Goal: Task Accomplishment & Management: Complete application form

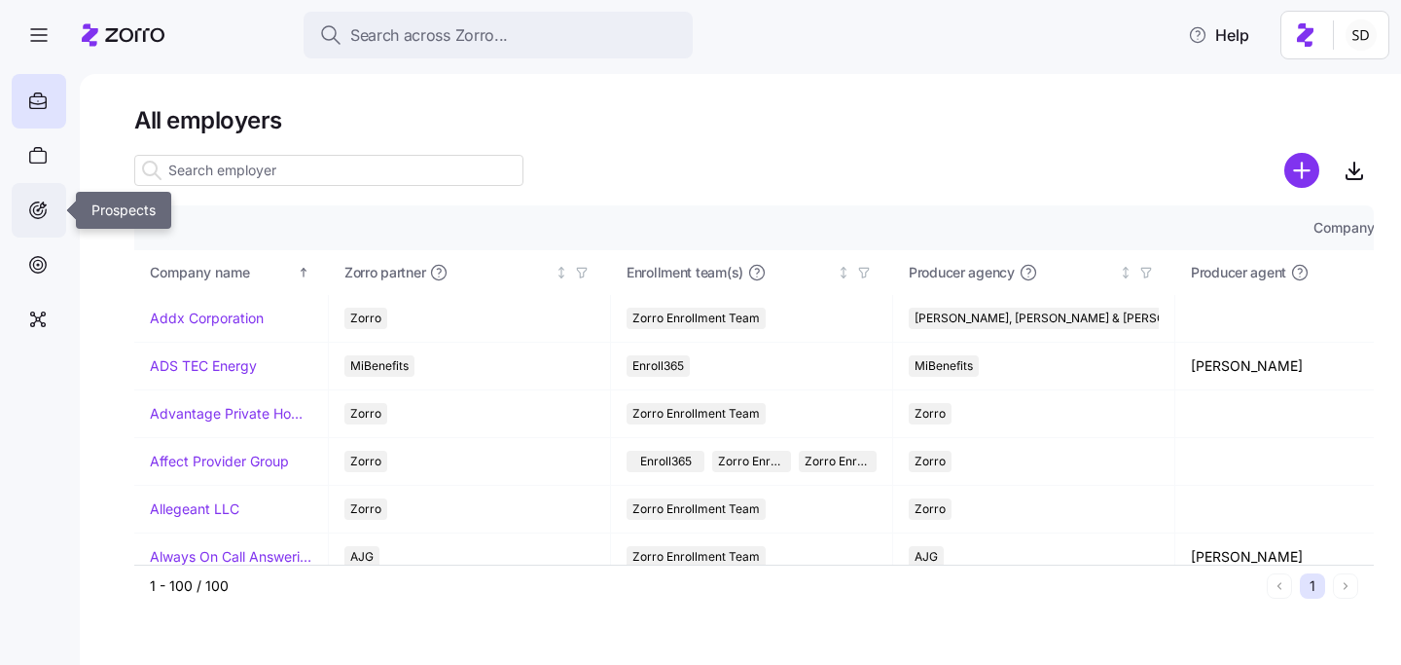
click at [35, 199] on icon at bounding box center [37, 210] width 21 height 23
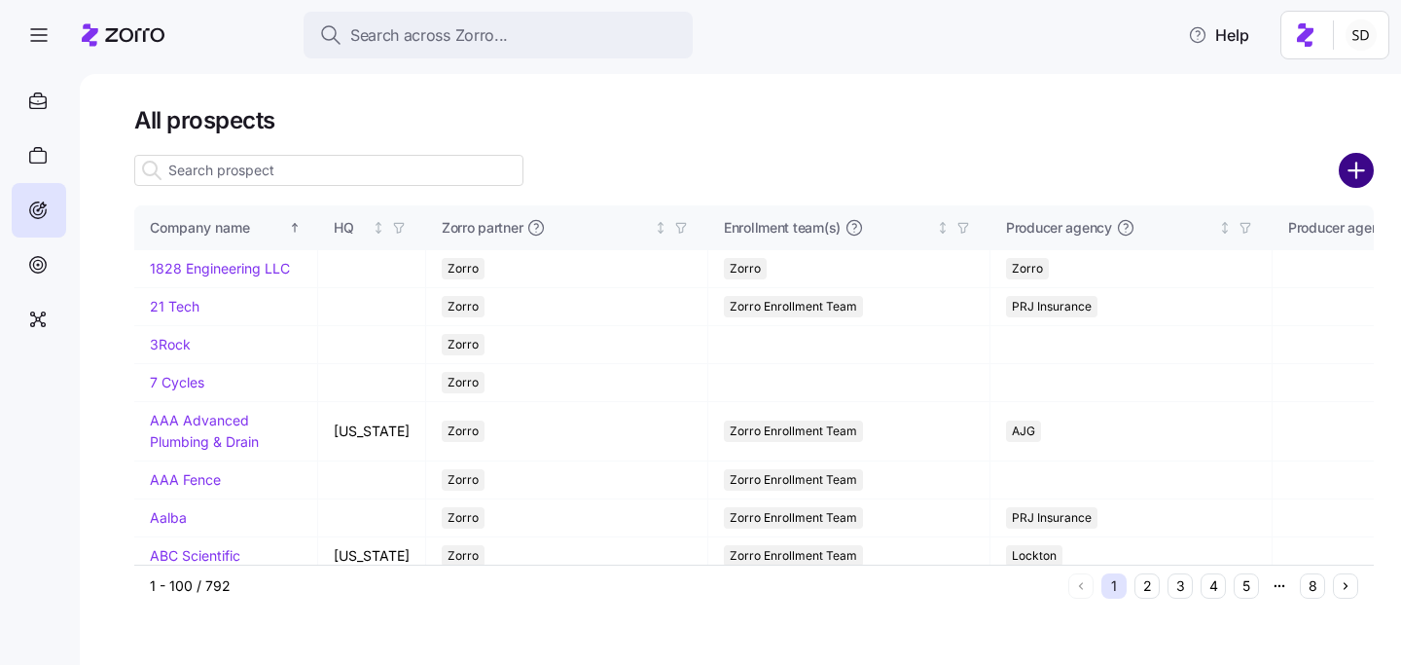
click at [1355, 166] on circle "add icon" at bounding box center [1357, 171] width 32 height 32
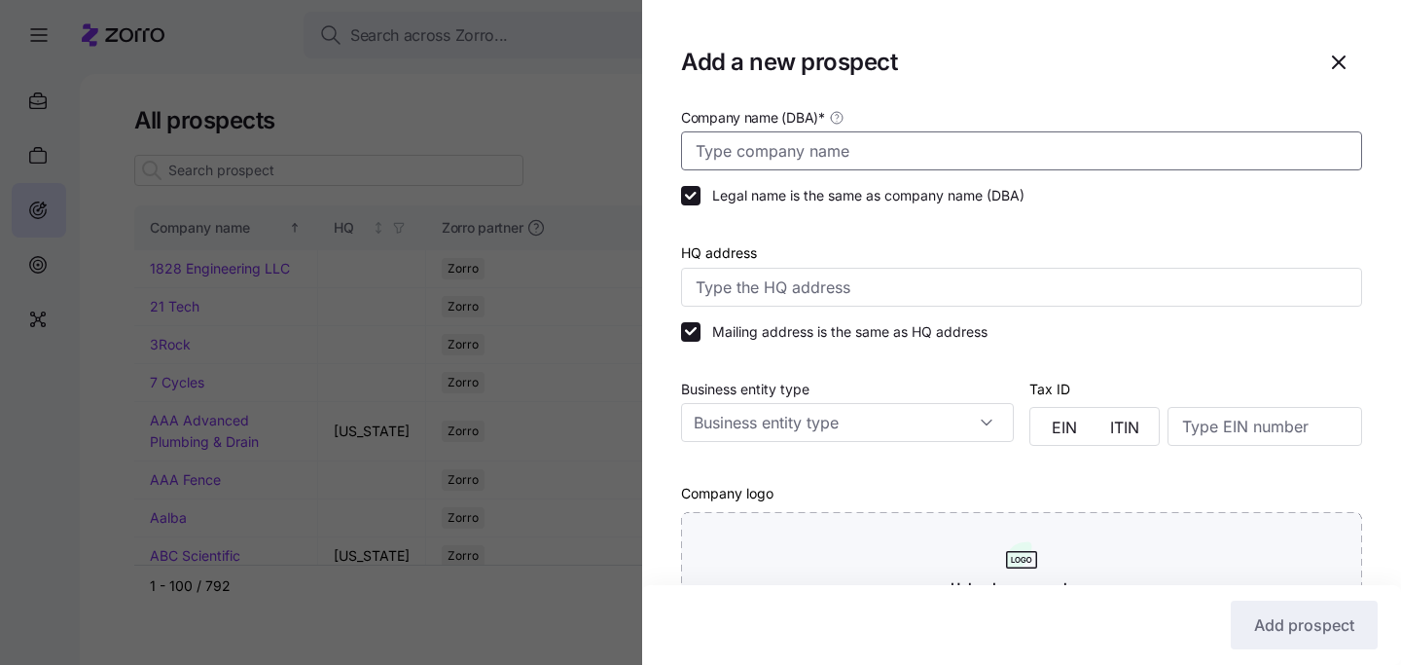
click at [822, 149] on input "Company name (DBA) *" at bounding box center [1021, 150] width 681 height 39
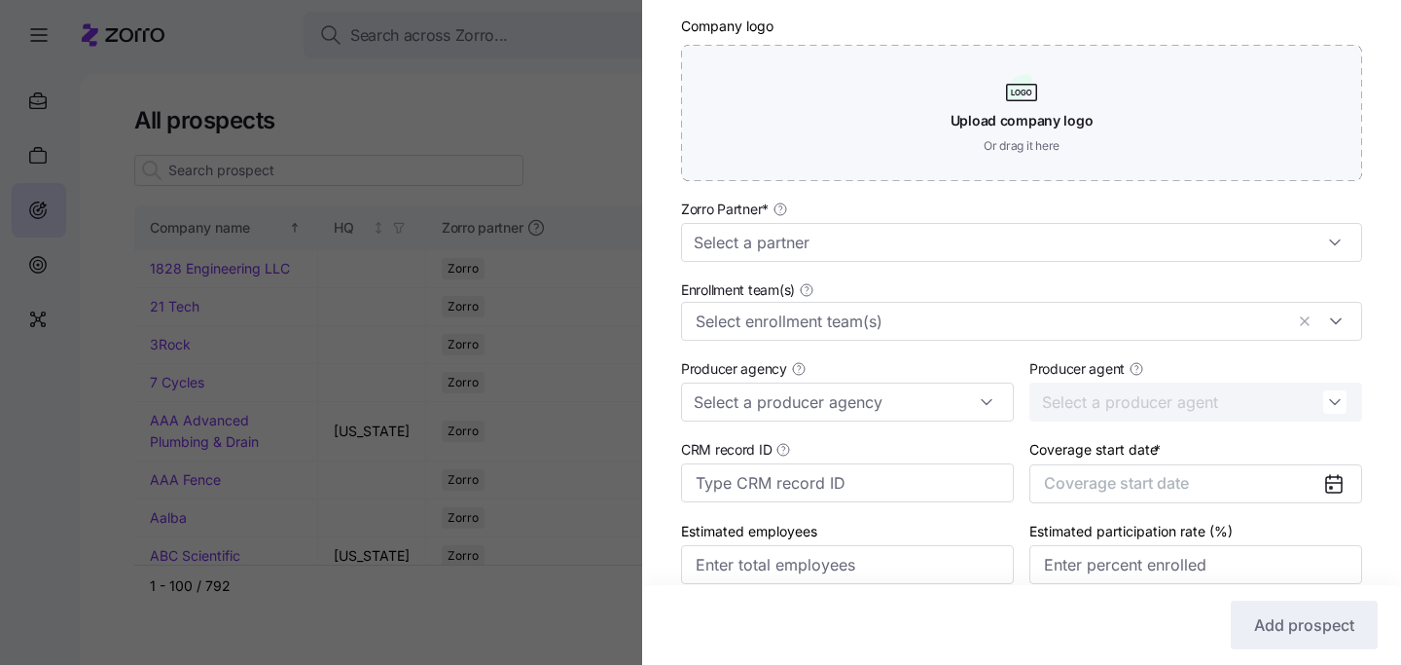
scroll to position [508, 0]
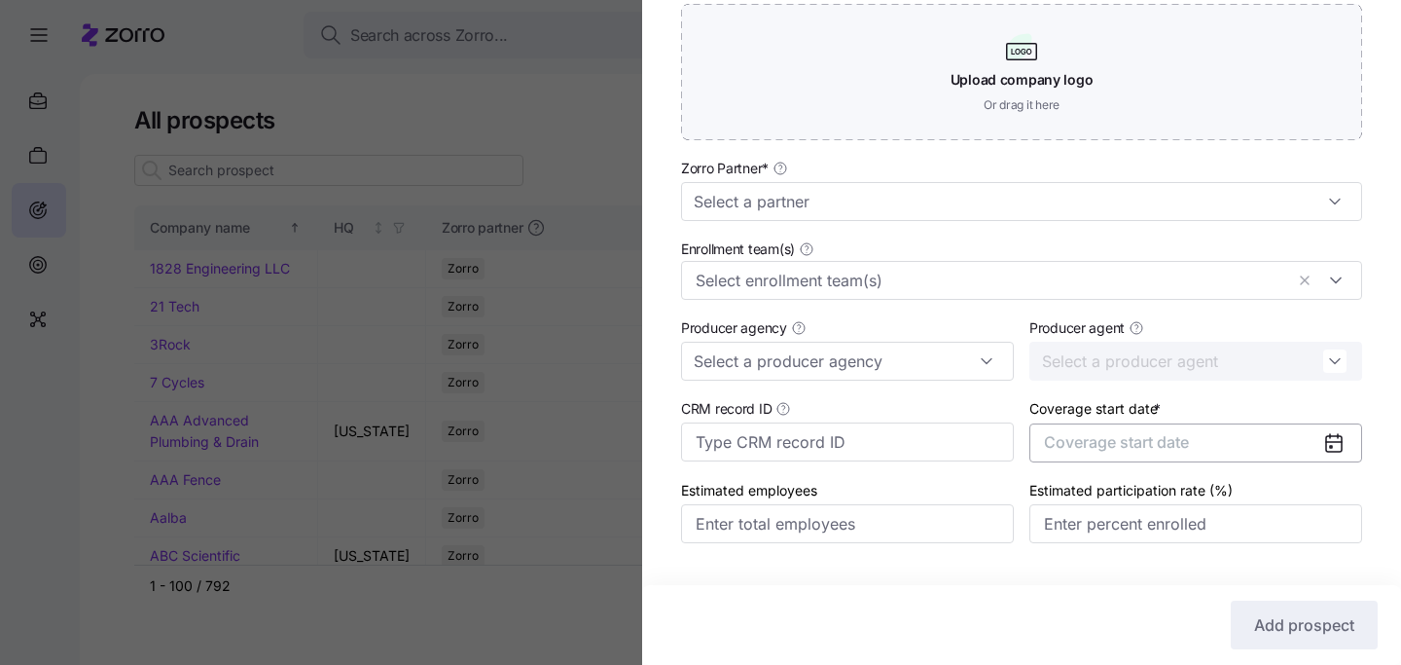
type input "Sandbox Solar"
click at [1146, 441] on span "Coverage start date" at bounding box center [1116, 441] width 145 height 19
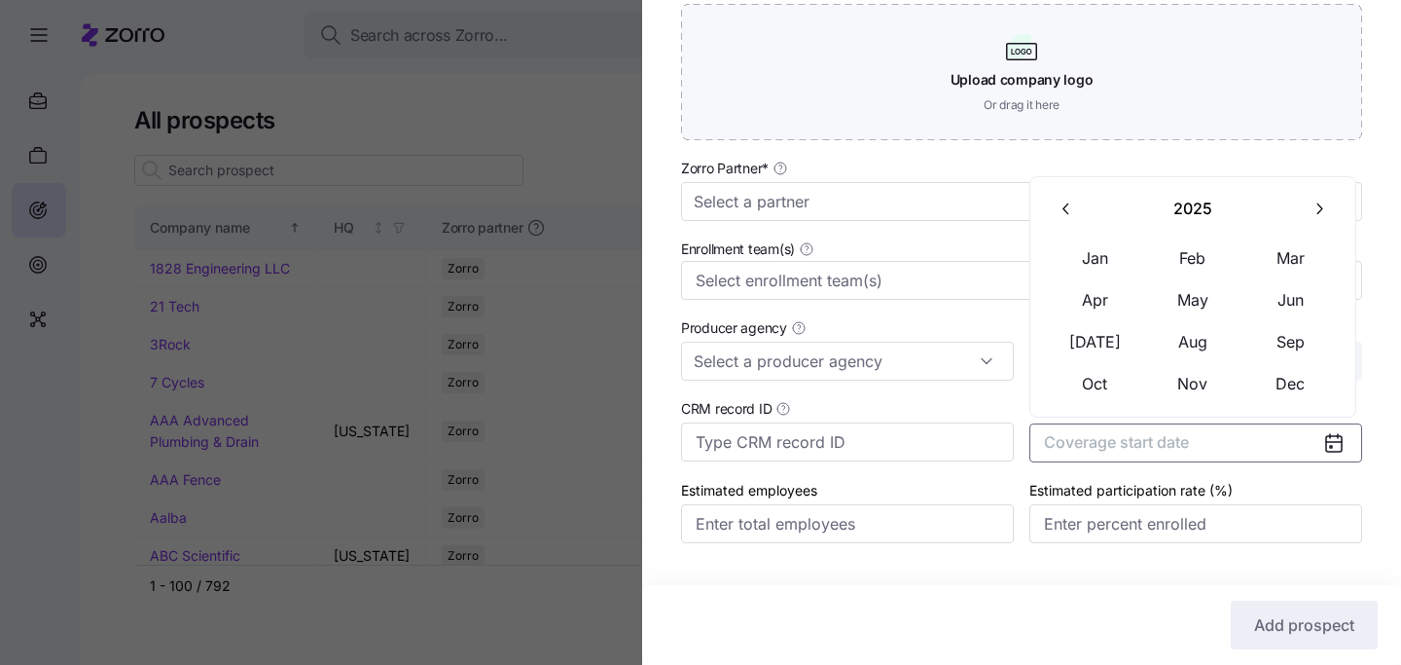
click at [1330, 206] on button "button" at bounding box center [1319, 209] width 41 height 41
click at [1099, 257] on button "Jan" at bounding box center [1095, 257] width 97 height 41
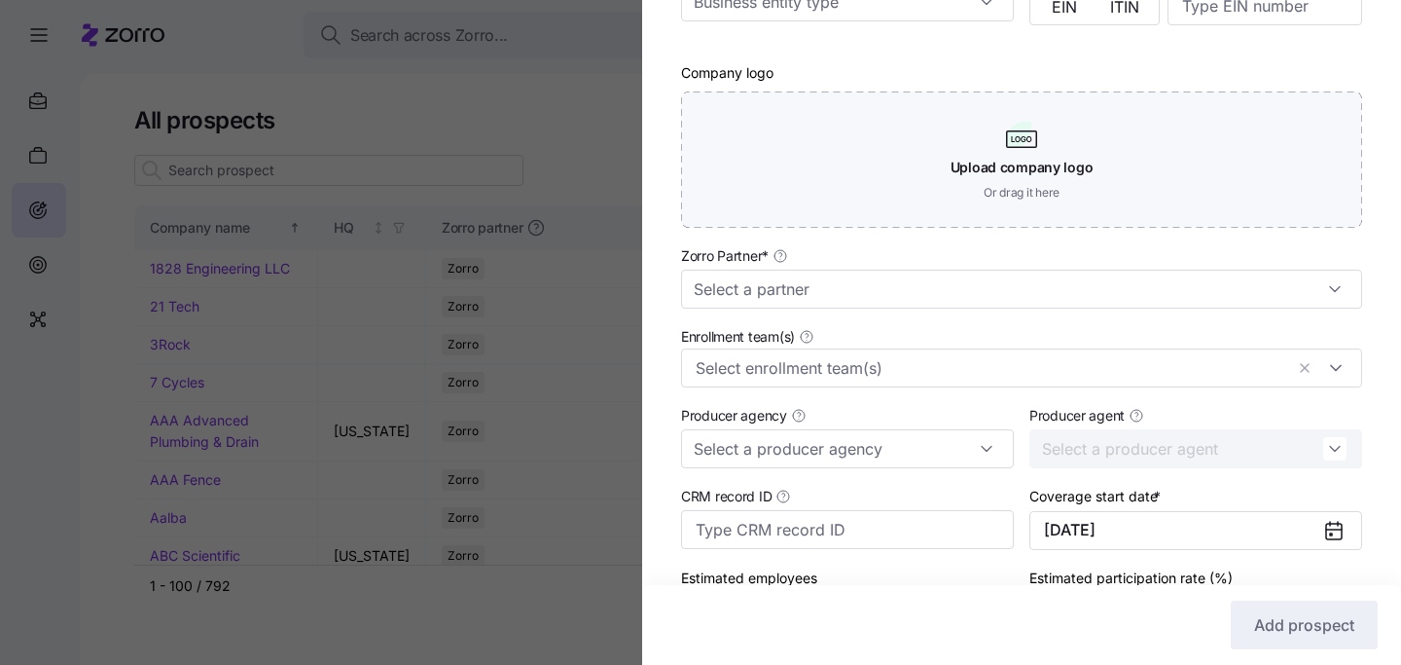
scroll to position [233, 0]
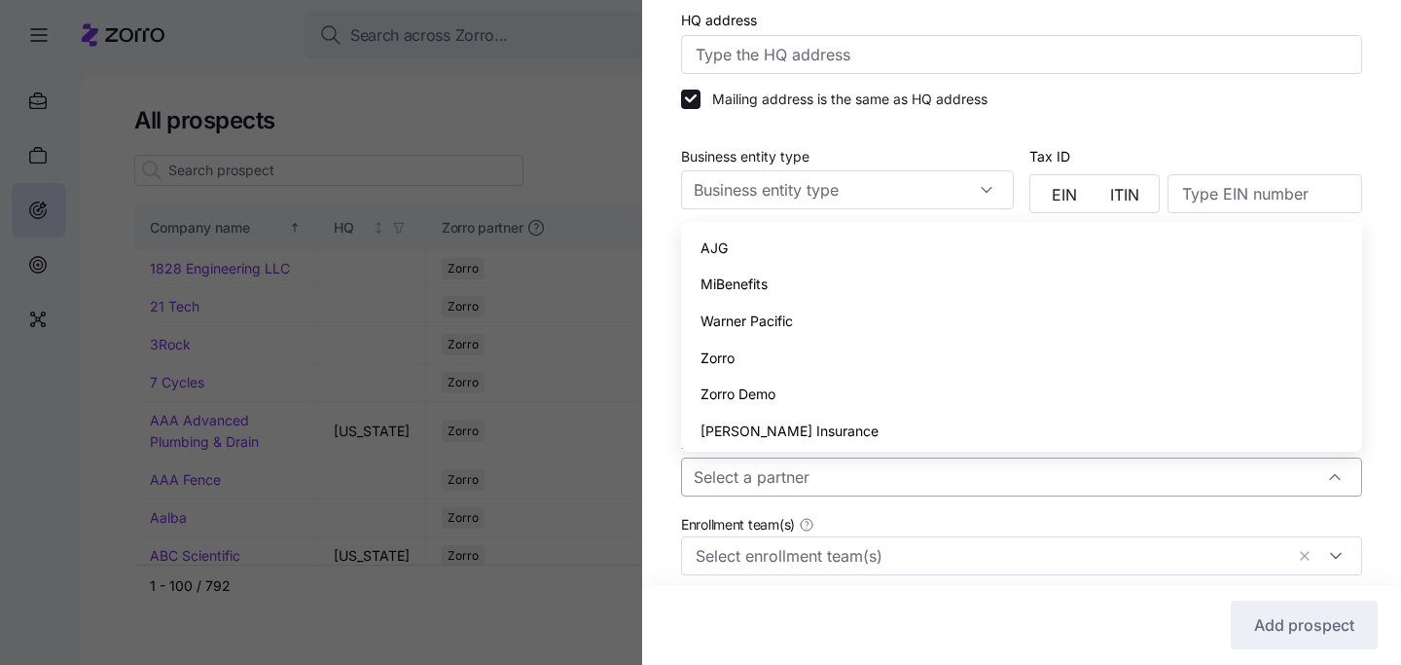
click at [1068, 487] on input "Zorro Partner *" at bounding box center [1021, 476] width 681 height 39
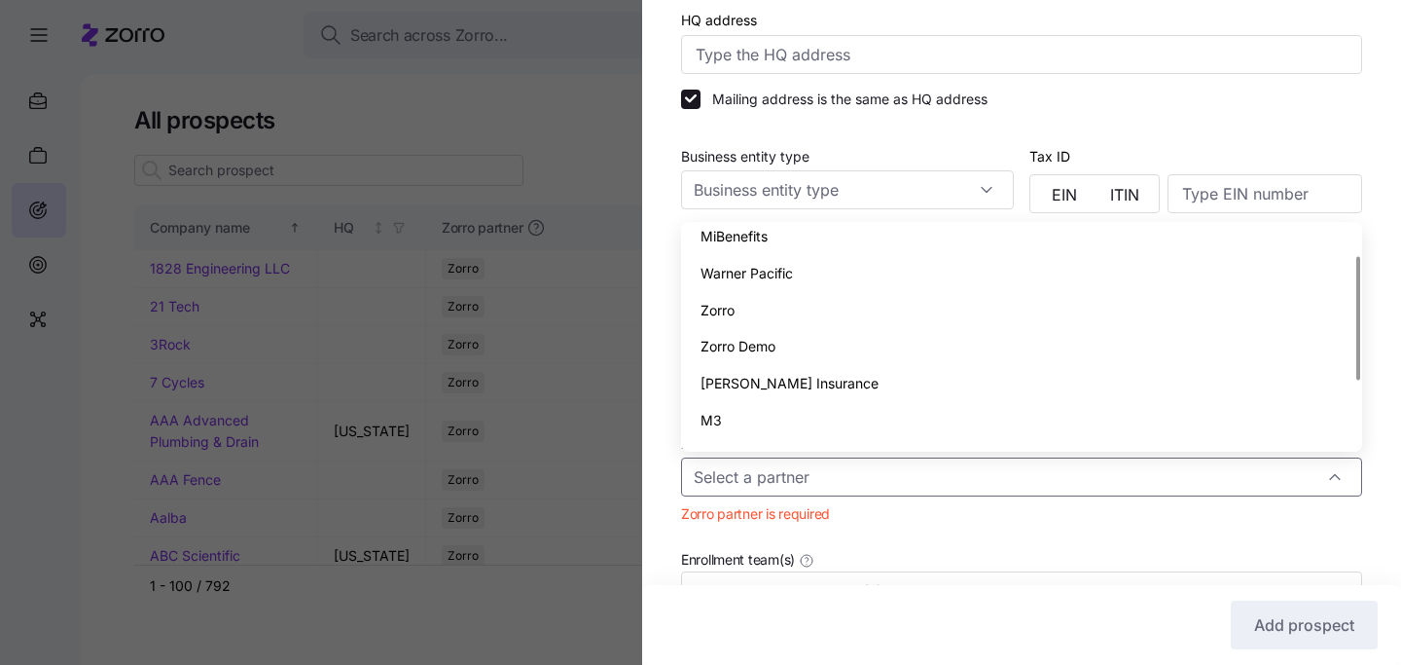
scroll to position [0, 0]
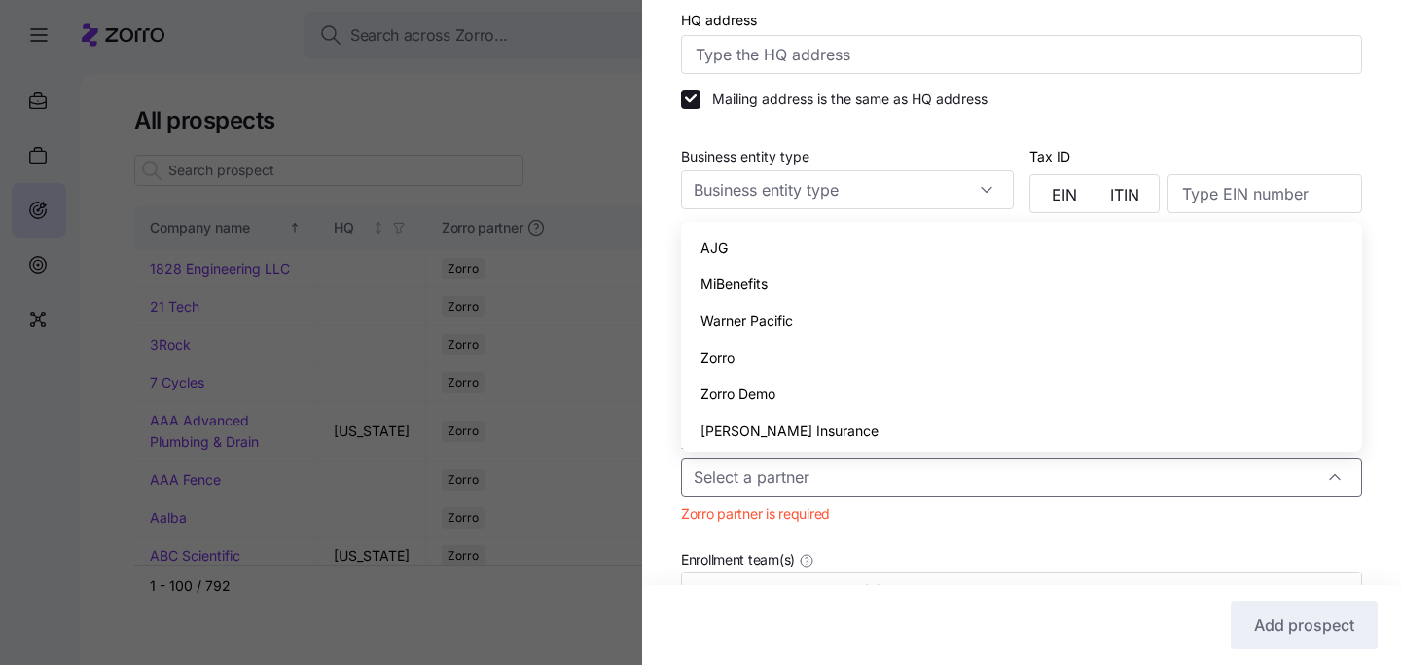
click at [923, 239] on div "AJG" at bounding box center [1022, 248] width 666 height 37
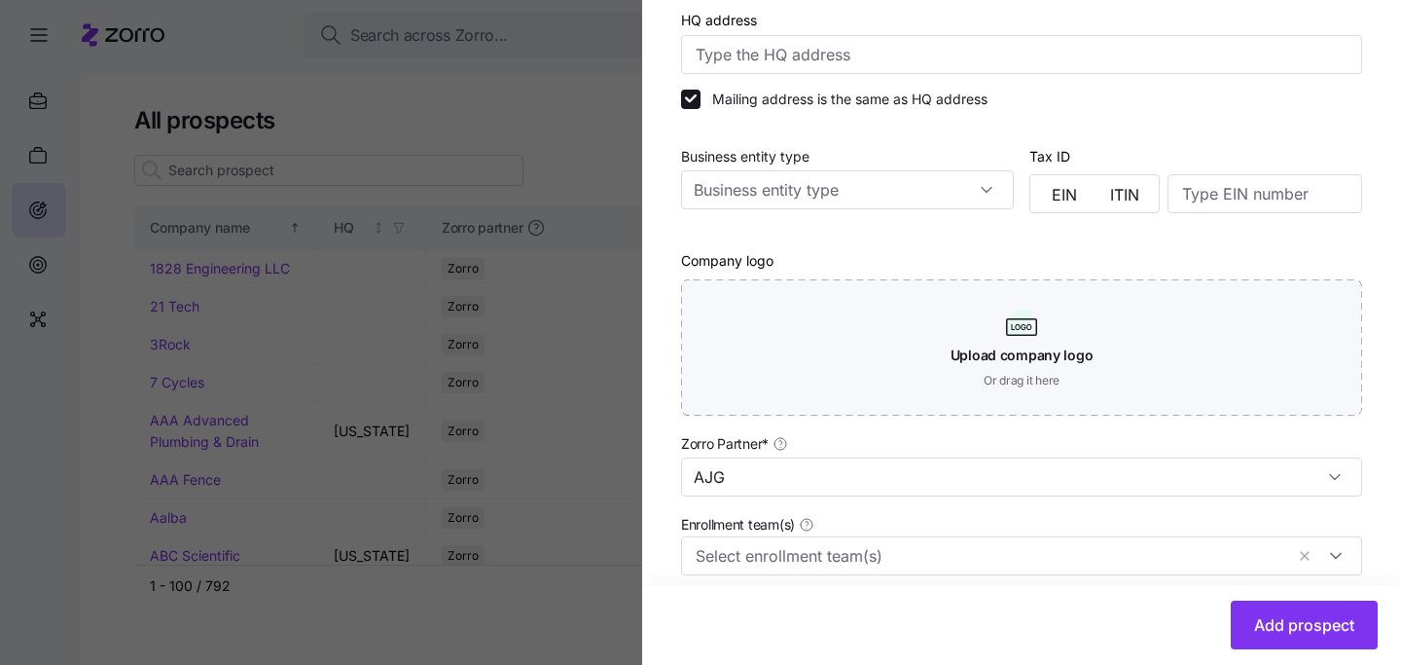
click at [958, 507] on div "Enrollment team(s)" at bounding box center [1021, 543] width 697 height 79
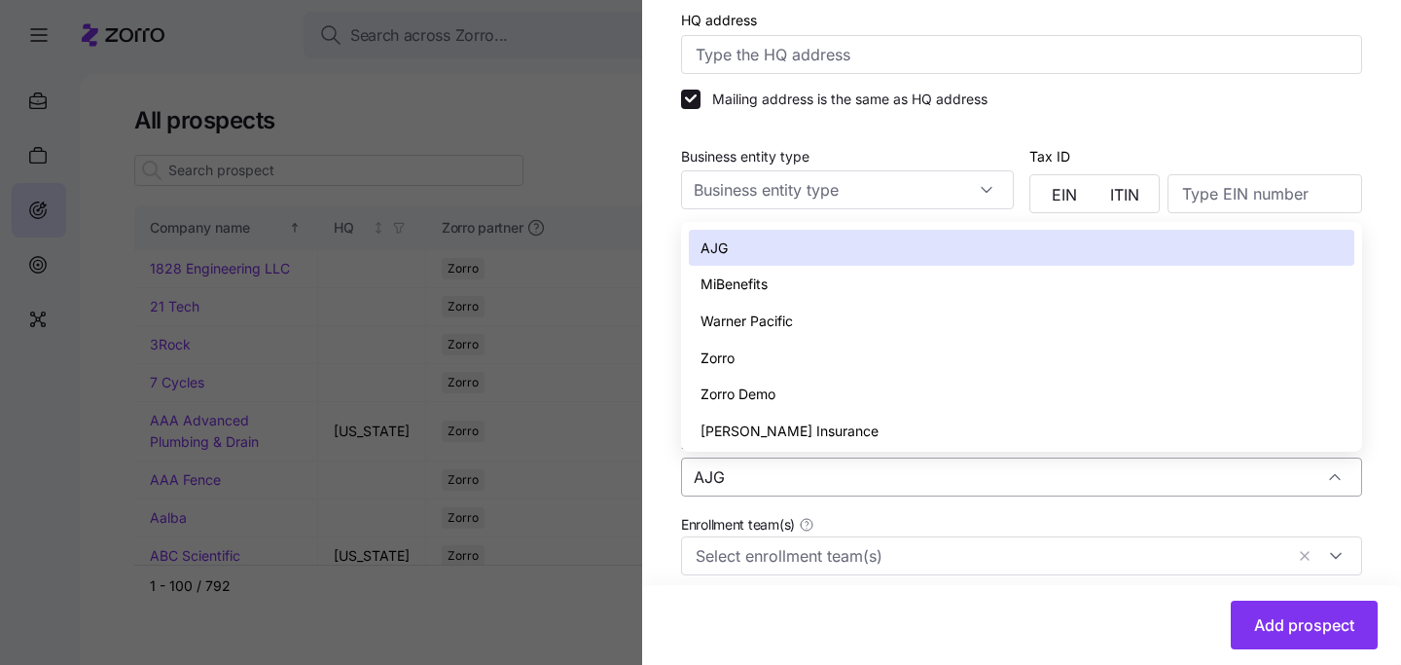
click at [952, 484] on input "AJG" at bounding box center [1021, 476] width 681 height 39
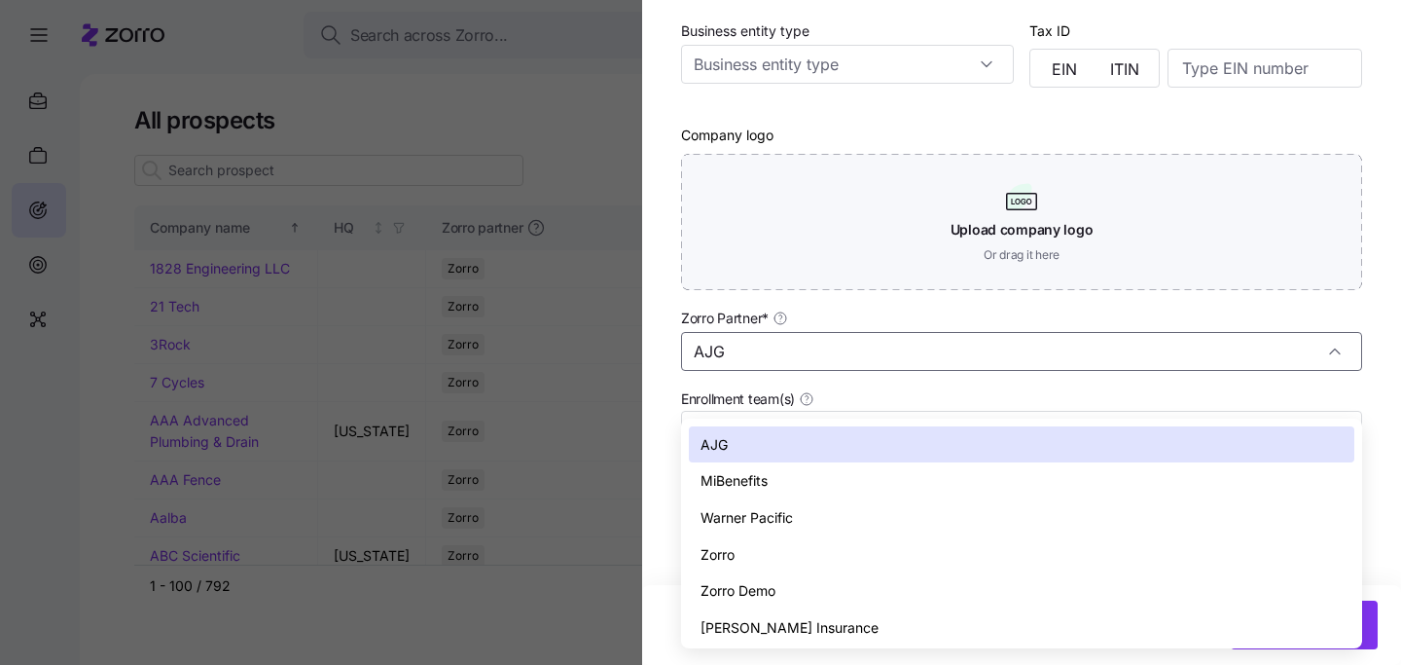
scroll to position [373, 0]
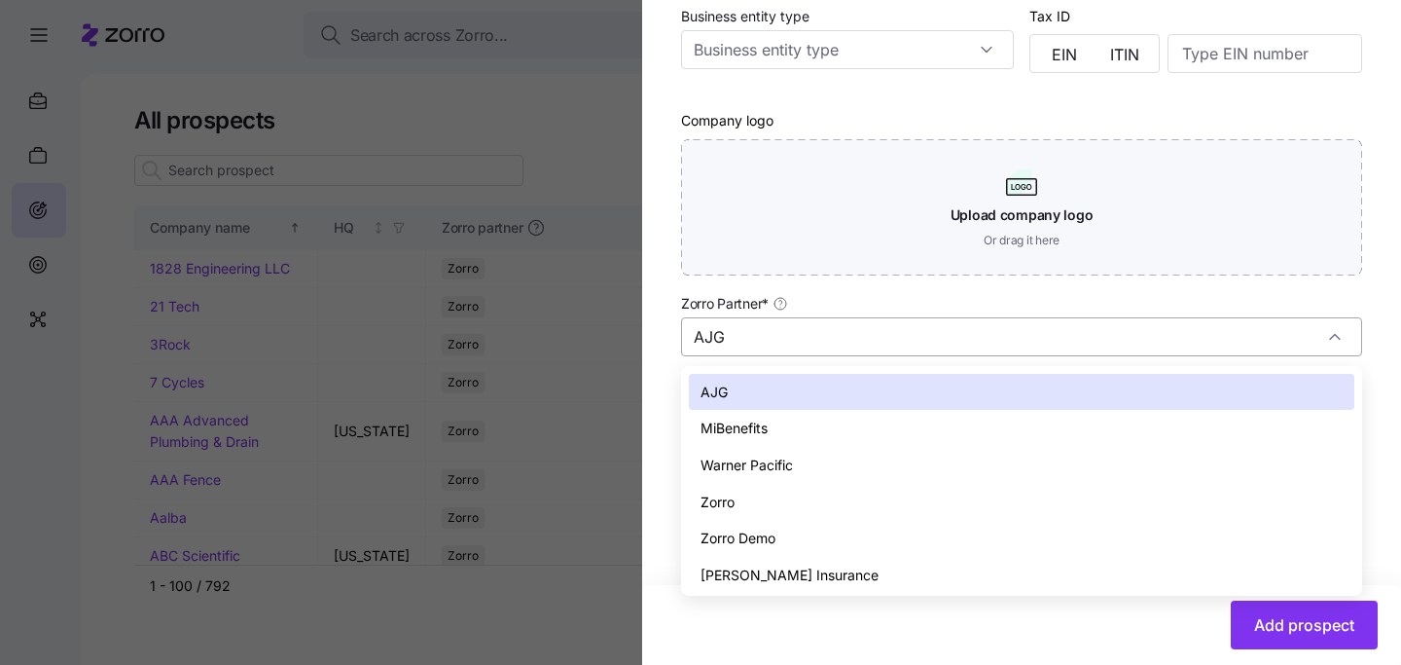
click at [914, 342] on input "AJG" at bounding box center [1021, 336] width 681 height 39
click at [869, 499] on div "Zorro" at bounding box center [1022, 502] width 666 height 37
type input "Zorro"
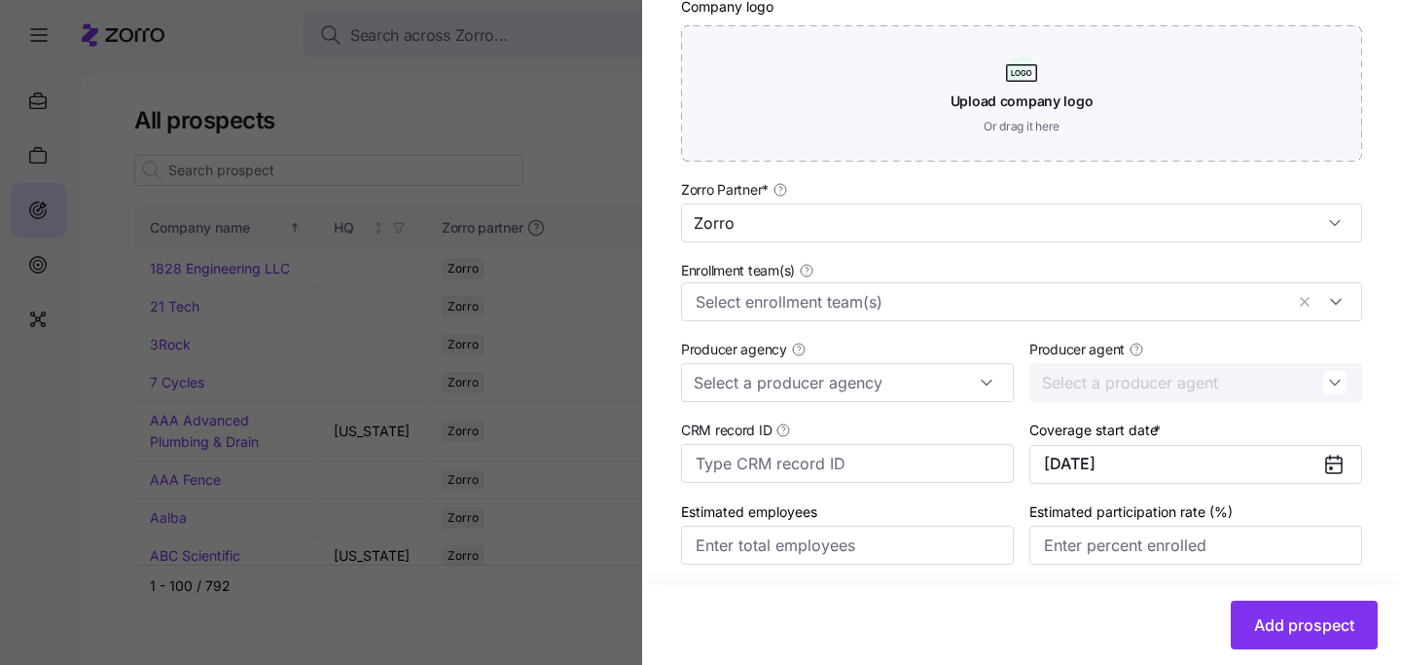
scroll to position [555, 0]
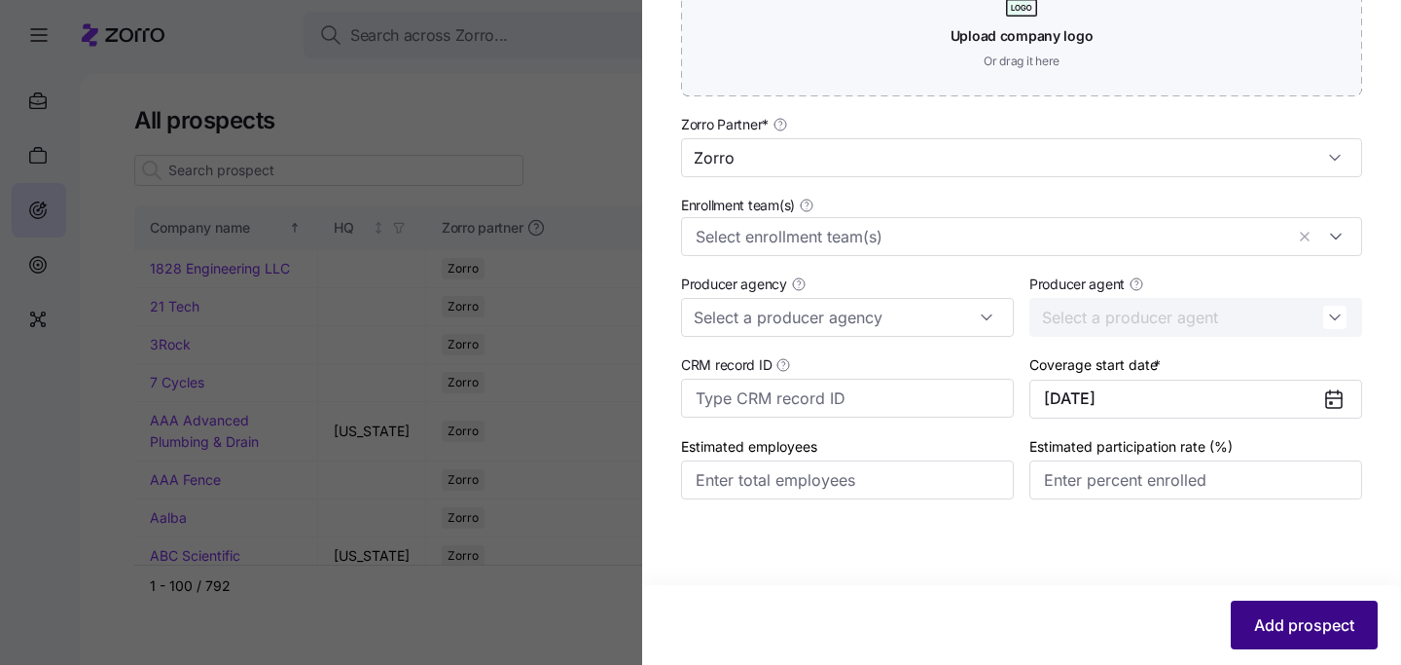
click at [1265, 625] on span "Add prospect" at bounding box center [1304, 624] width 100 height 23
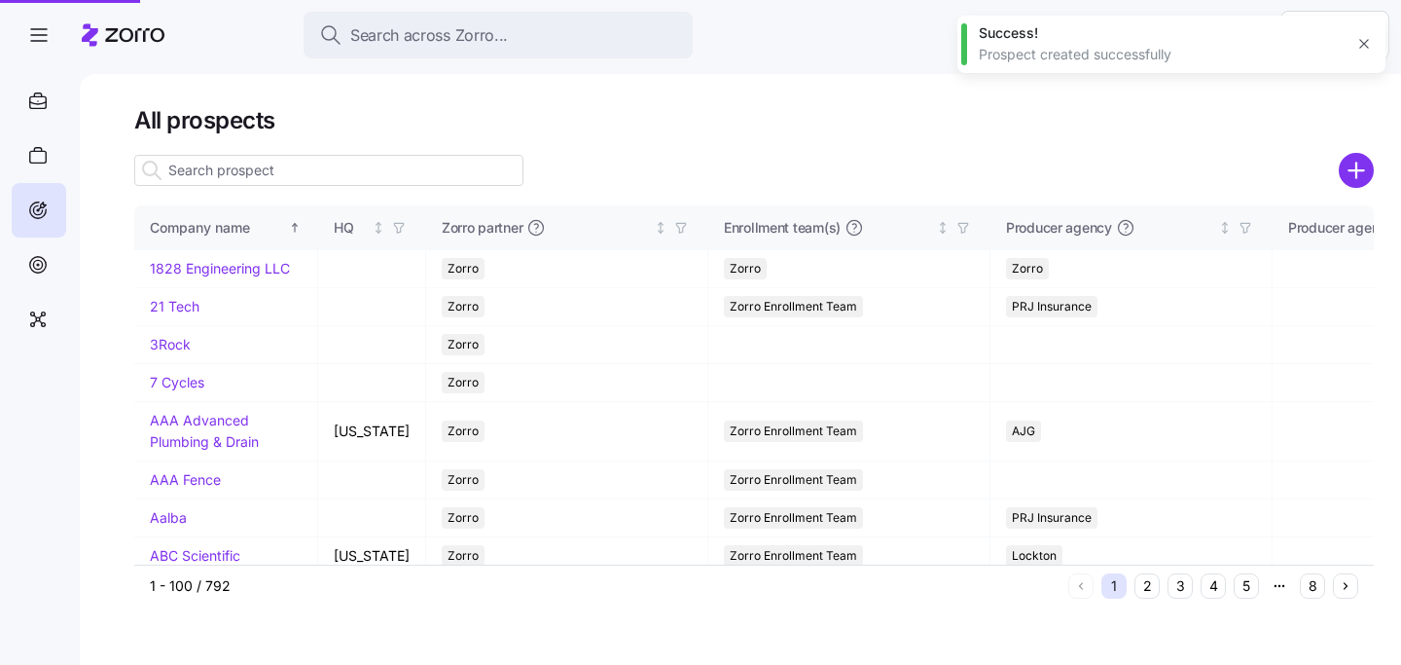
click at [251, 170] on div at bounding box center [700, 332] width 1401 height 665
click at [261, 176] on input at bounding box center [328, 170] width 389 height 31
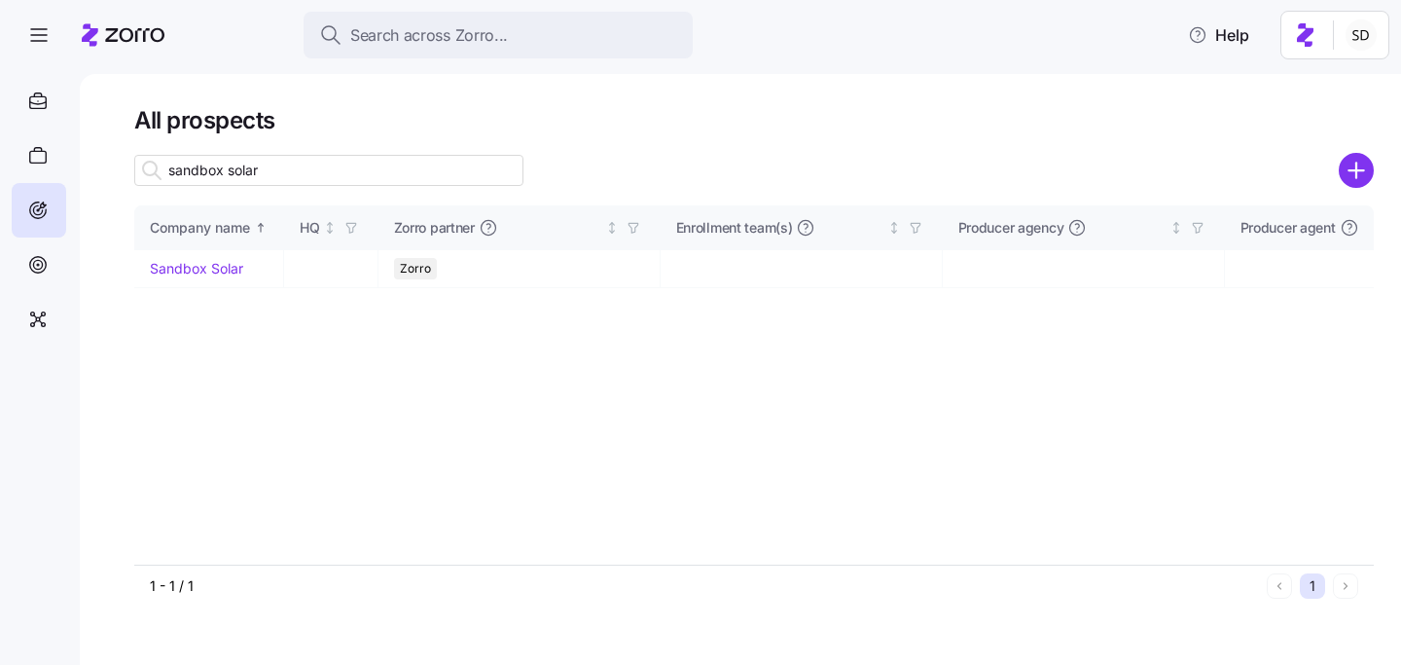
drag, startPoint x: 359, startPoint y: 169, endPoint x: 207, endPoint y: 271, distance: 182.4
click at [359, 169] on input "sandbox solar" at bounding box center [328, 170] width 389 height 31
type input "sandbox solar"
click at [208, 271] on link "Sandbox Solar" at bounding box center [196, 268] width 93 height 17
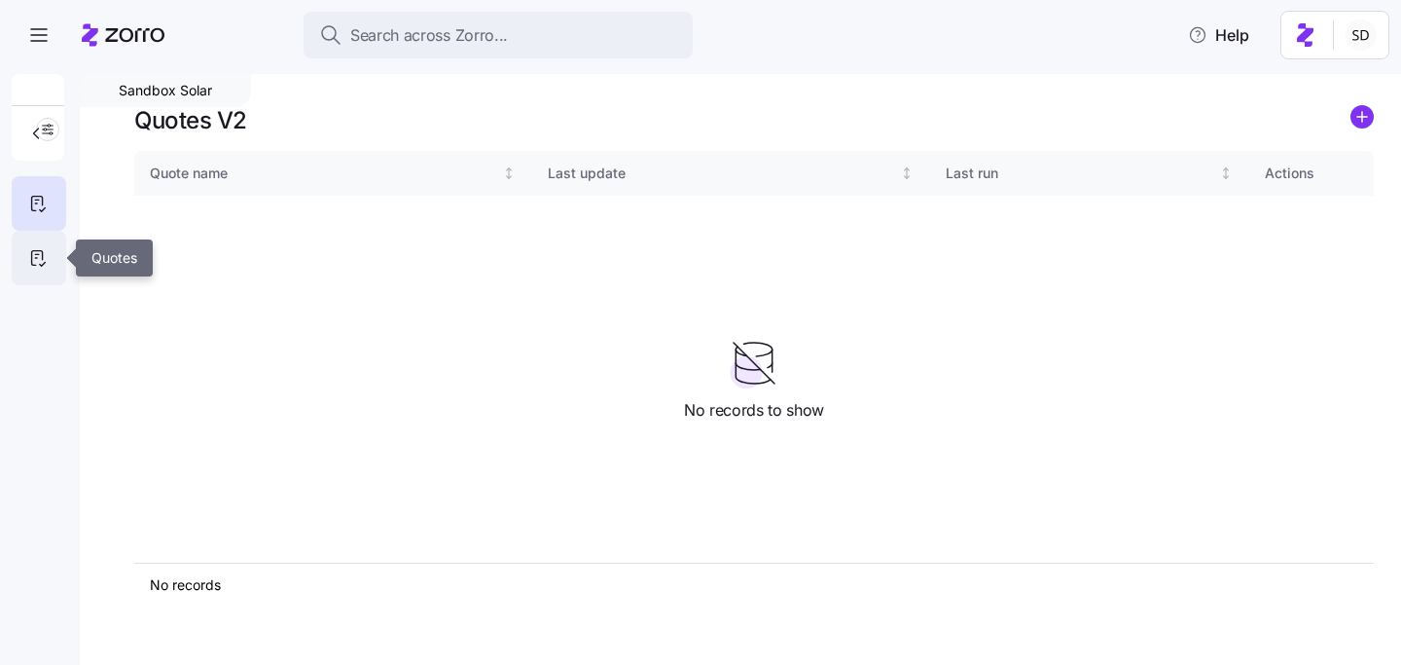
click at [31, 250] on icon at bounding box center [37, 257] width 21 height 23
click at [1365, 116] on circle "add icon" at bounding box center [1362, 116] width 21 height 21
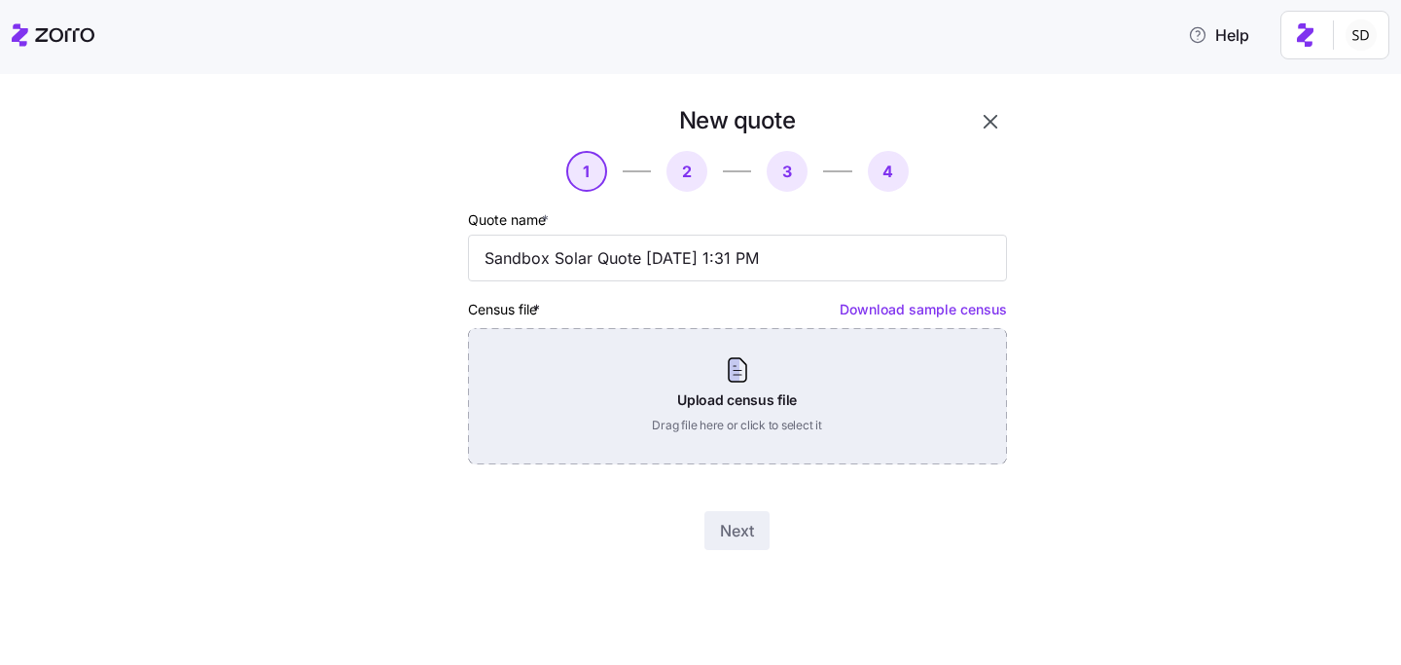
click at [694, 377] on div "Upload census file Drag file here or click to select it" at bounding box center [737, 396] width 539 height 136
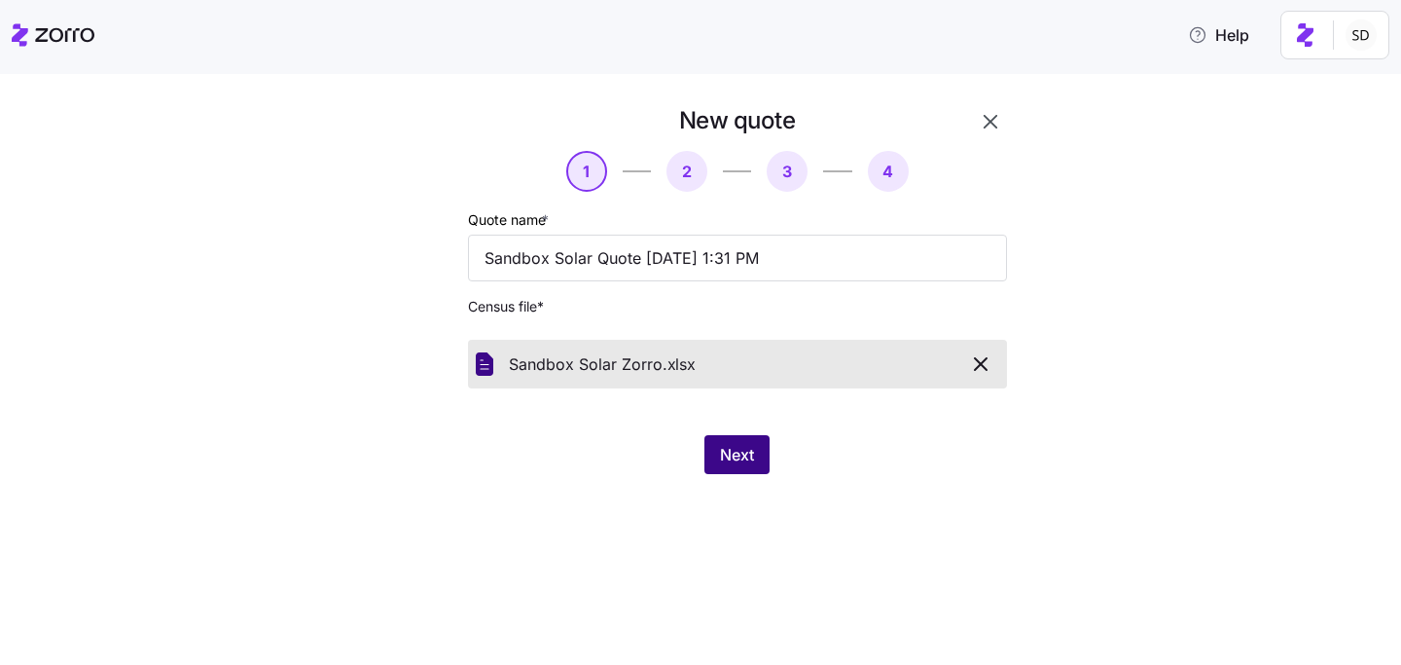
click at [737, 451] on span "Next" at bounding box center [737, 454] width 34 height 23
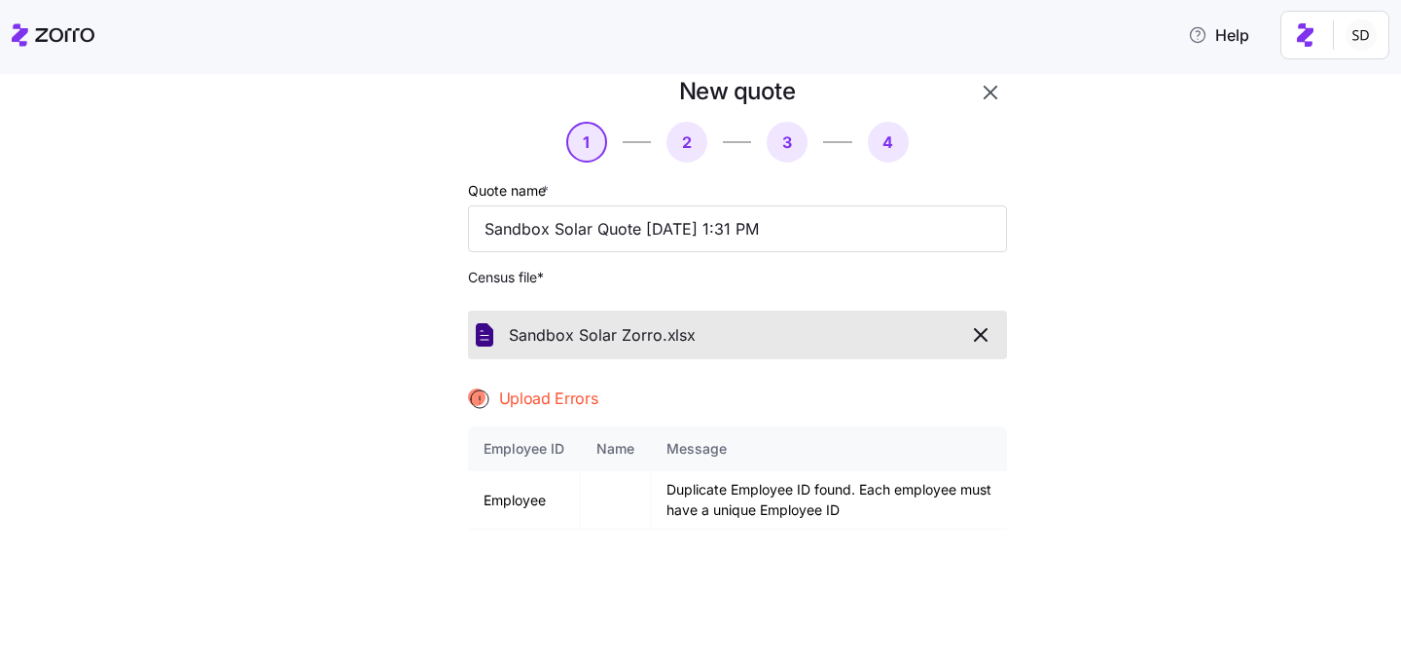
scroll to position [33, 0]
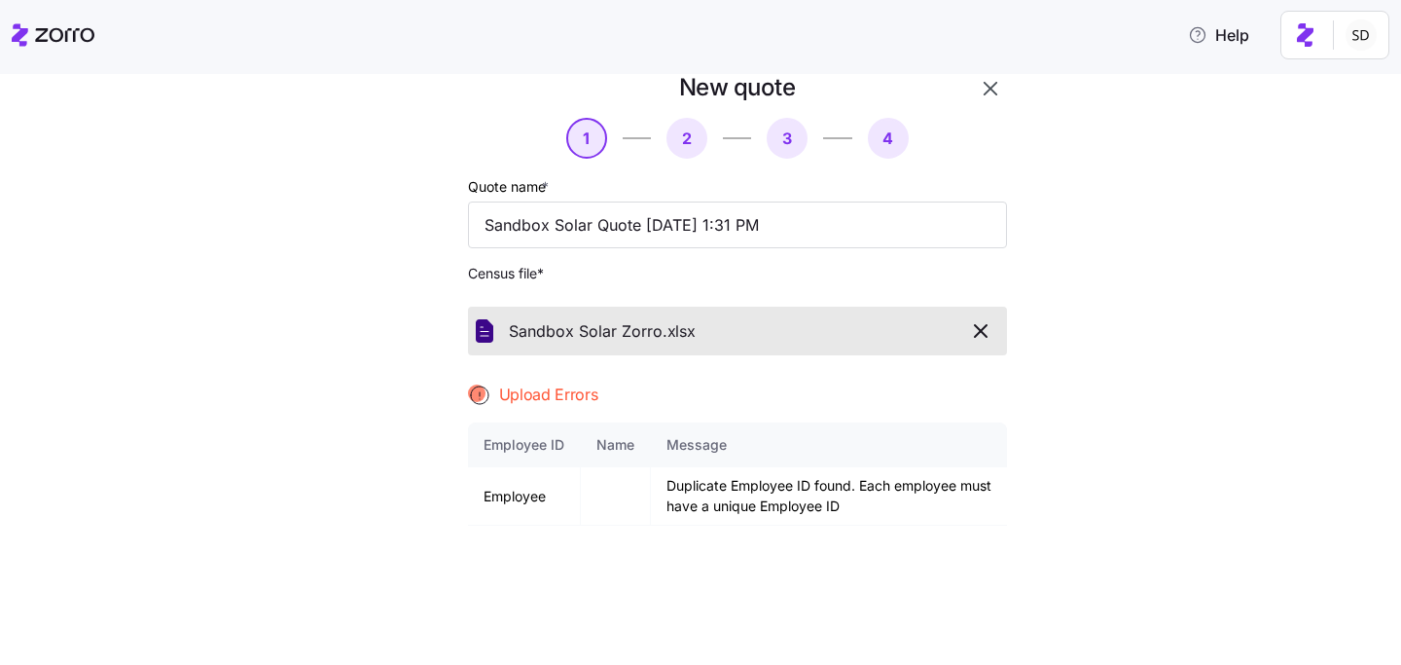
click at [1223, 268] on div "New quote 1 2 3 4 Quote name * Sandbox Solar Quote 10/09/2025 1:31 PM Census fi…" at bounding box center [714, 447] width 1320 height 751
click at [978, 340] on icon "button" at bounding box center [980, 330] width 23 height 23
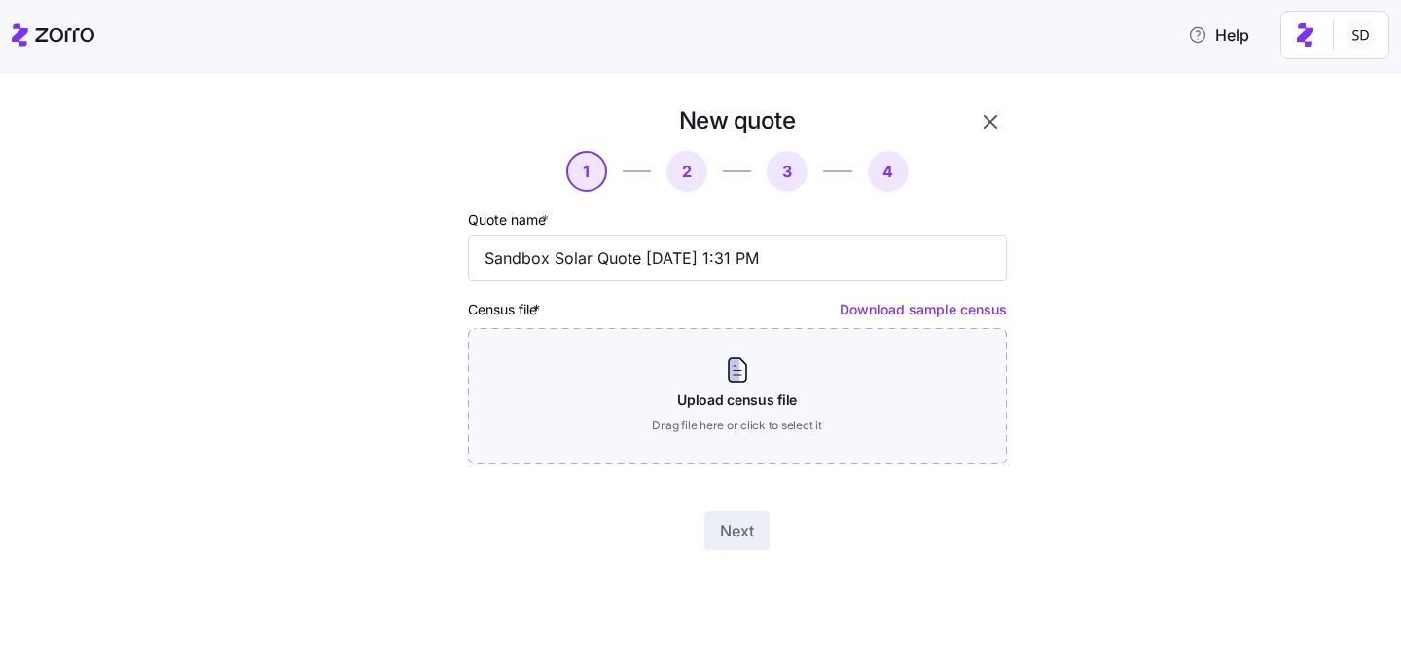
scroll to position [0, 0]
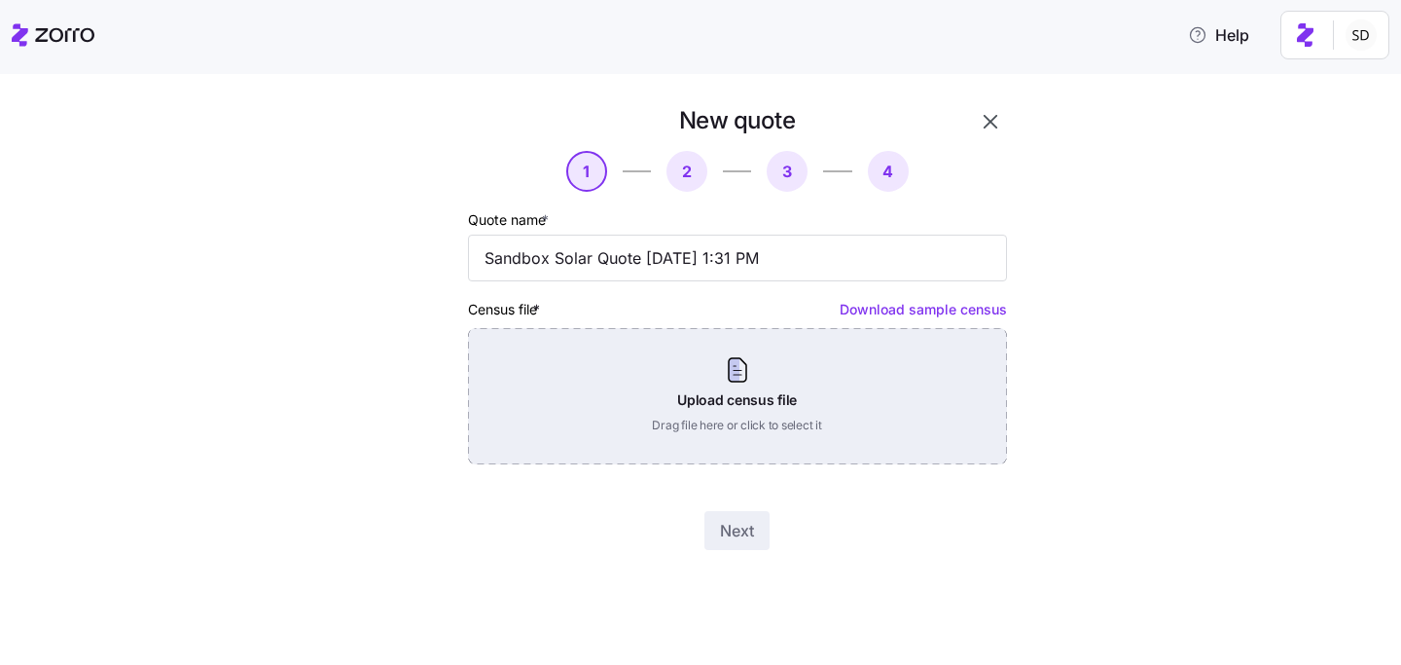
click at [777, 370] on div "Upload census file Drag file here or click to select it" at bounding box center [737, 396] width 539 height 136
click at [733, 379] on div "Upload census file Drag file here or click to select it" at bounding box center [737, 396] width 539 height 136
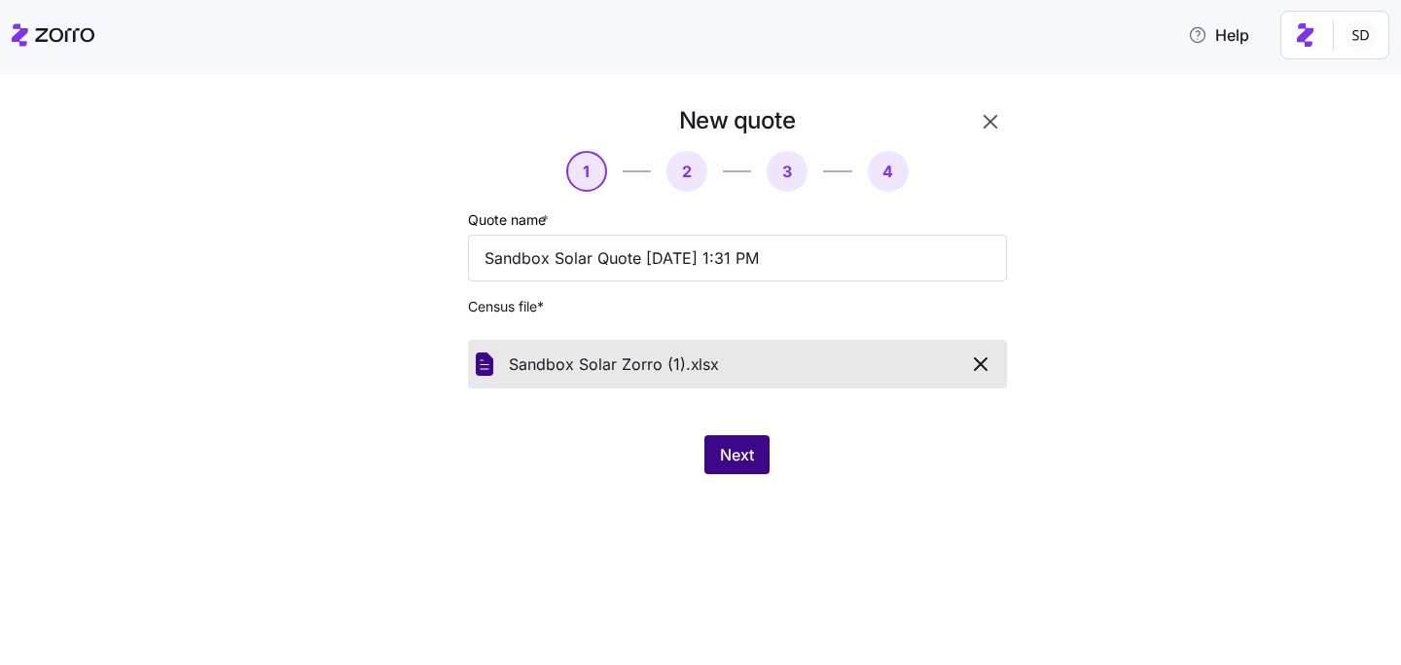
click at [718, 445] on button "Next" at bounding box center [737, 454] width 65 height 39
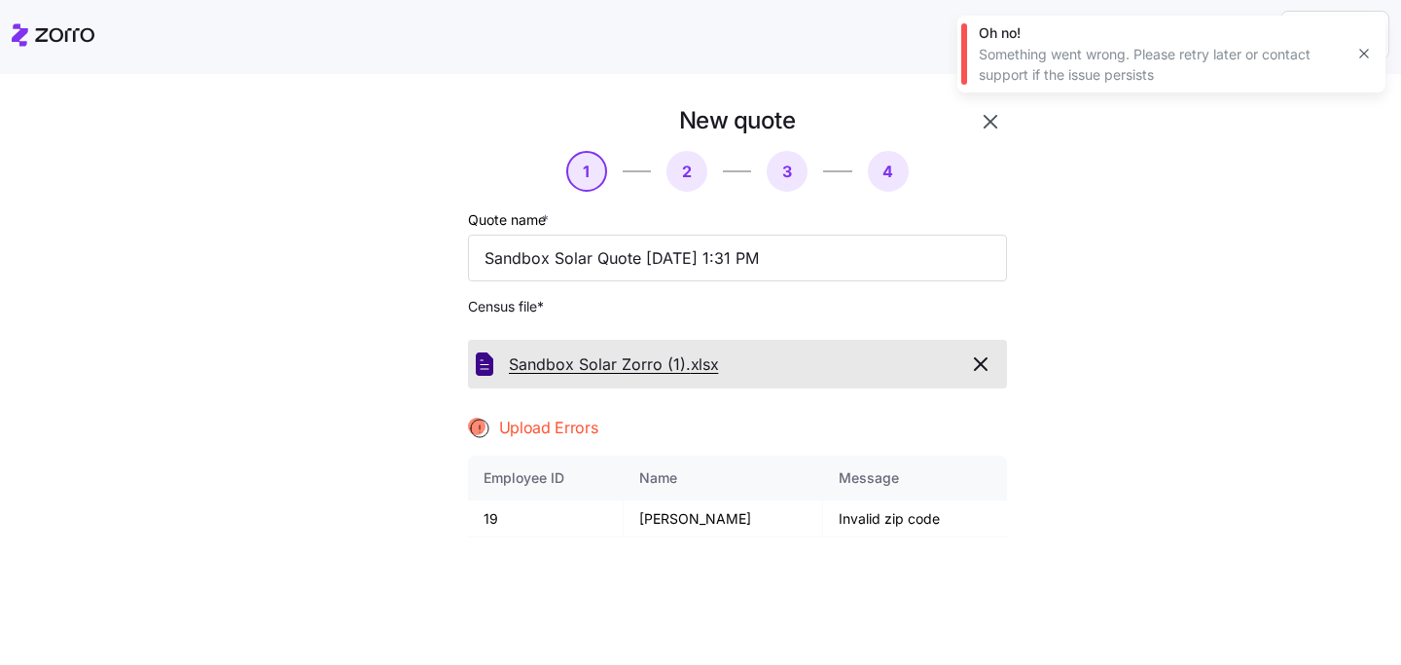
click at [588, 370] on span "Sandbox Solar Zorro (1)." at bounding box center [600, 364] width 182 height 24
click at [988, 354] on icon "button" at bounding box center [980, 363] width 23 height 23
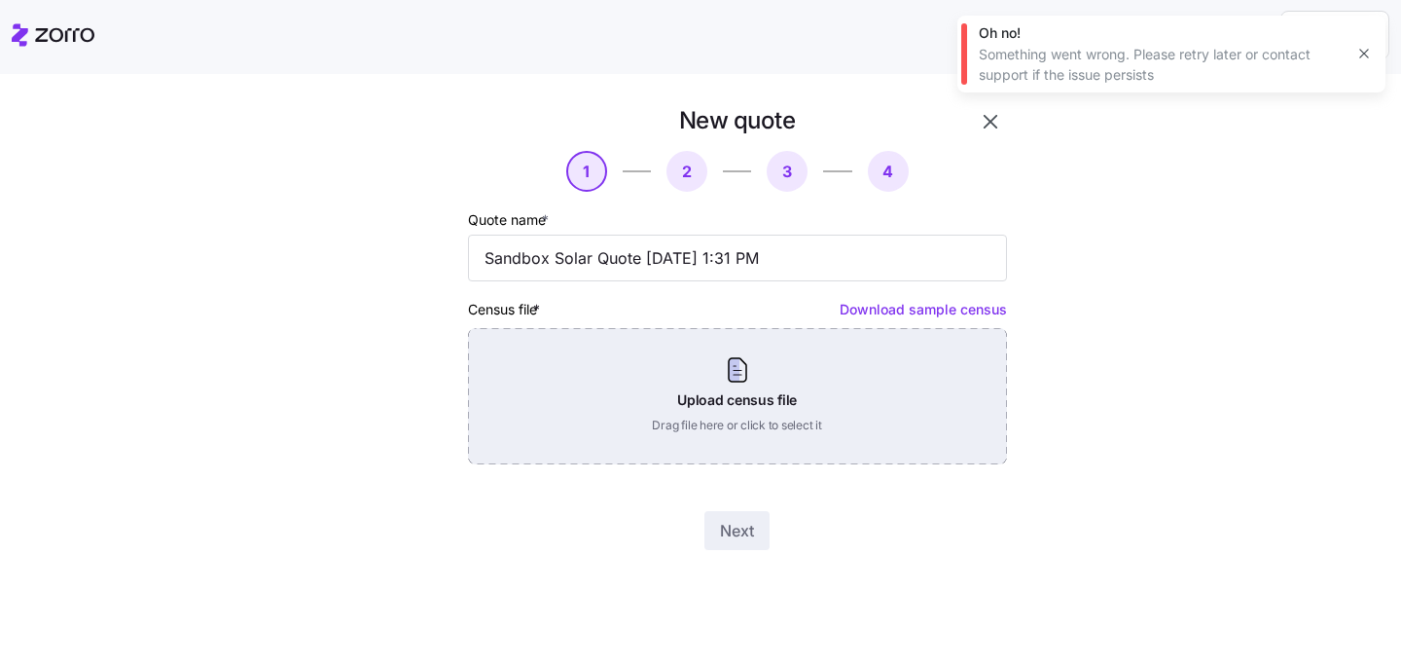
click at [752, 397] on div "Upload census file Drag file here or click to select it" at bounding box center [737, 396] width 539 height 136
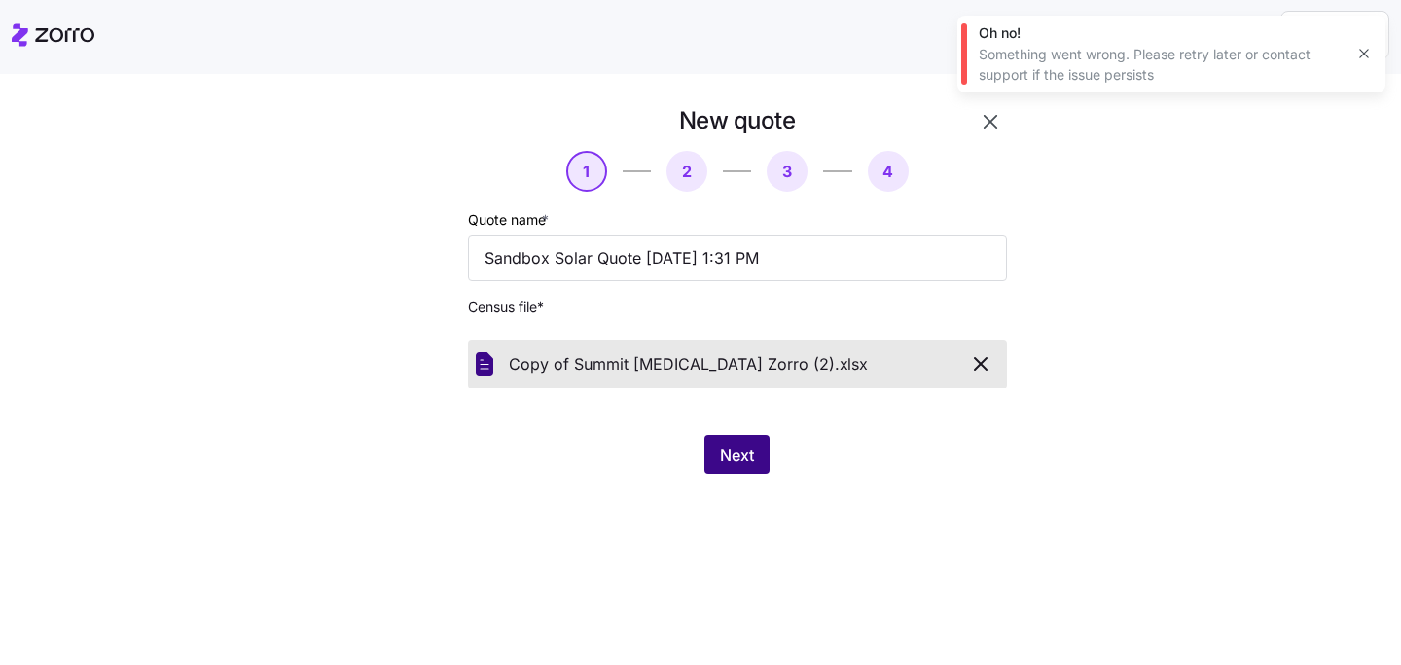
click at [719, 436] on button "Next" at bounding box center [737, 454] width 65 height 39
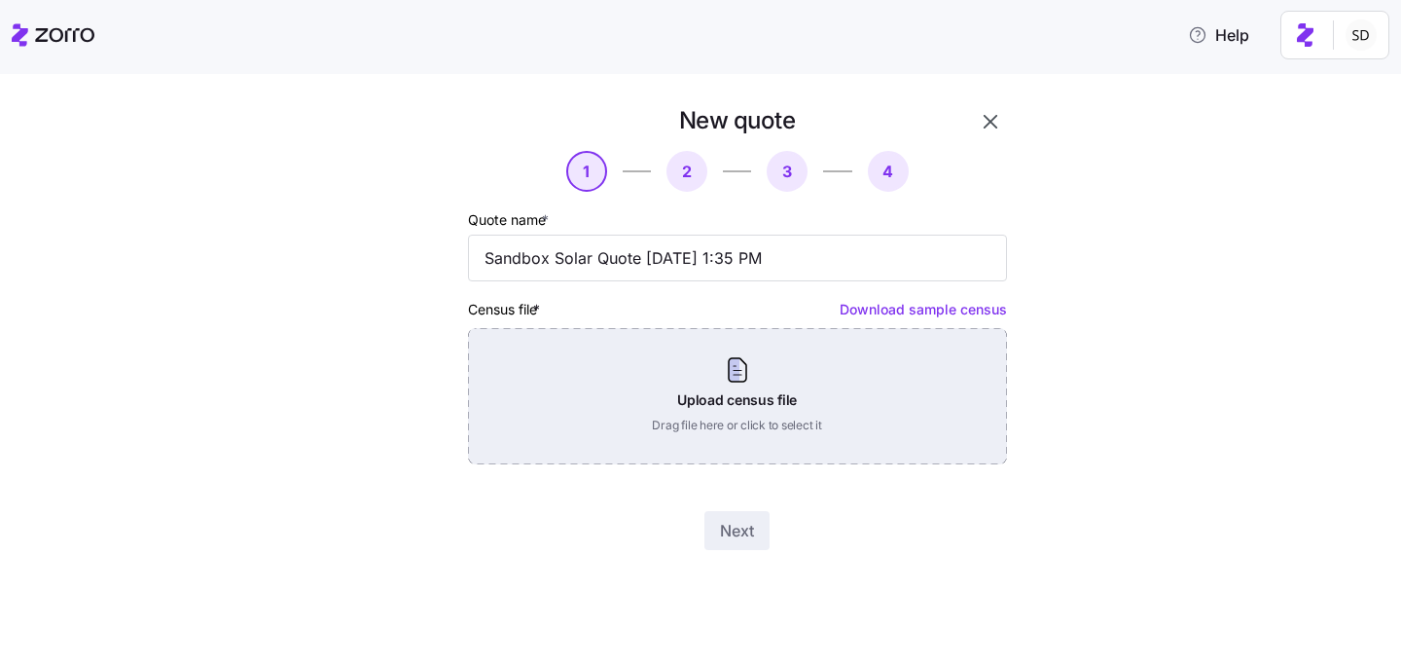
click at [724, 417] on div "Upload census file Drag file here or click to select it" at bounding box center [737, 396] width 539 height 136
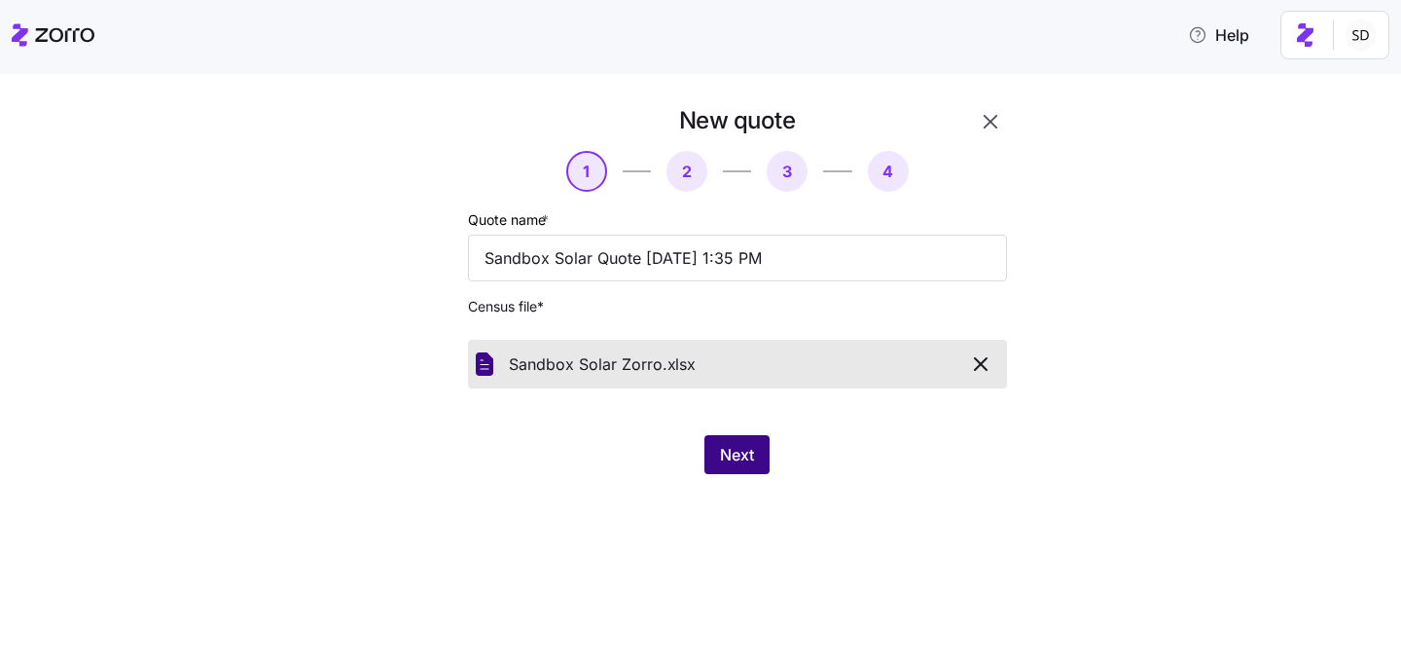
click at [745, 443] on button "Next" at bounding box center [737, 454] width 65 height 39
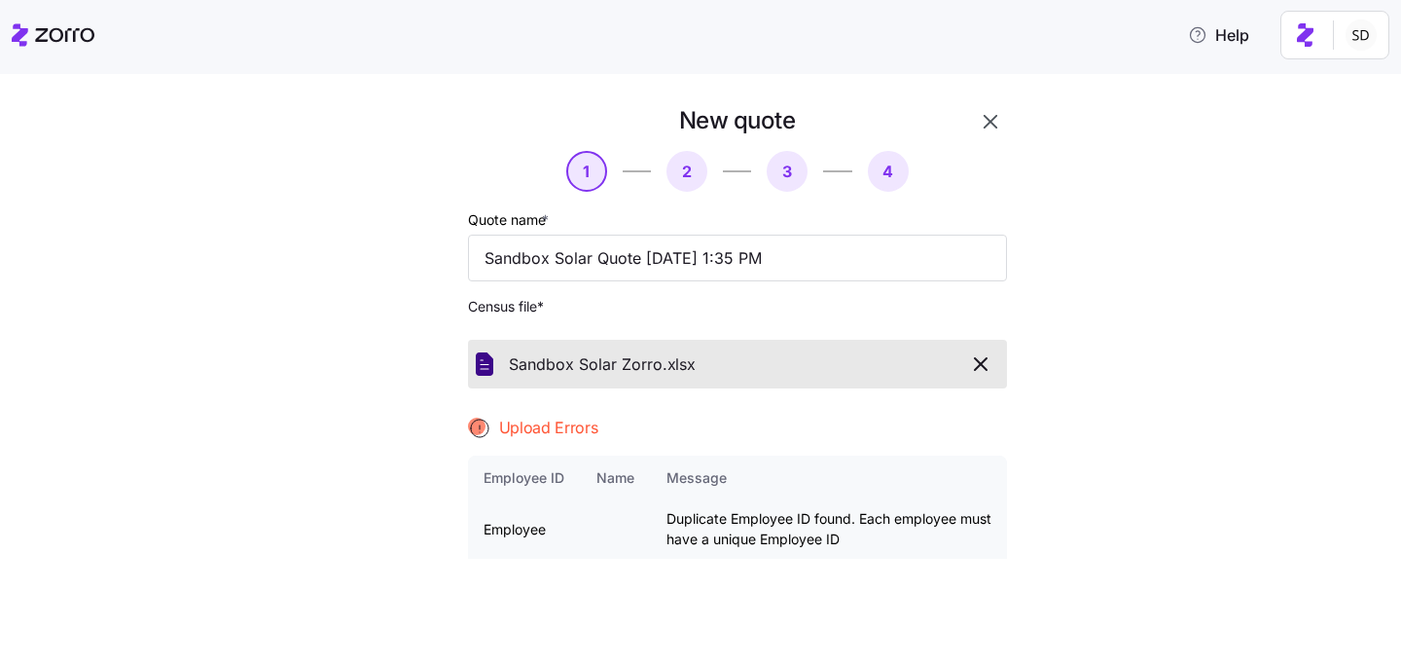
scroll to position [228, 0]
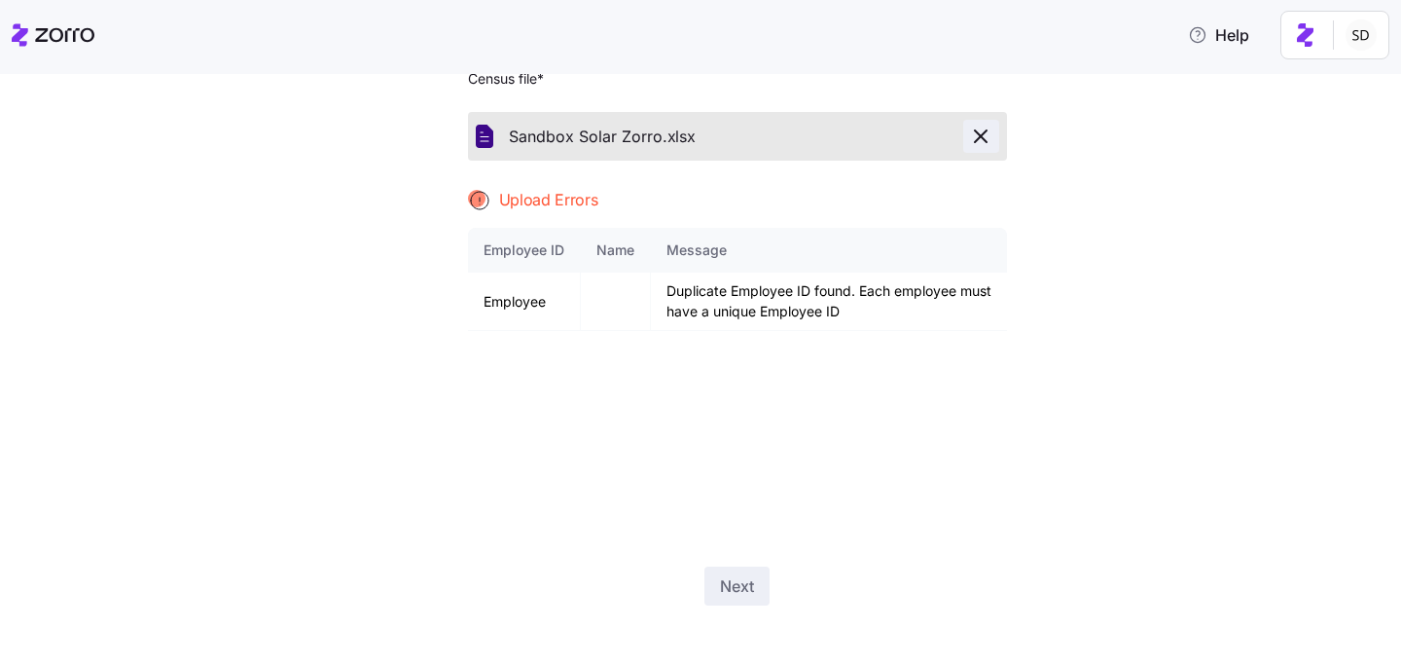
click at [972, 144] on icon "button" at bounding box center [980, 136] width 23 height 23
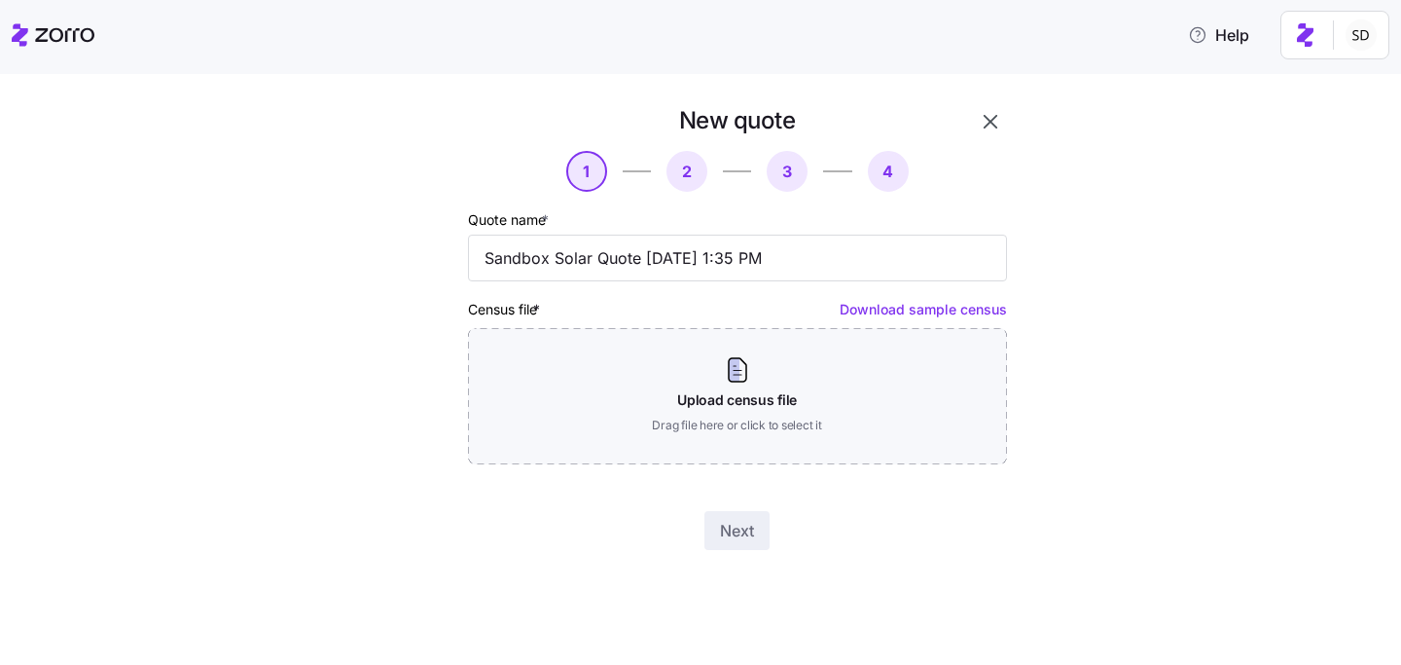
scroll to position [0, 0]
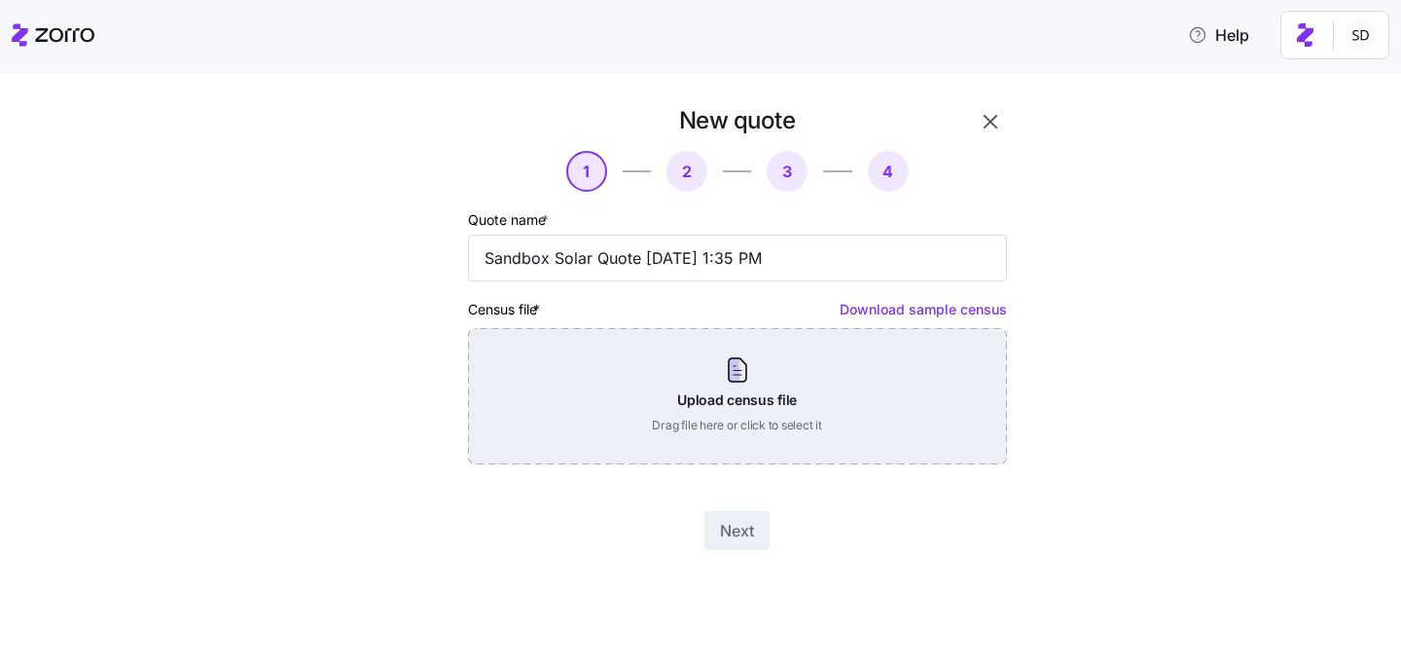
click at [680, 426] on div "Upload census file Drag file here or click to select it" at bounding box center [737, 396] width 539 height 136
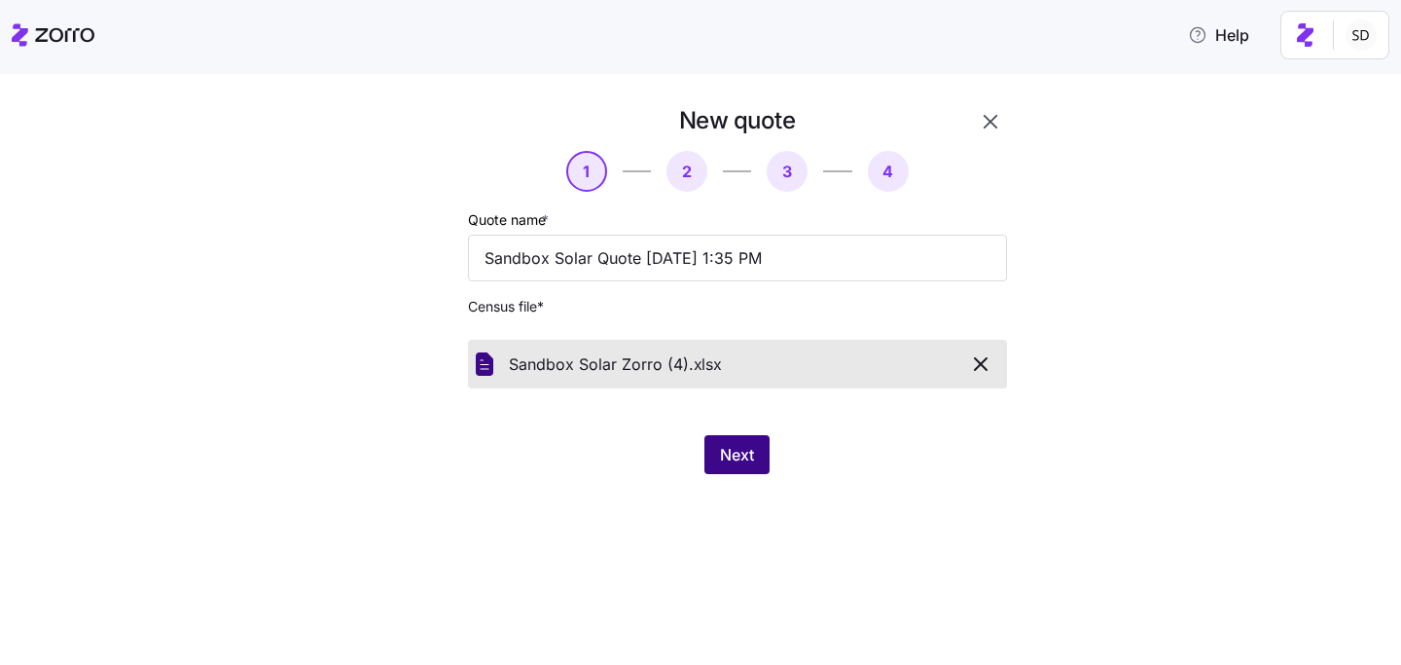
click at [737, 453] on span "Next" at bounding box center [737, 454] width 34 height 23
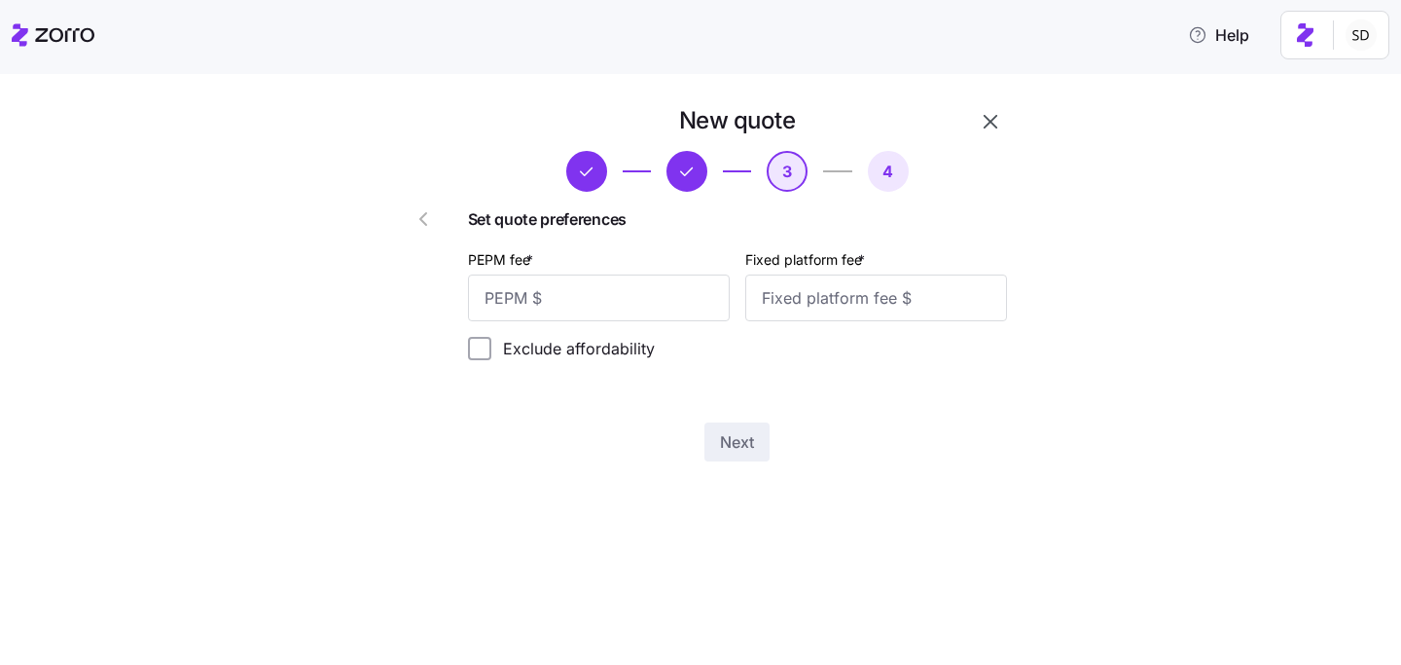
click at [589, 261] on div "PEPM fee *" at bounding box center [599, 284] width 262 height 74
click at [589, 289] on input "PEPM fee *" at bounding box center [599, 297] width 262 height 47
type input "50"
click at [794, 302] on input "Fixed platform fee *" at bounding box center [876, 297] width 262 height 47
type input "100"
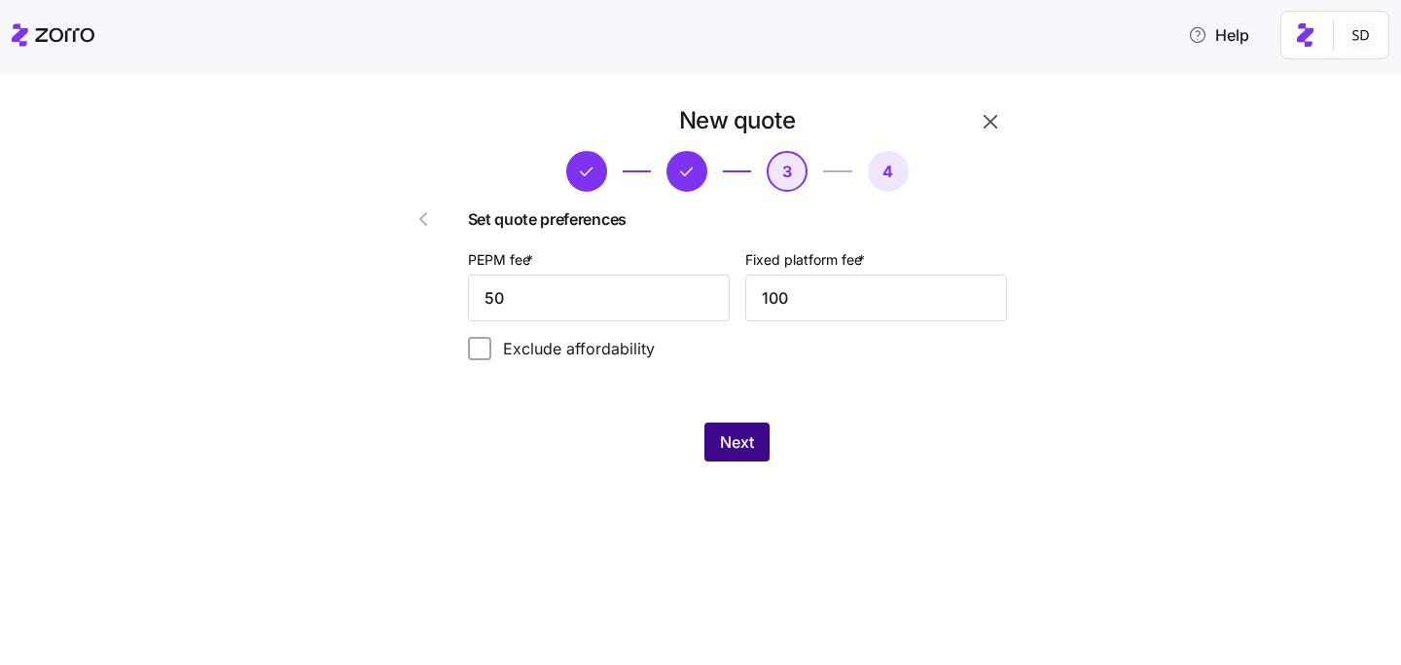
click at [740, 433] on span "Next" at bounding box center [737, 441] width 34 height 23
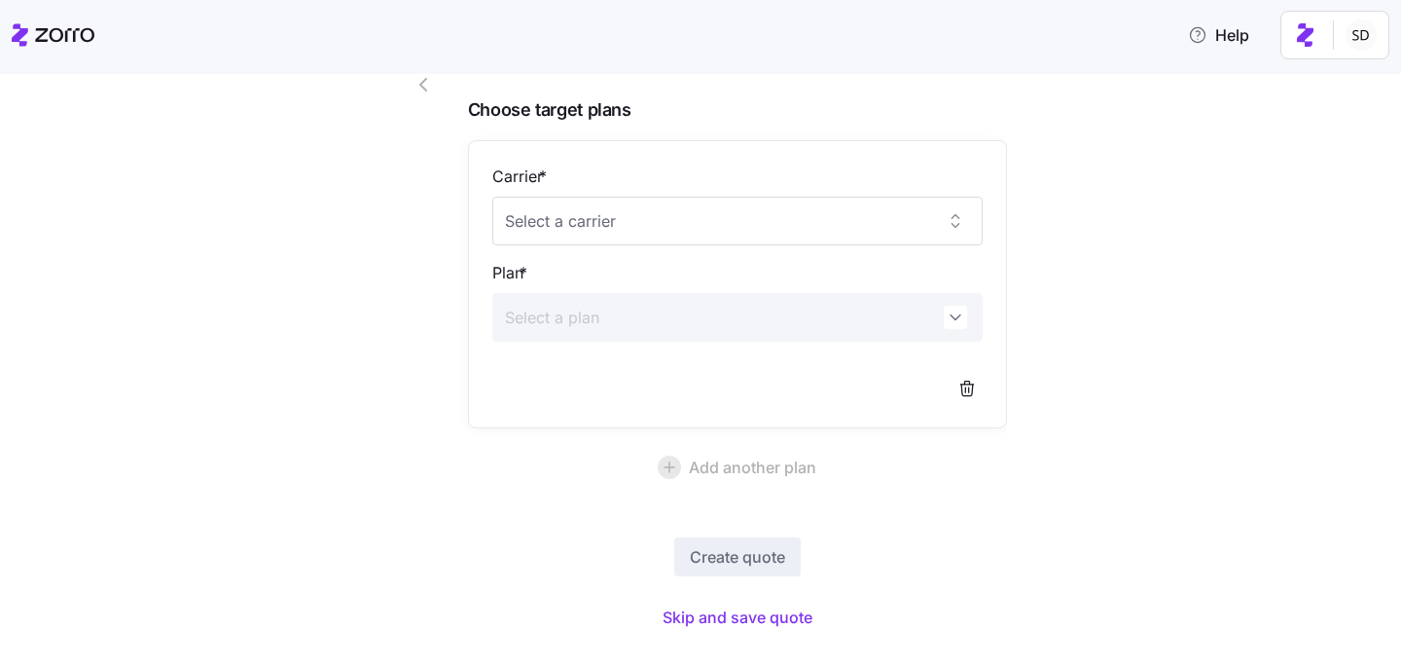
scroll to position [173, 0]
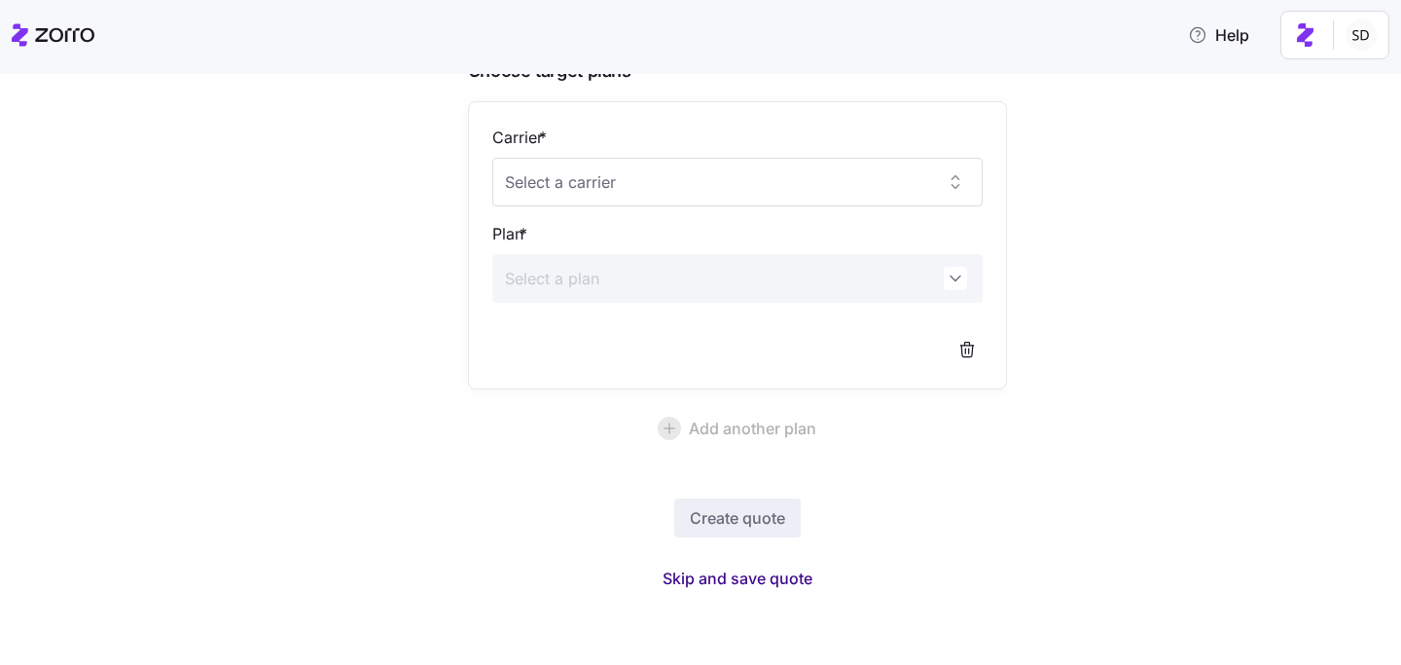
click at [736, 578] on span "Skip and save quote" at bounding box center [738, 577] width 150 height 23
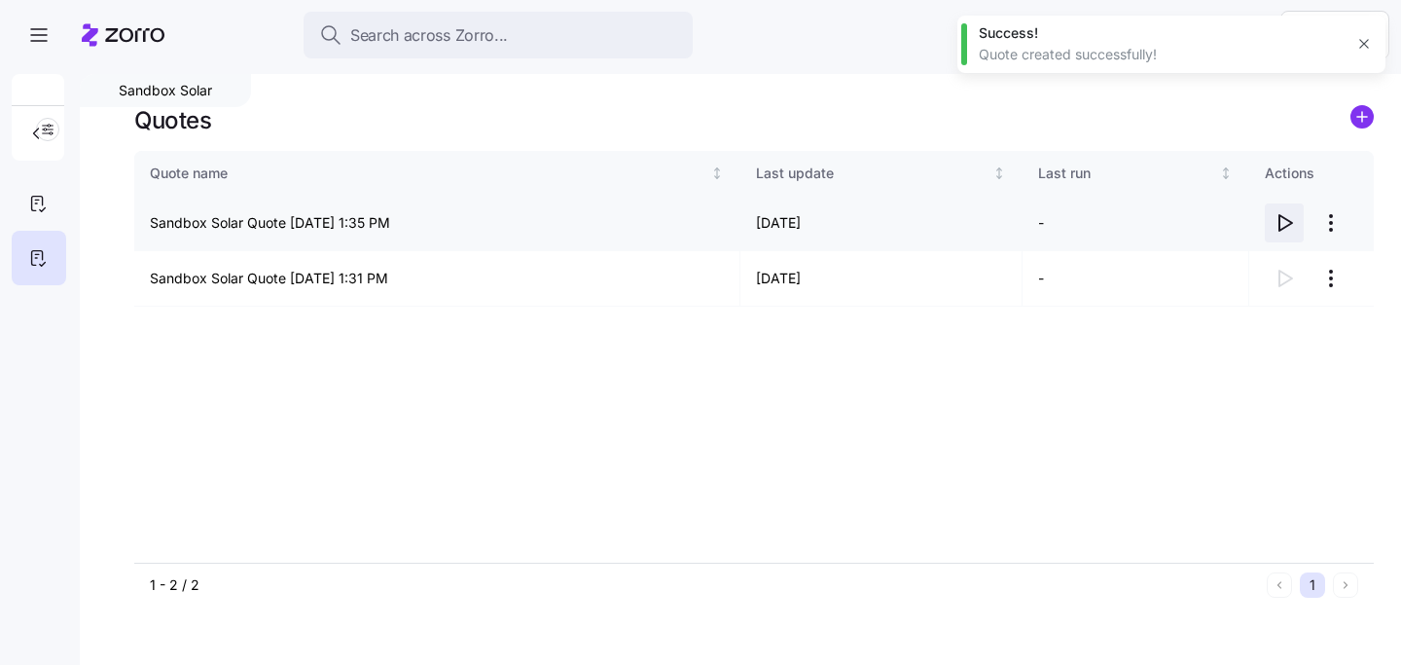
click at [1286, 226] on icon "button" at bounding box center [1286, 223] width 13 height 16
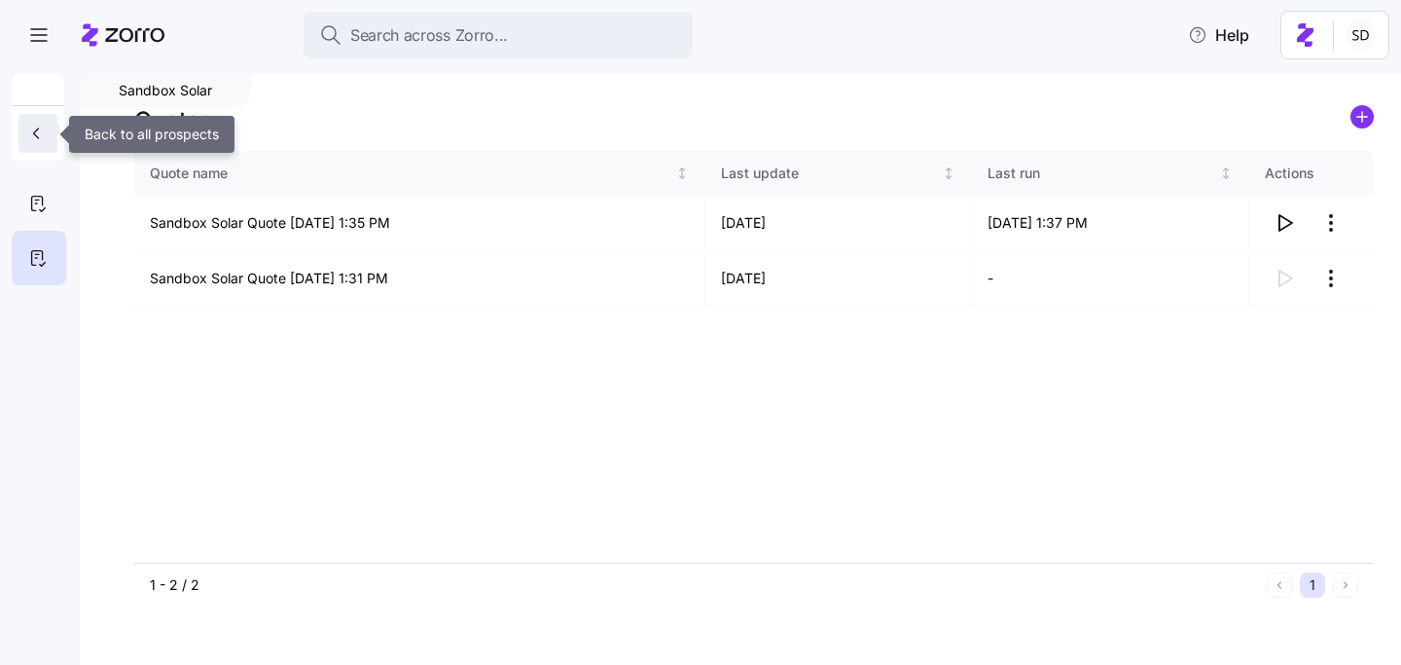
click at [31, 145] on button "button" at bounding box center [37, 133] width 39 height 39
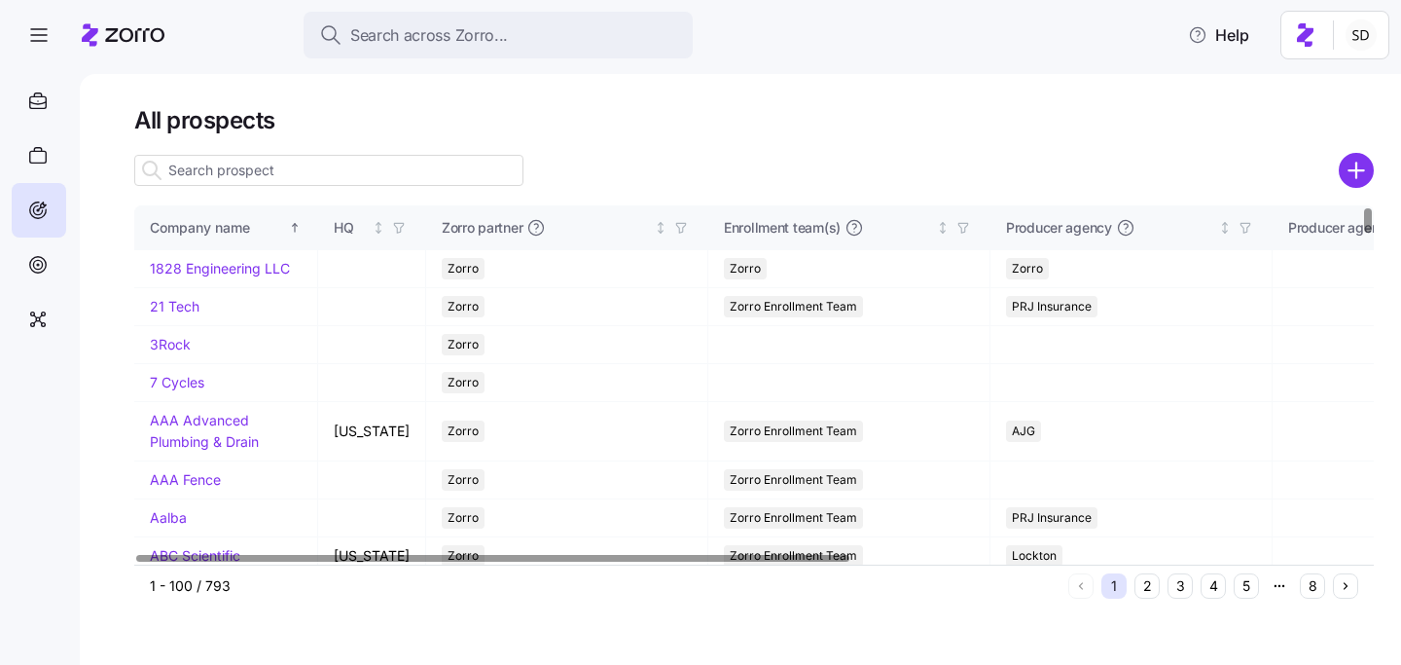
click at [264, 176] on input at bounding box center [328, 170] width 389 height 31
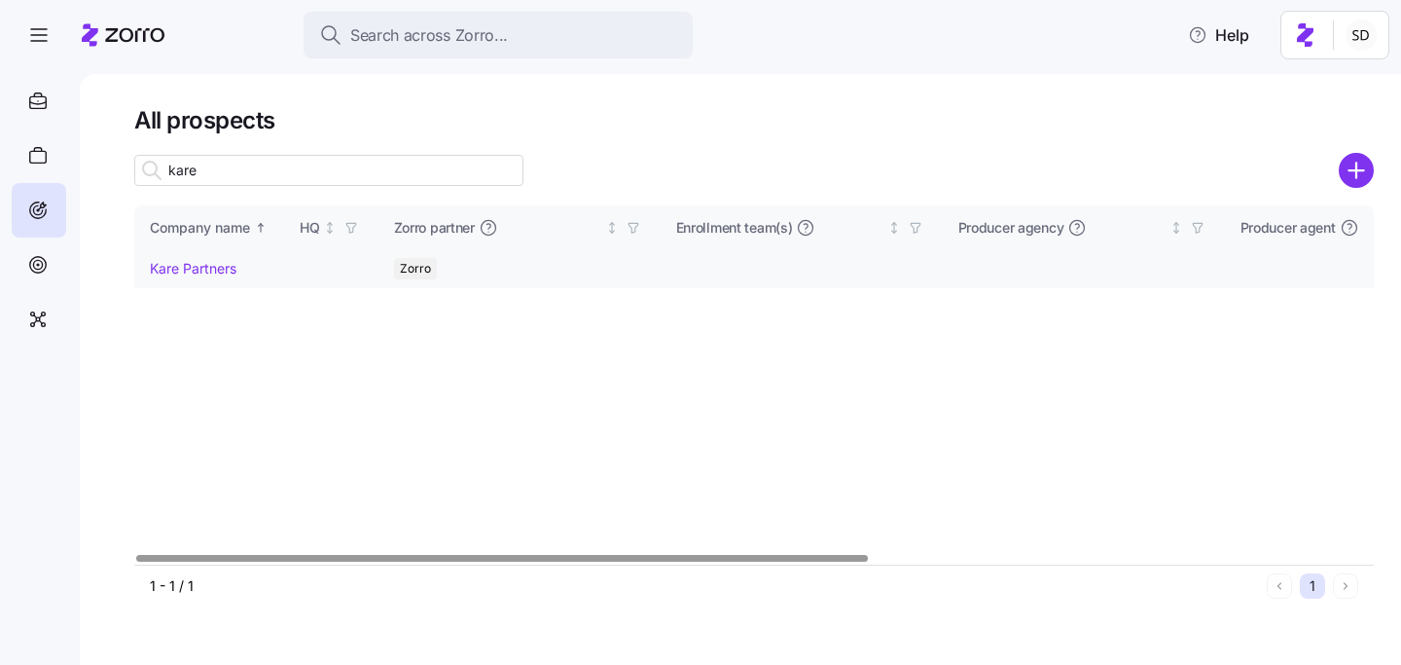
type input "kare"
click at [189, 268] on link "Kare Partners" at bounding box center [193, 268] width 87 height 17
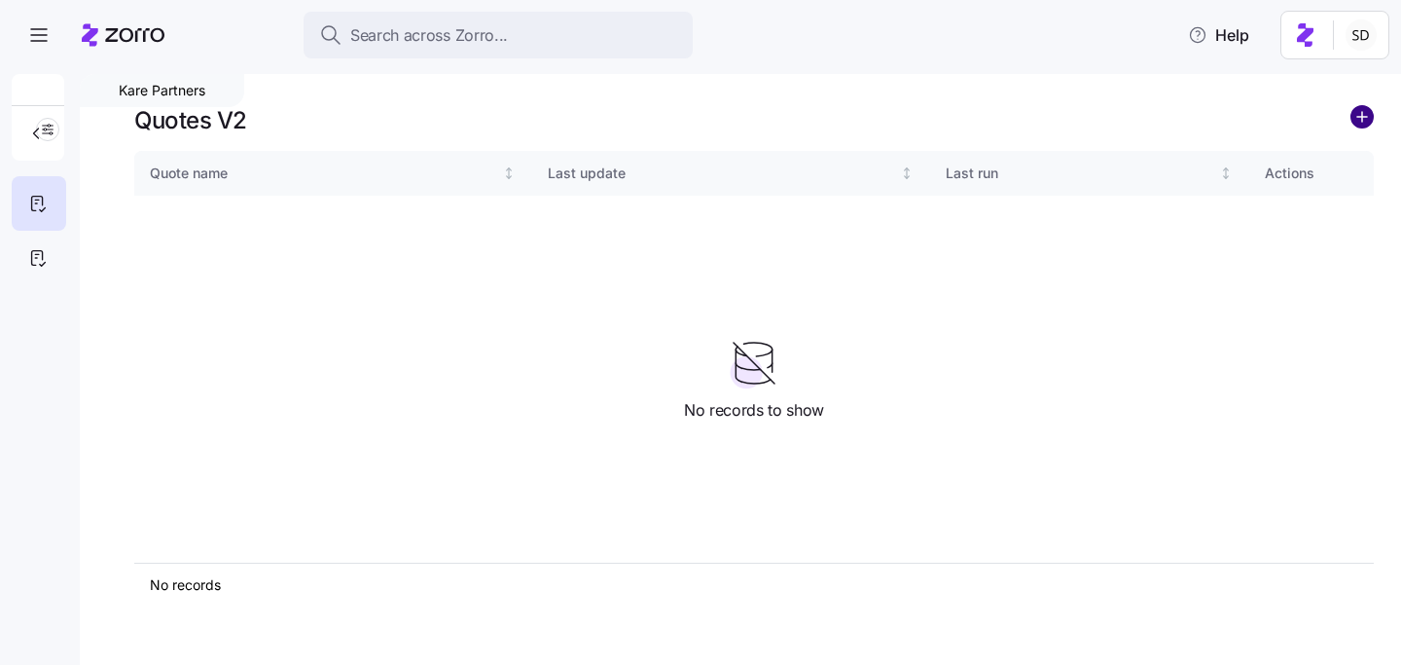
click at [1364, 110] on circle "add icon" at bounding box center [1362, 116] width 21 height 21
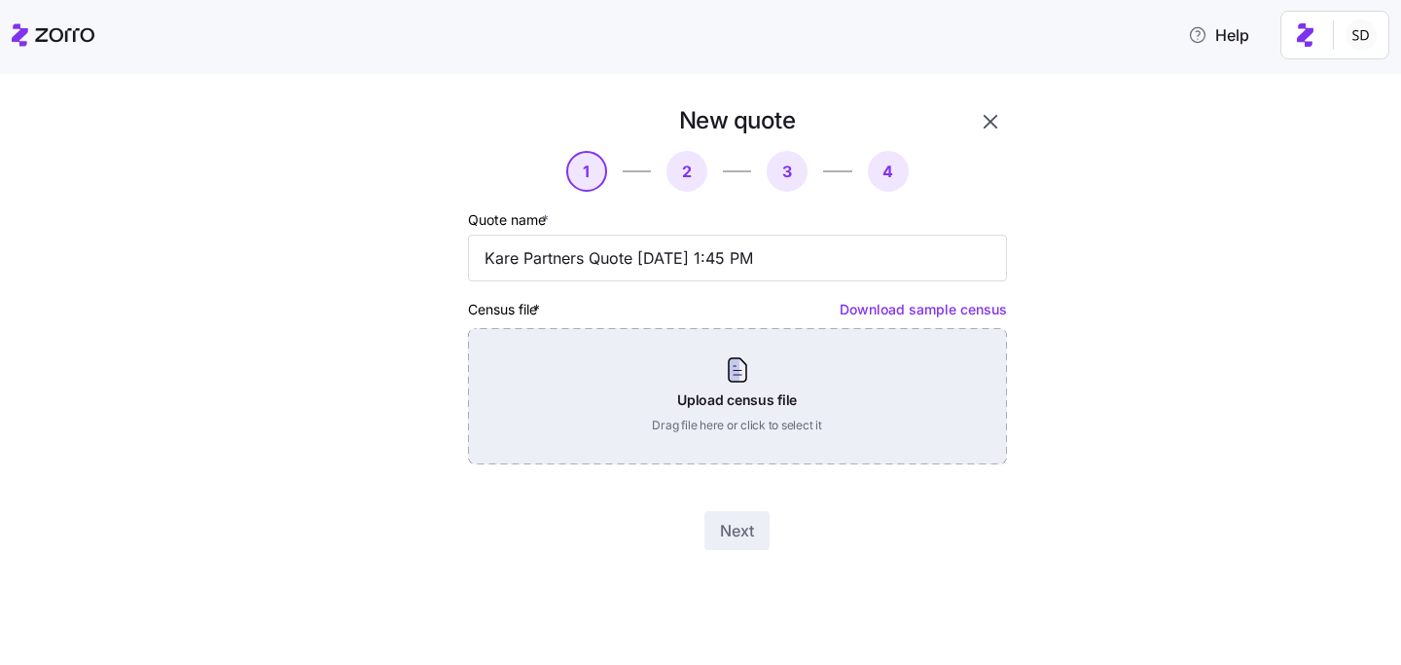
click at [740, 404] on div "Upload census file Drag file here or click to select it" at bounding box center [737, 396] width 539 height 136
click at [716, 371] on div "Upload census file Drag file here or click to select it" at bounding box center [737, 396] width 539 height 136
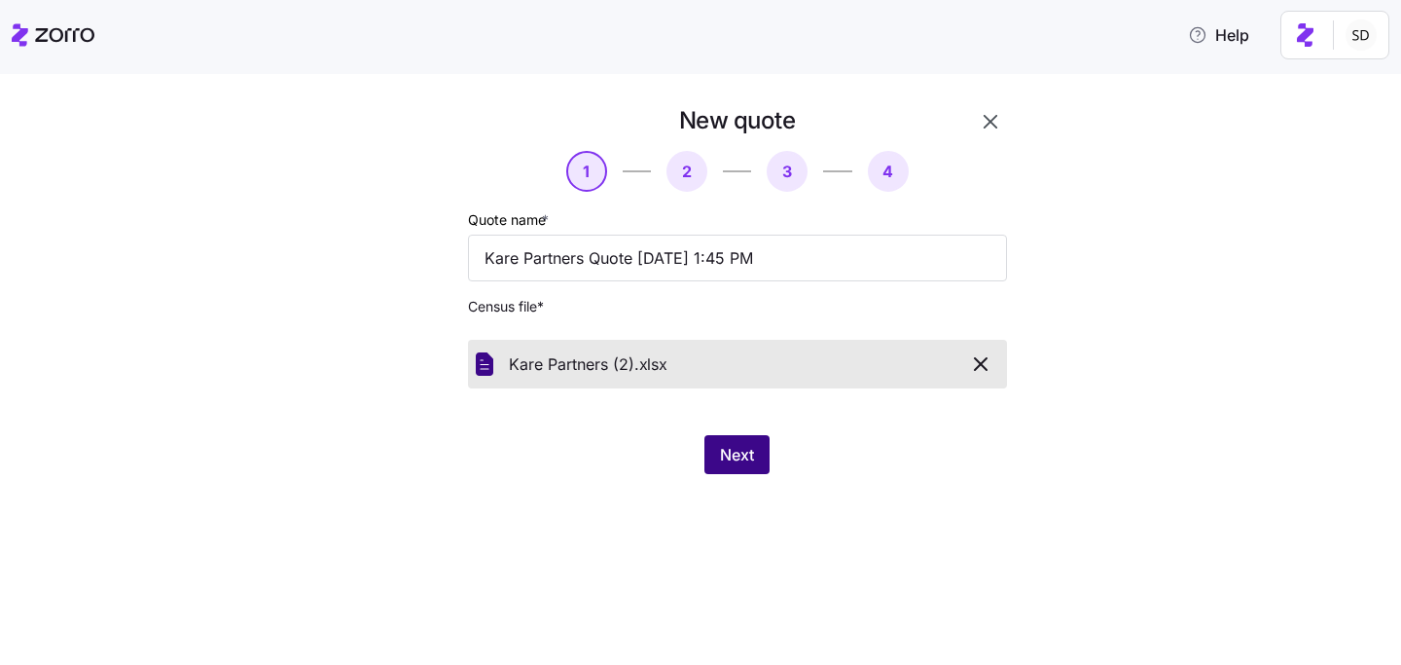
click at [729, 455] on span "Next" at bounding box center [737, 454] width 34 height 23
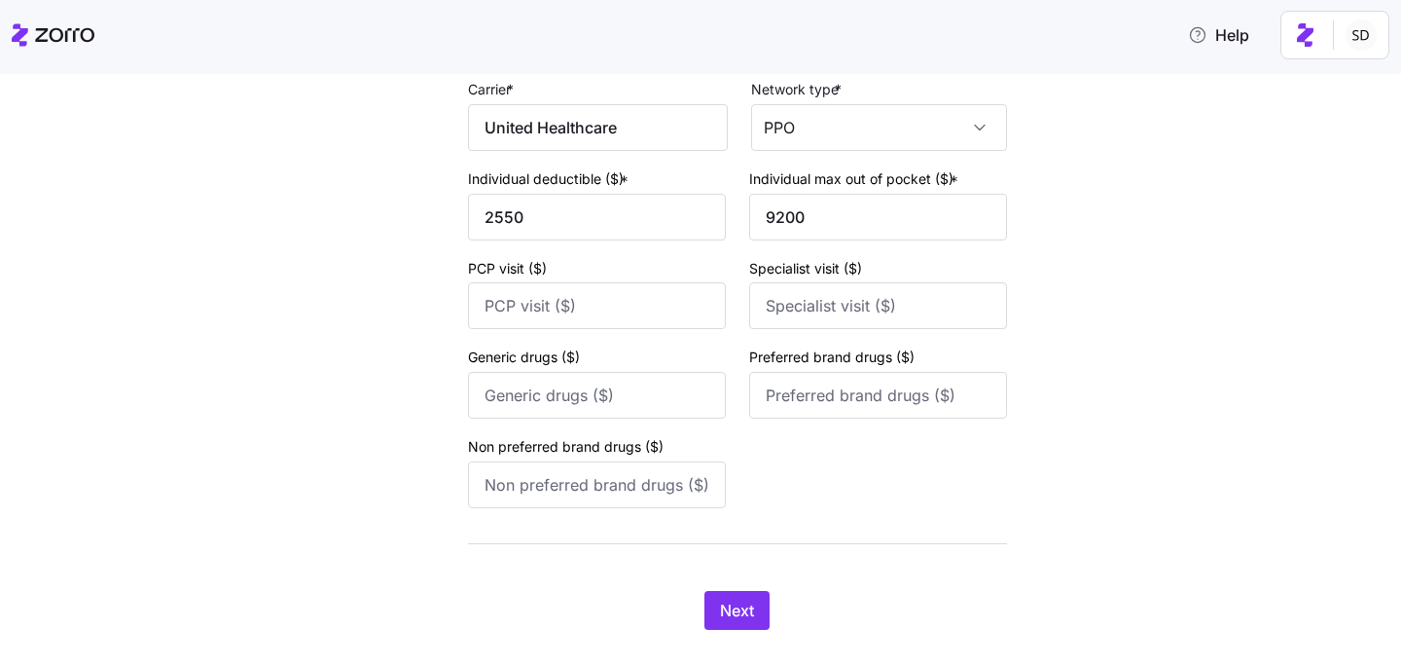
scroll to position [2555, 0]
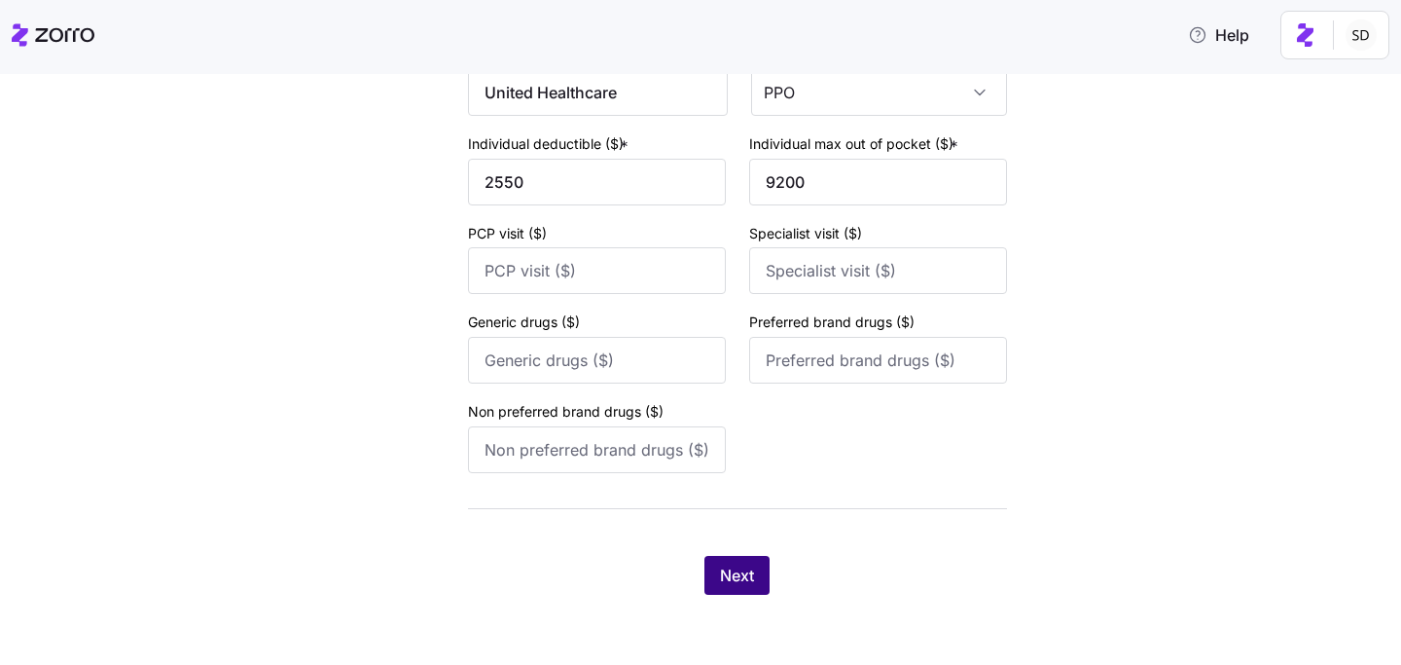
click at [741, 574] on span "Next" at bounding box center [737, 574] width 34 height 23
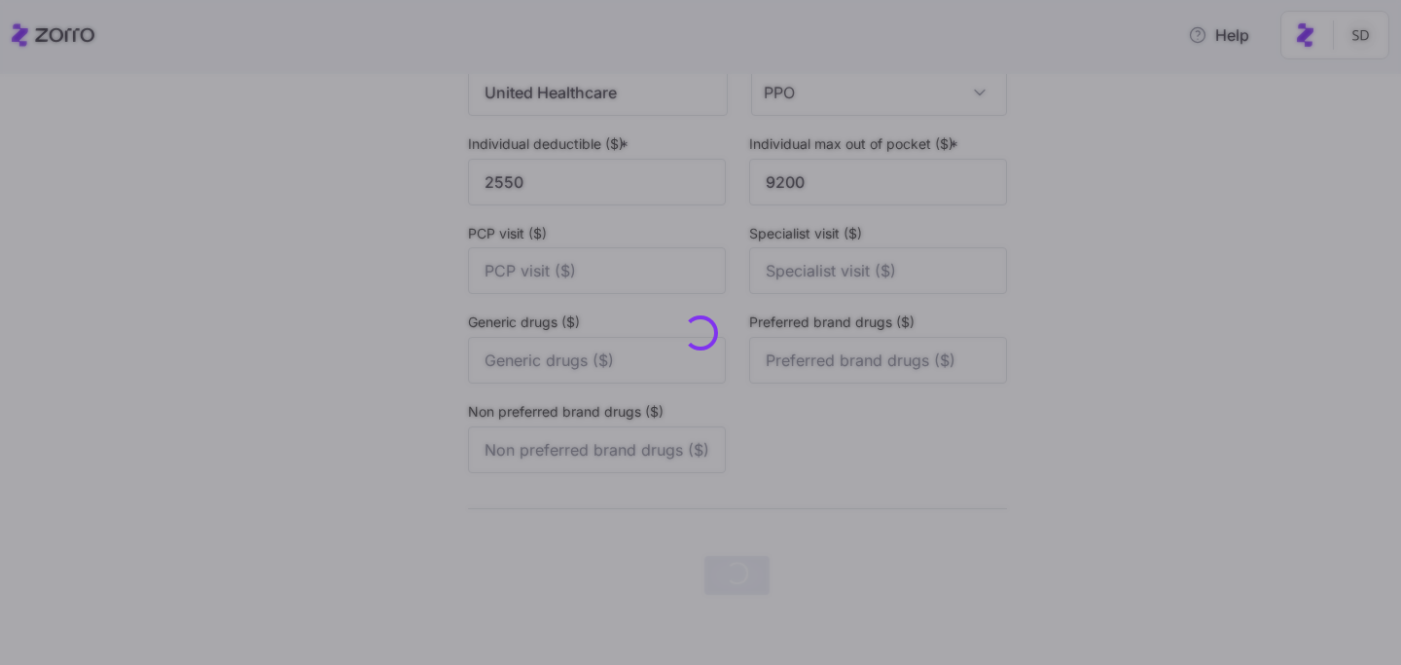
scroll to position [0, 0]
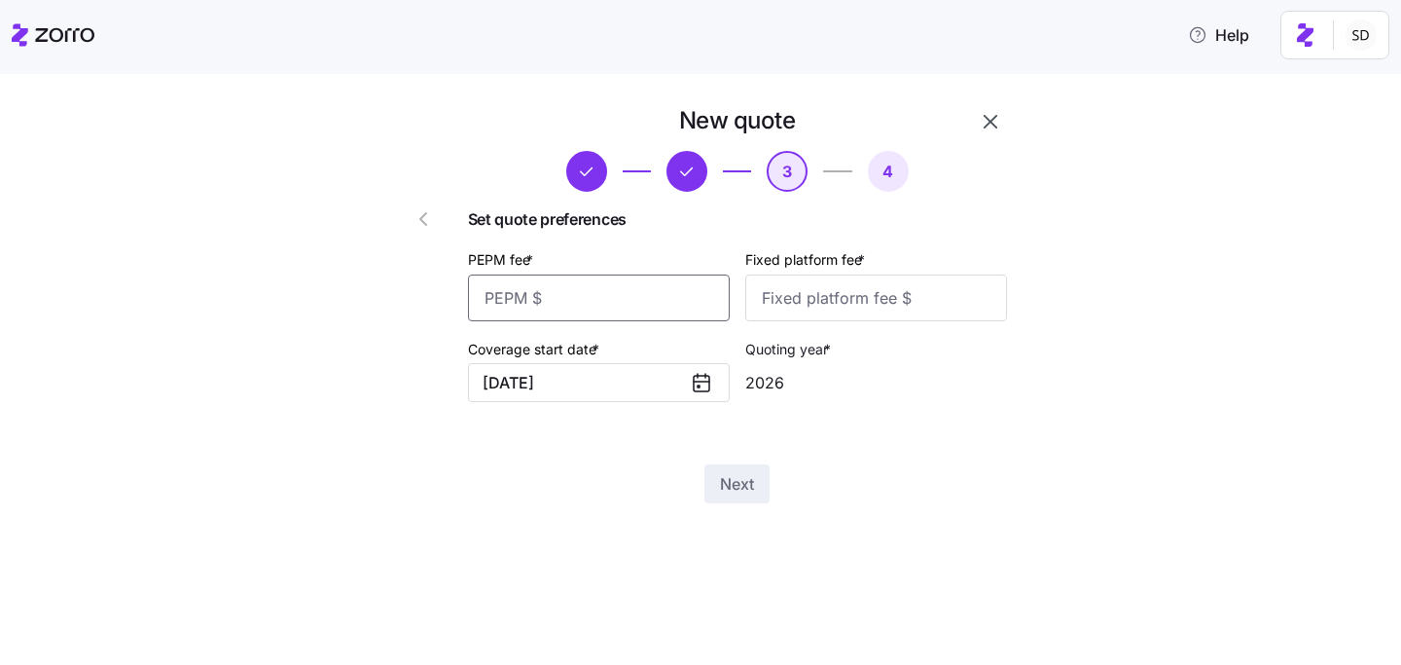
click at [616, 318] on input "PEPM fee *" at bounding box center [599, 297] width 262 height 47
type input "50"
click at [837, 291] on input "Fixed platform fee *" at bounding box center [876, 297] width 262 height 47
type input "100"
click at [855, 483] on div "Next" at bounding box center [737, 483] width 539 height 39
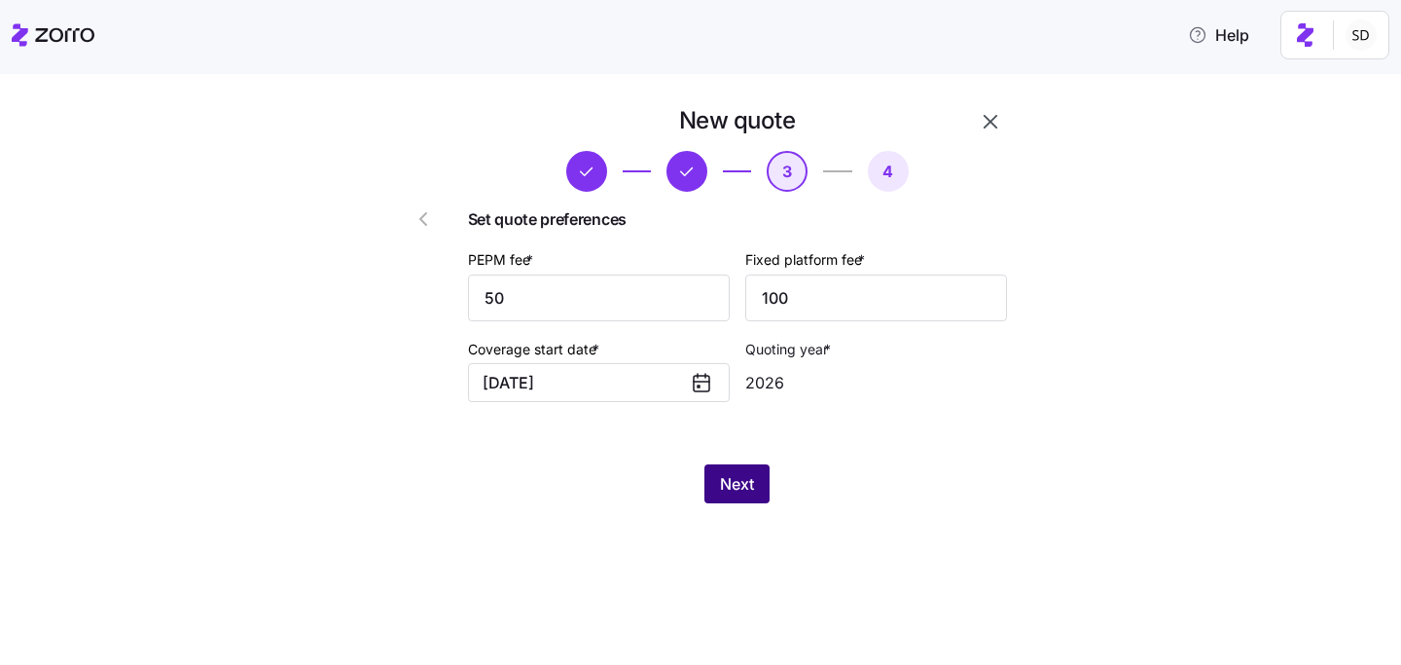
click at [743, 489] on span "Next" at bounding box center [737, 483] width 34 height 23
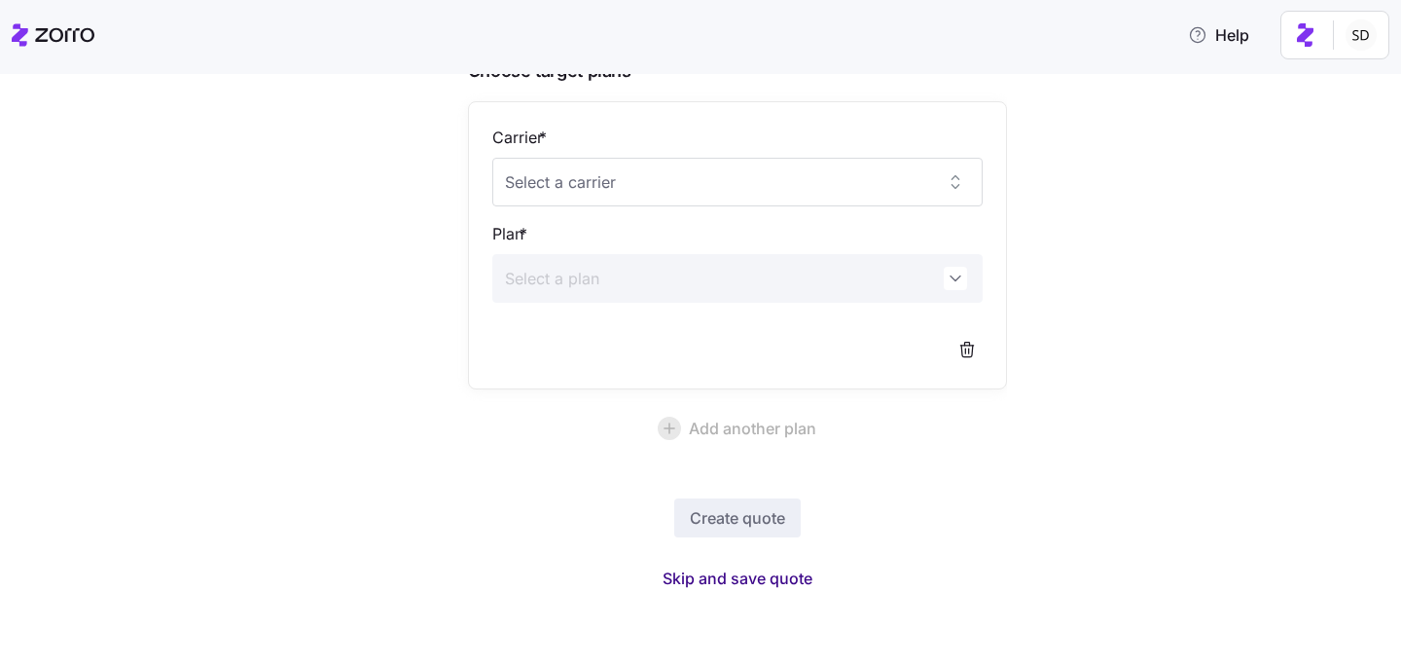
click at [734, 592] on button "Skip and save quote" at bounding box center [737, 578] width 181 height 35
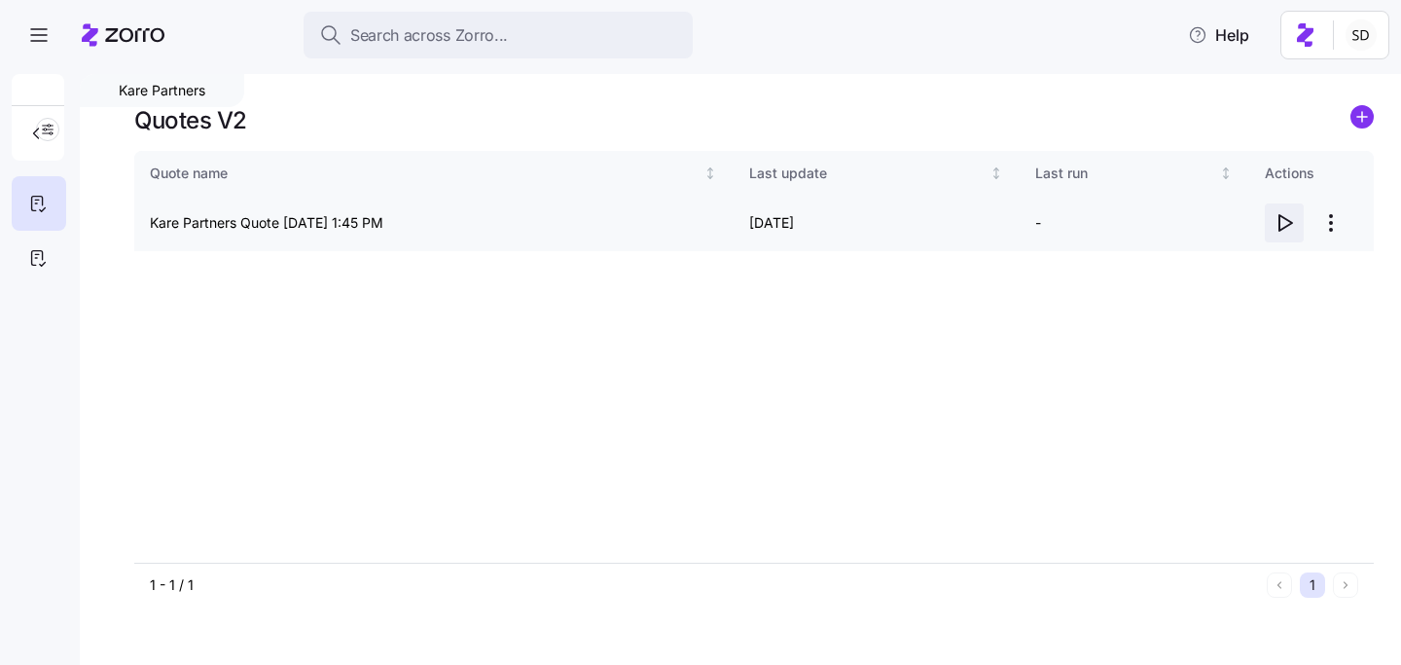
click at [1285, 221] on icon "button" at bounding box center [1284, 222] width 23 height 23
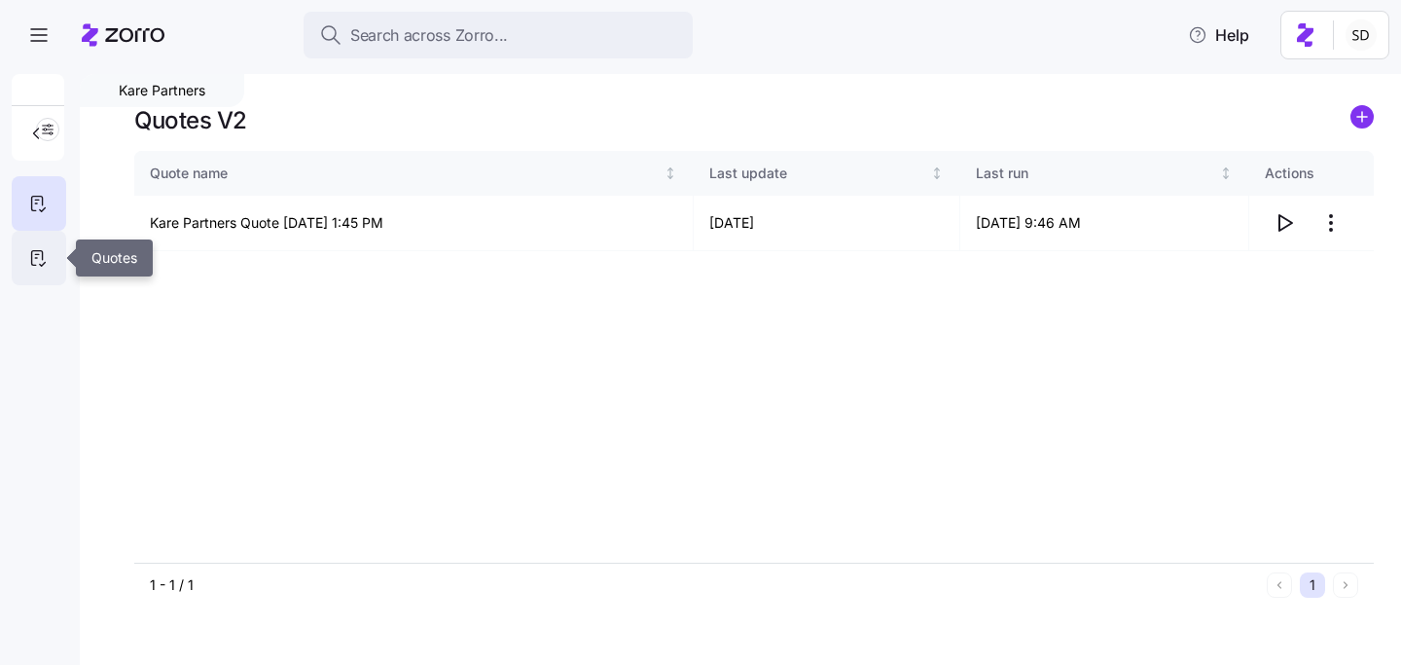
click at [36, 261] on icon at bounding box center [37, 257] width 21 height 23
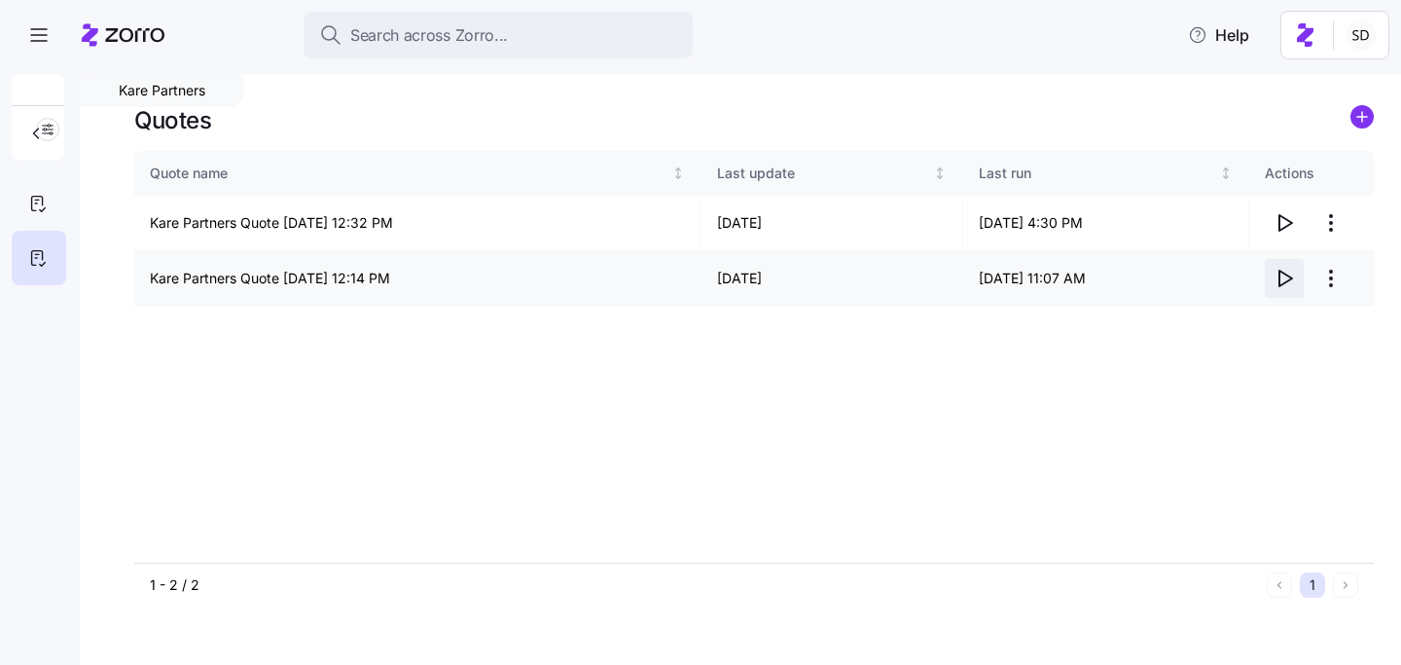
click at [1286, 285] on icon "button" at bounding box center [1284, 278] width 23 height 23
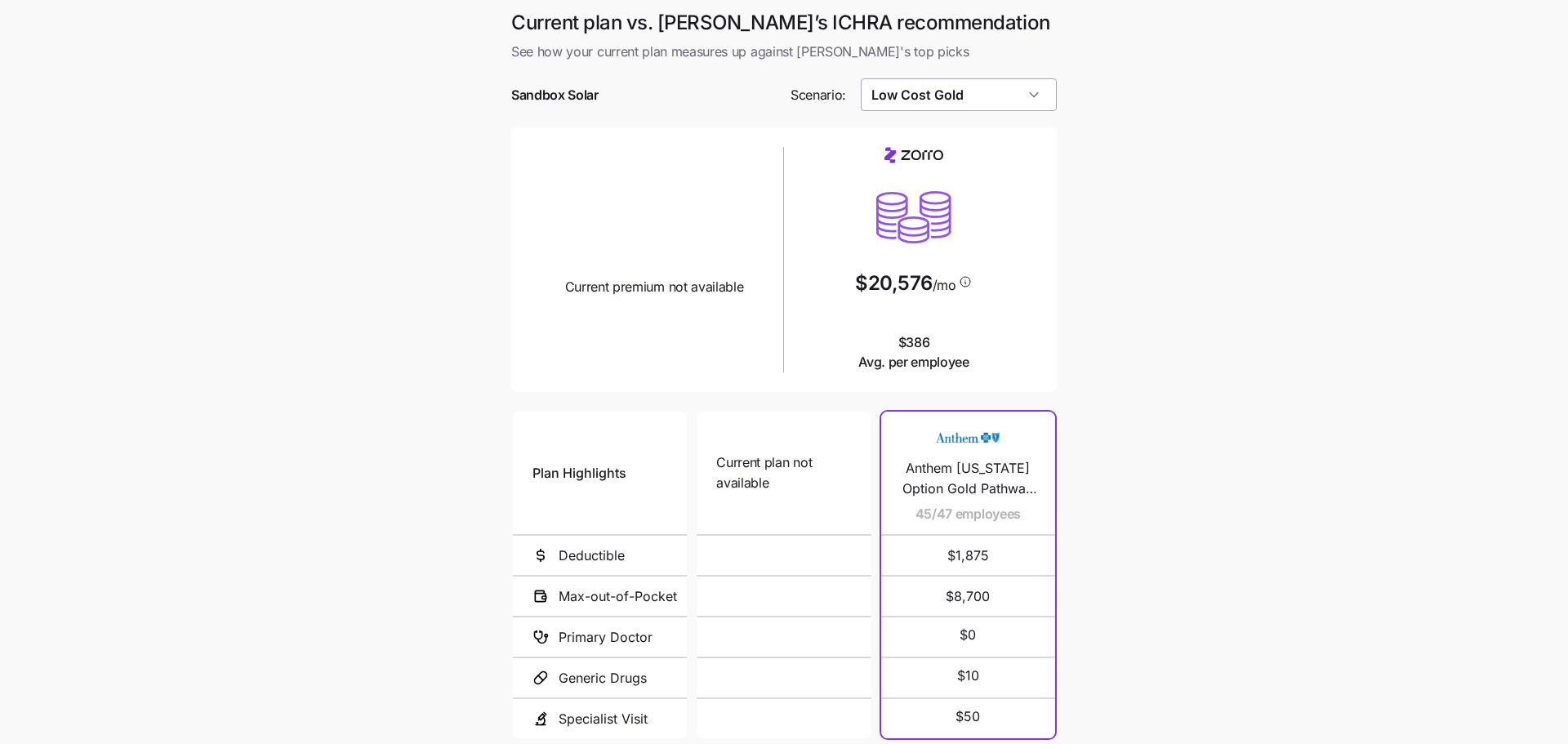
click at [981, 105] on input "Low Cost Gold" at bounding box center [959, 94] width 197 height 33
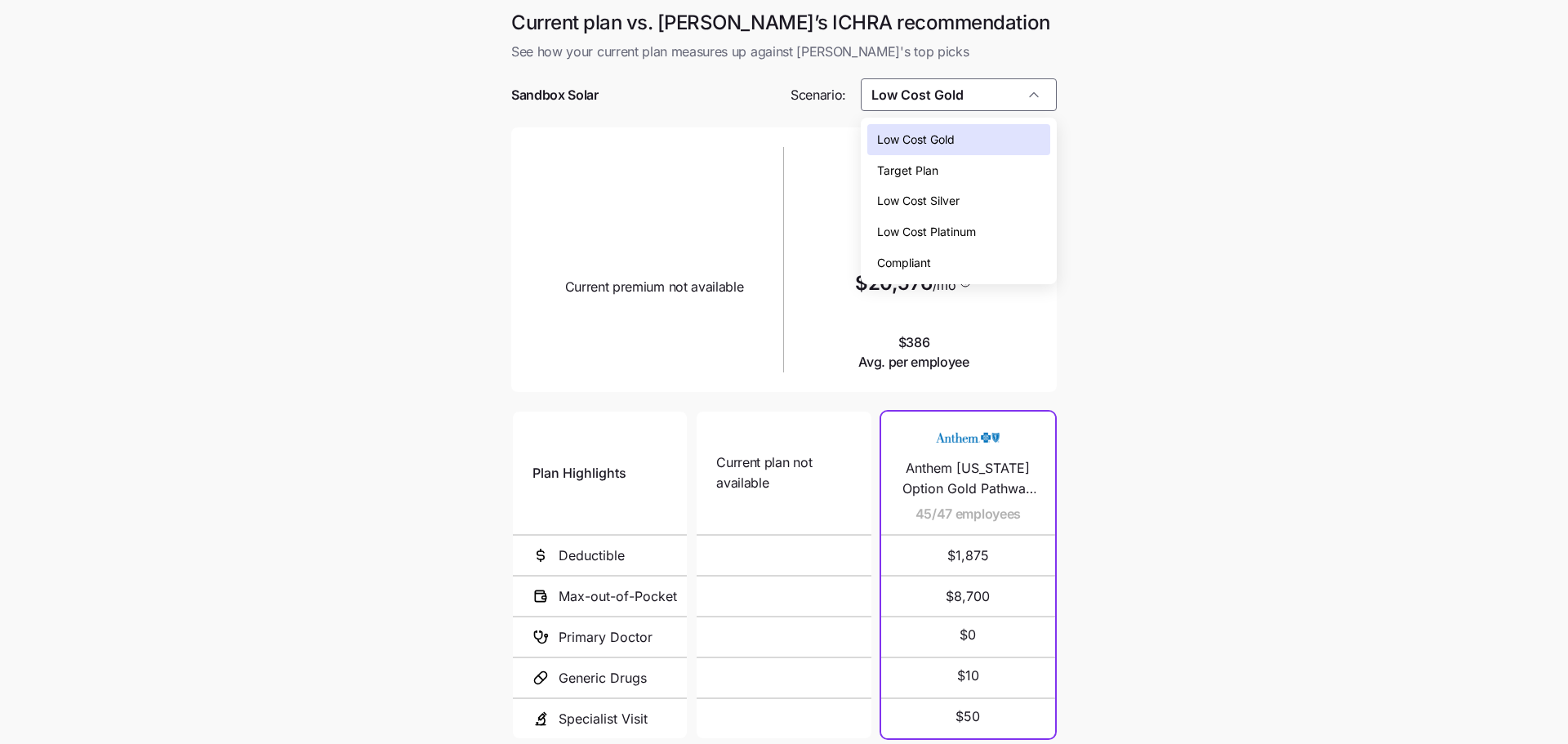
click at [984, 191] on div "Low Cost Silver" at bounding box center [959, 201] width 184 height 31
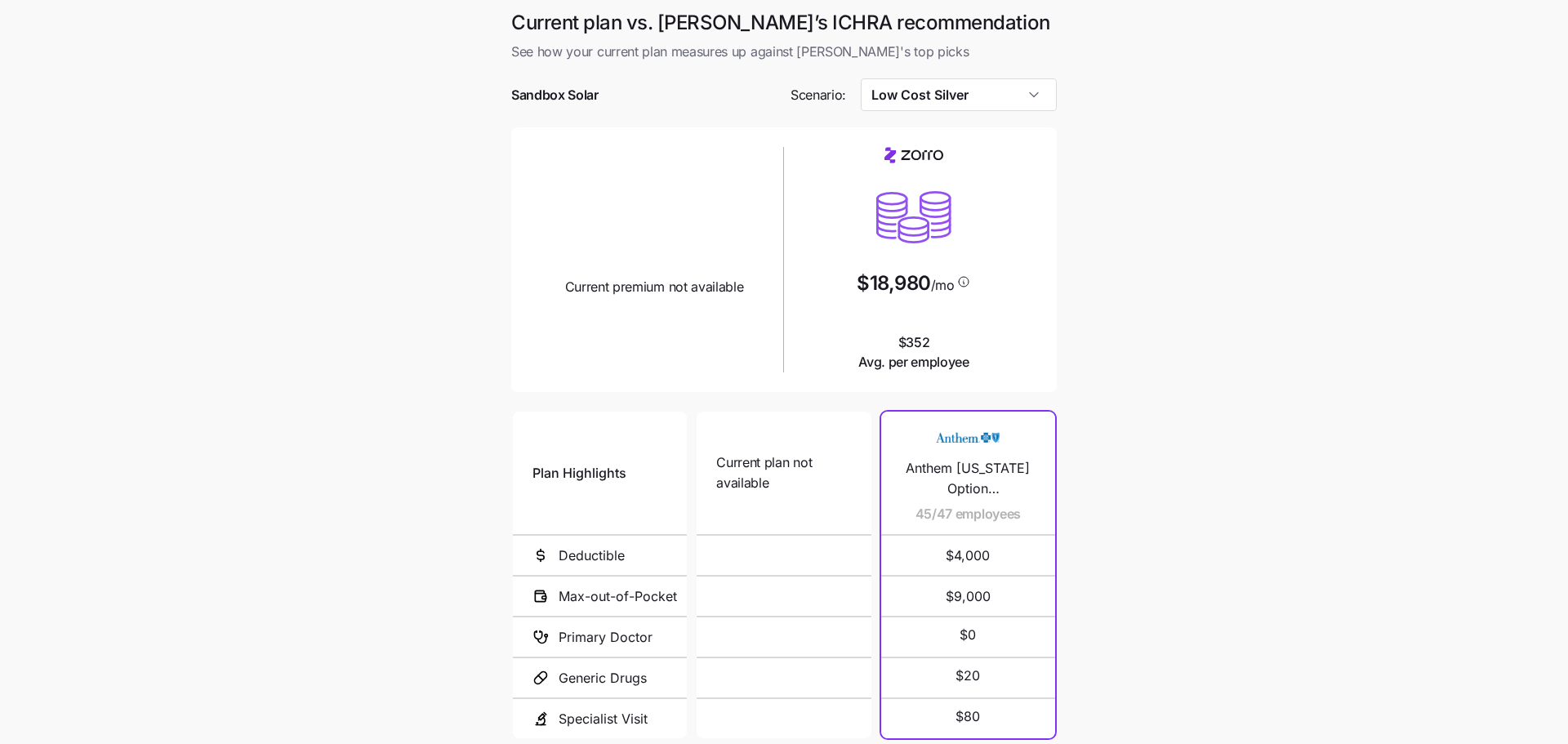
click at [1002, 118] on div at bounding box center [784, 118] width 546 height 16
click at [1002, 100] on input "Low Cost Silver" at bounding box center [959, 94] width 197 height 33
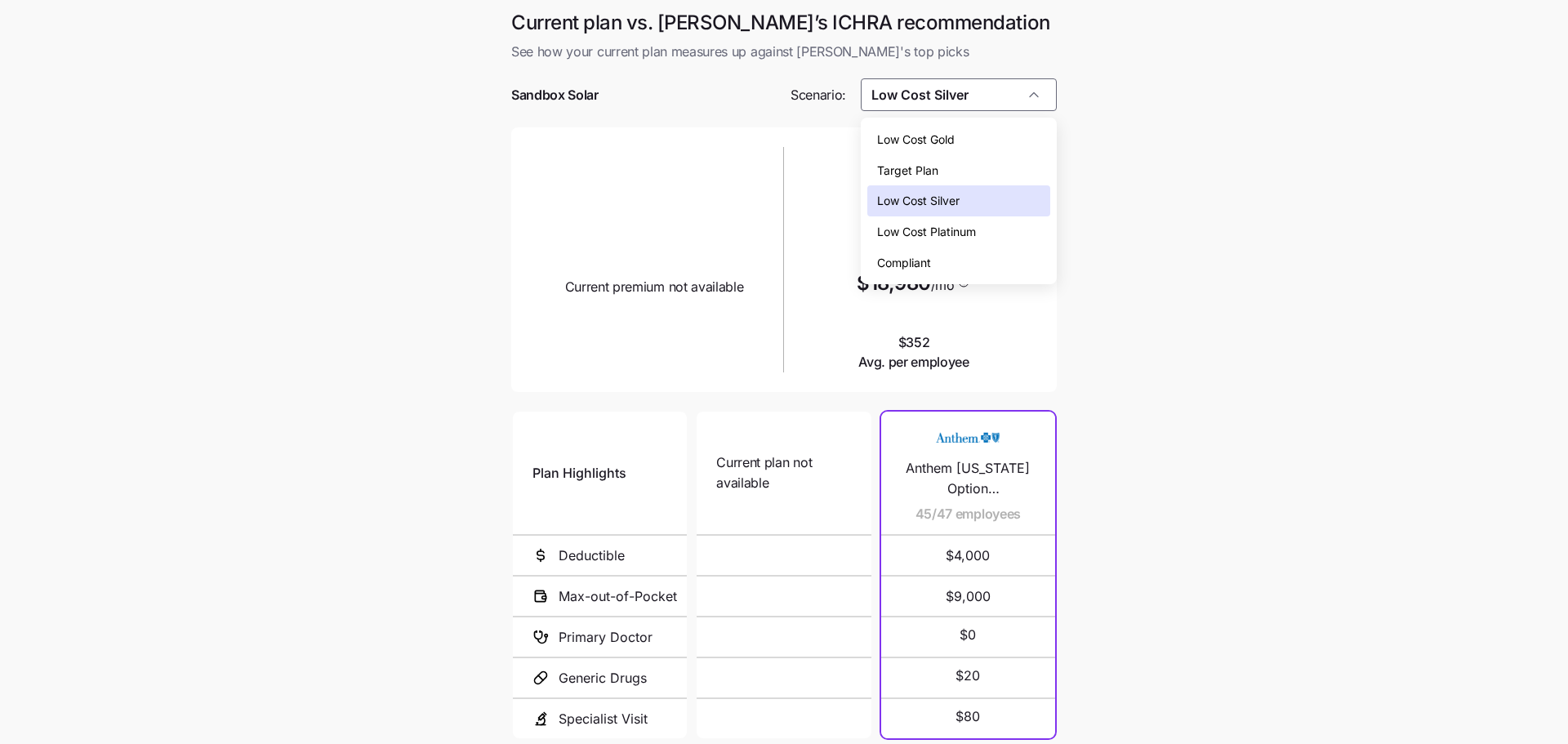
click at [987, 143] on div "Low Cost Gold" at bounding box center [959, 139] width 184 height 31
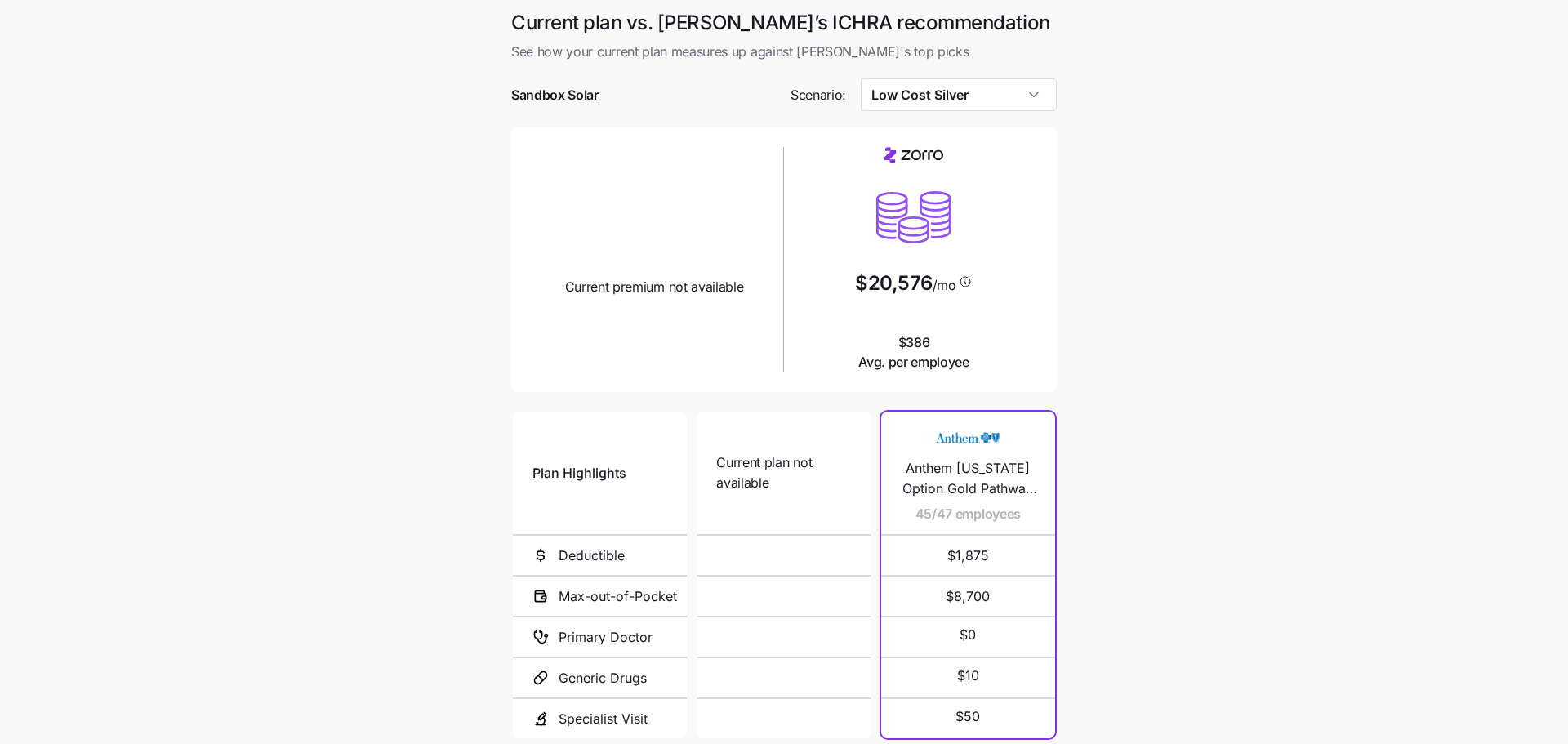
type input "Low Cost Gold"
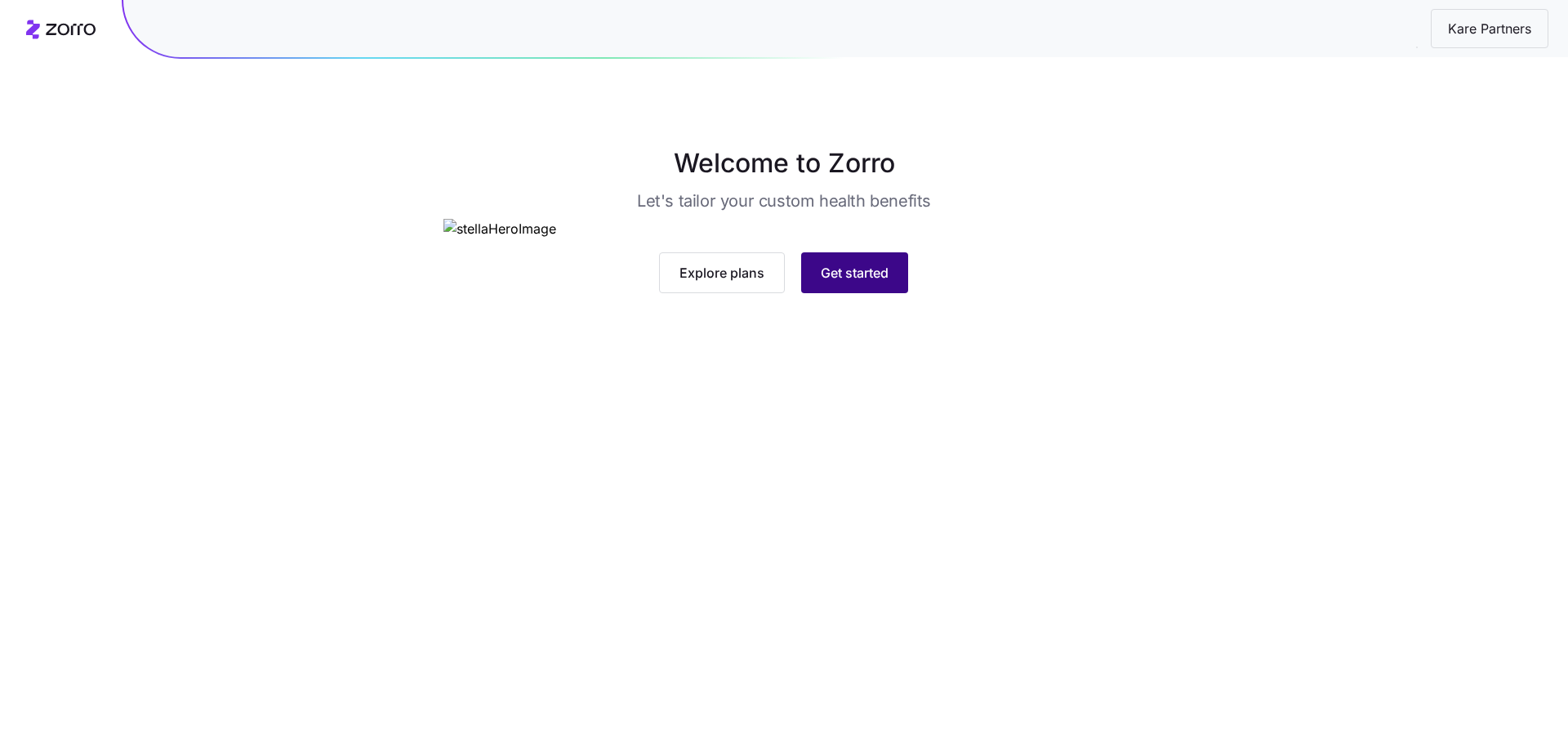
click at [848, 293] on button "Get started" at bounding box center [855, 273] width 107 height 41
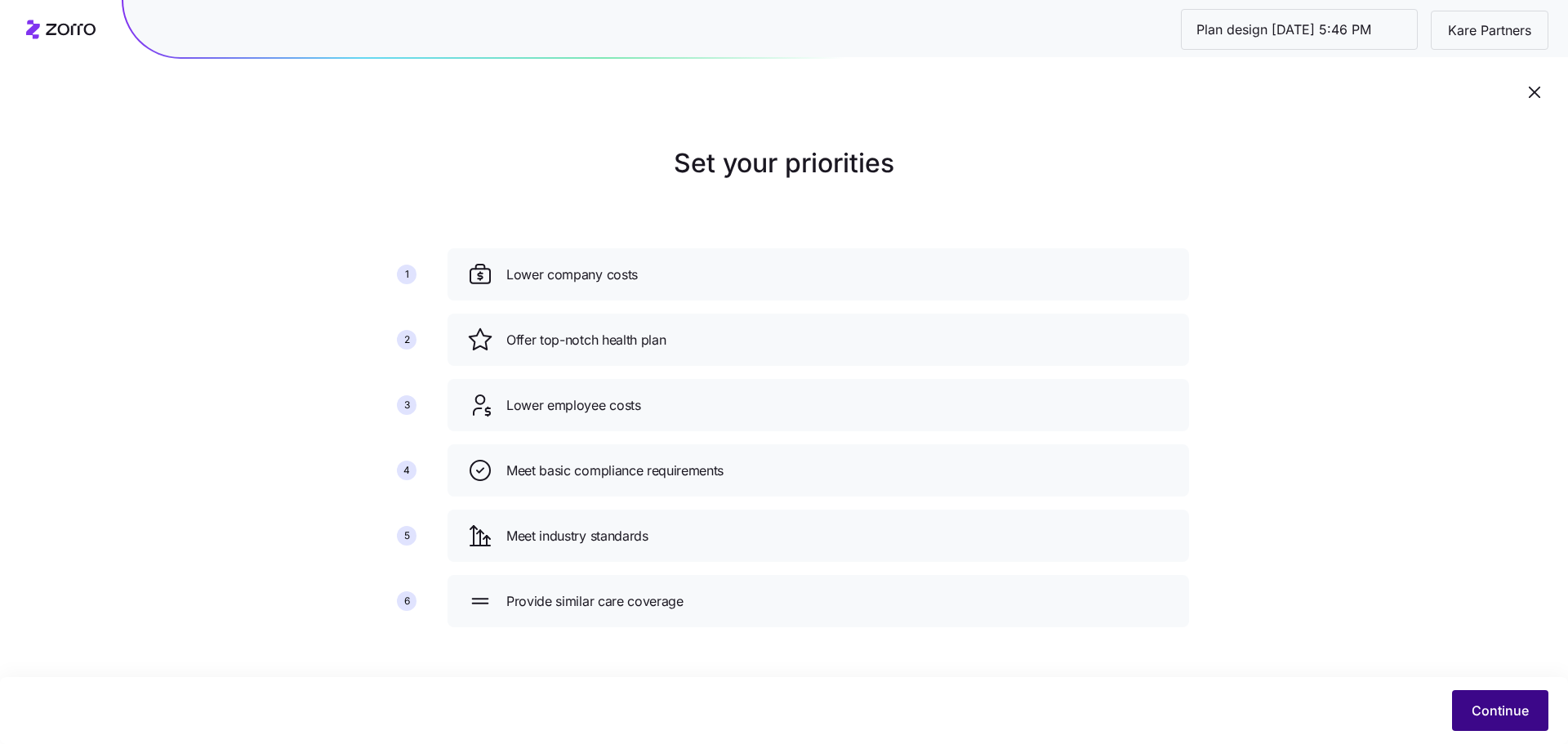
click at [1502, 706] on span "Continue" at bounding box center [1501, 710] width 57 height 19
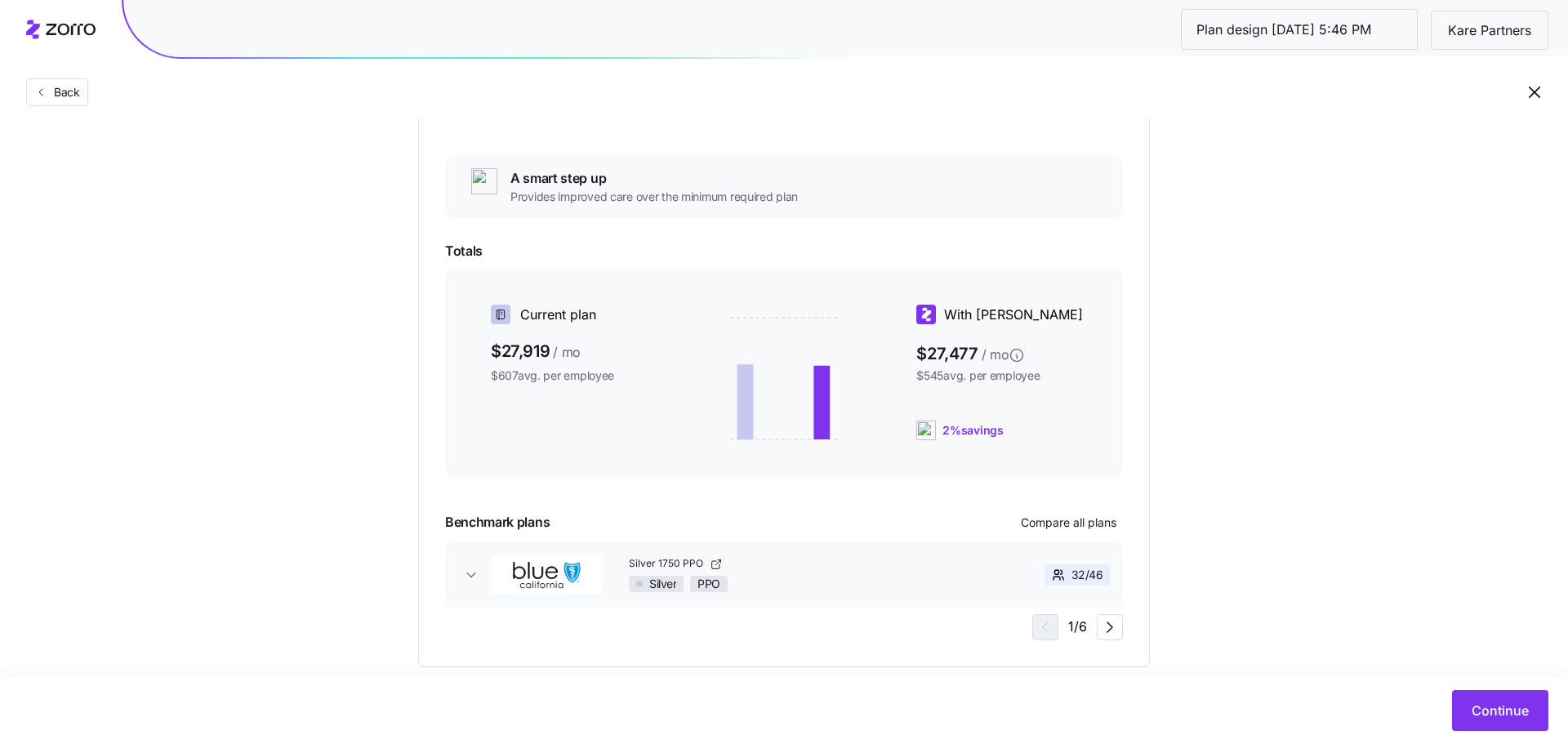
scroll to position [292, 0]
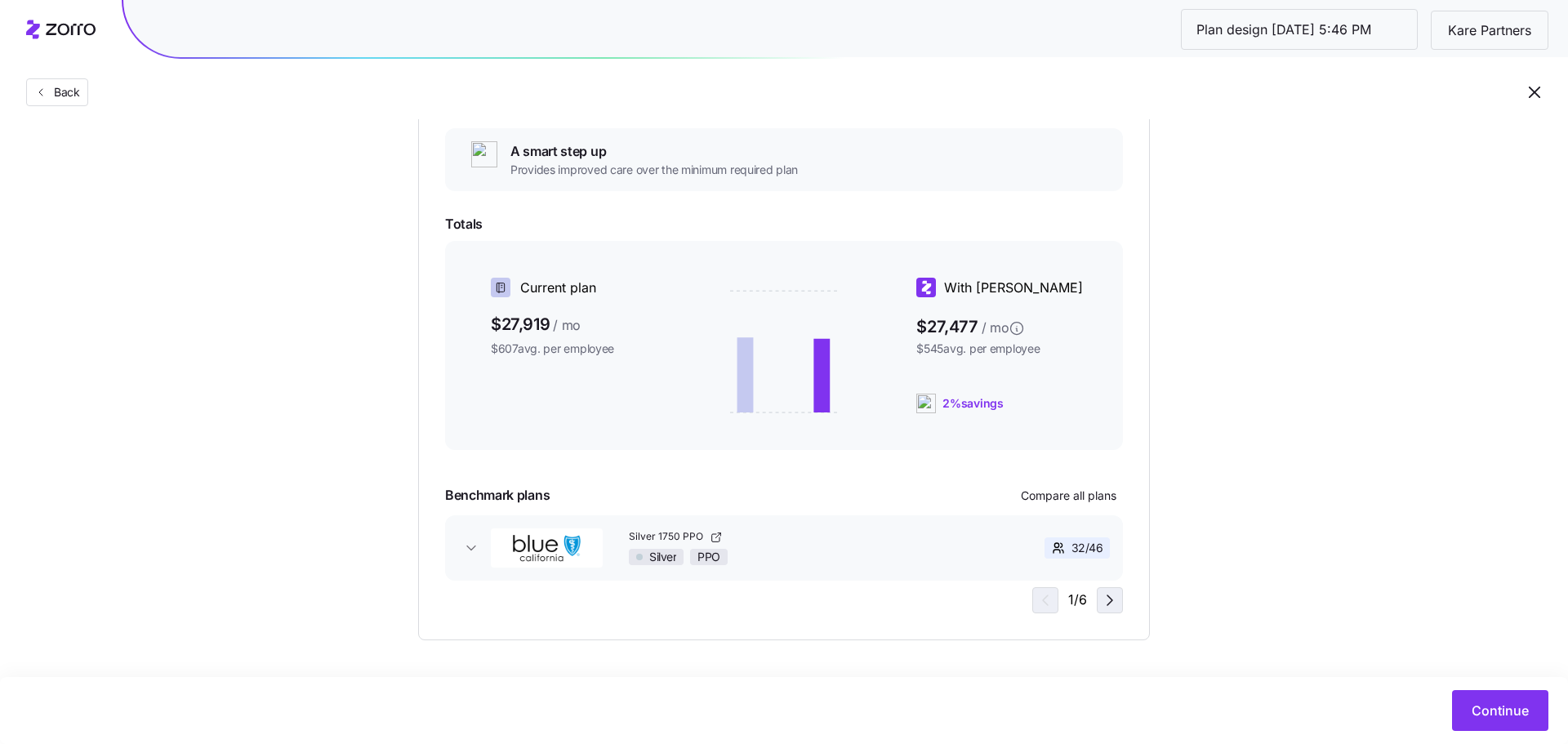
click at [1109, 601] on icon "button" at bounding box center [1110, 600] width 19 height 19
click at [733, 584] on div "Essential Exceptional A smart step up Provides improved care over the minimum r…" at bounding box center [784, 323] width 678 height 580
click at [734, 553] on div "POS" at bounding box center [716, 557] width 38 height 16
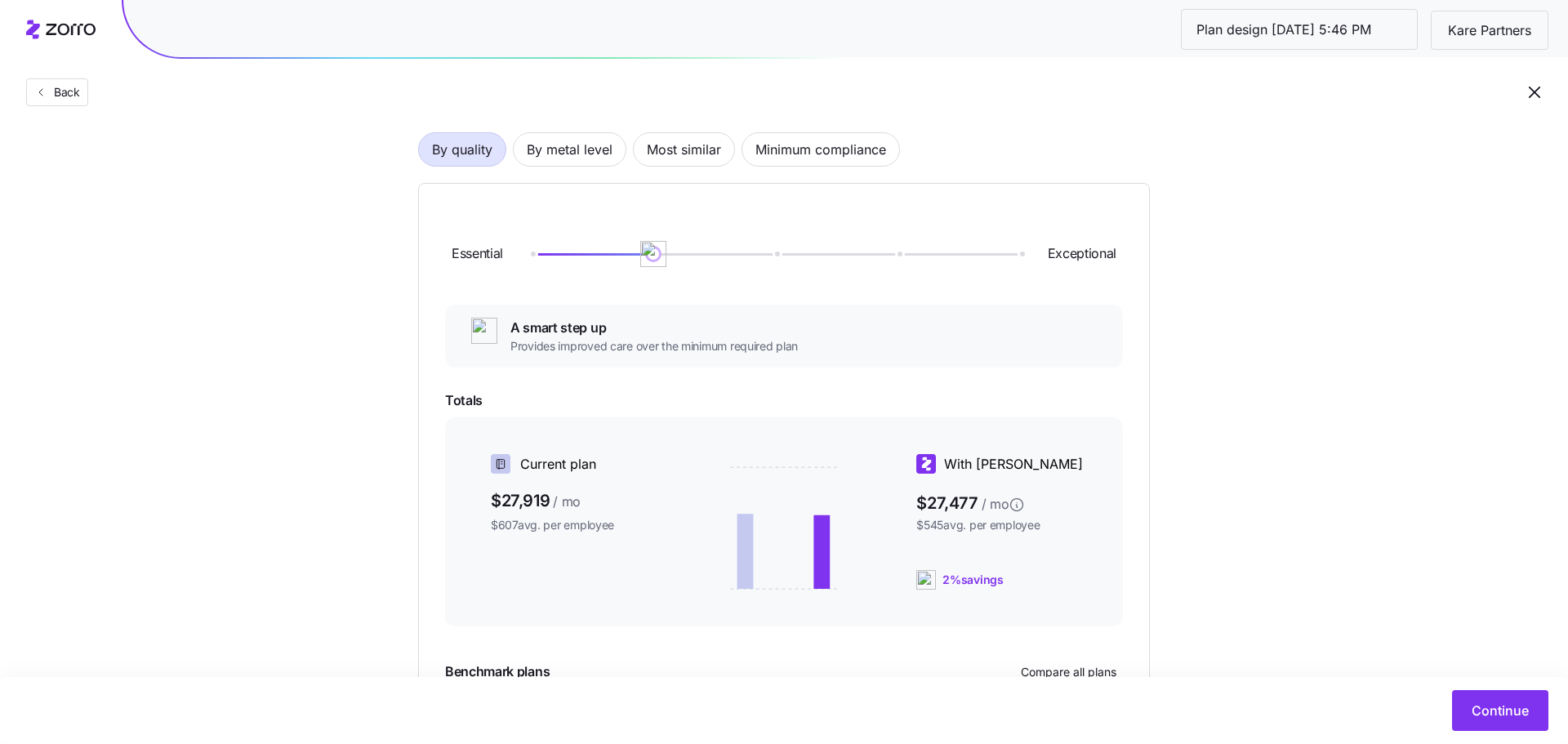
scroll to position [109, 0]
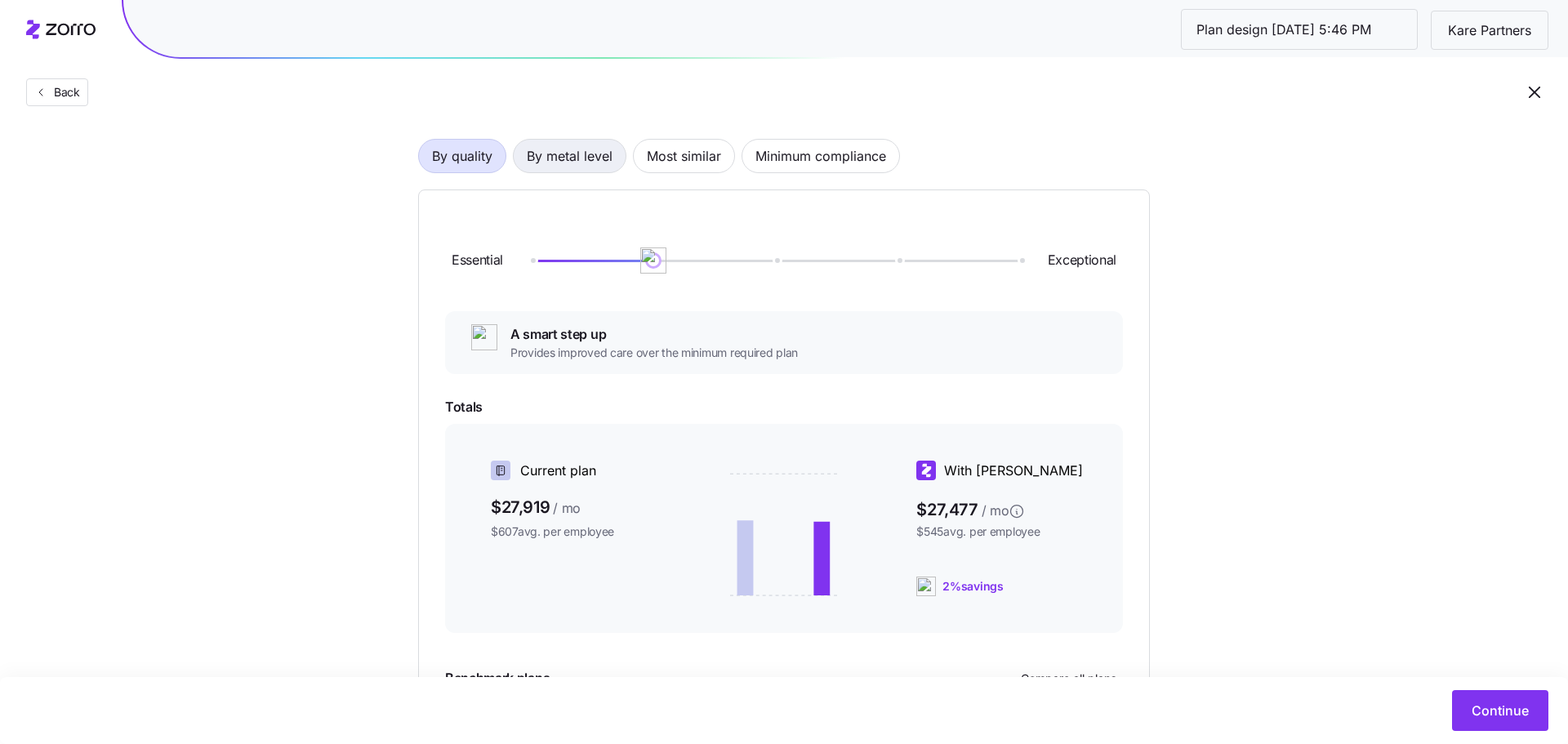
click at [589, 141] on span "By metal level" at bounding box center [570, 155] width 86 height 33
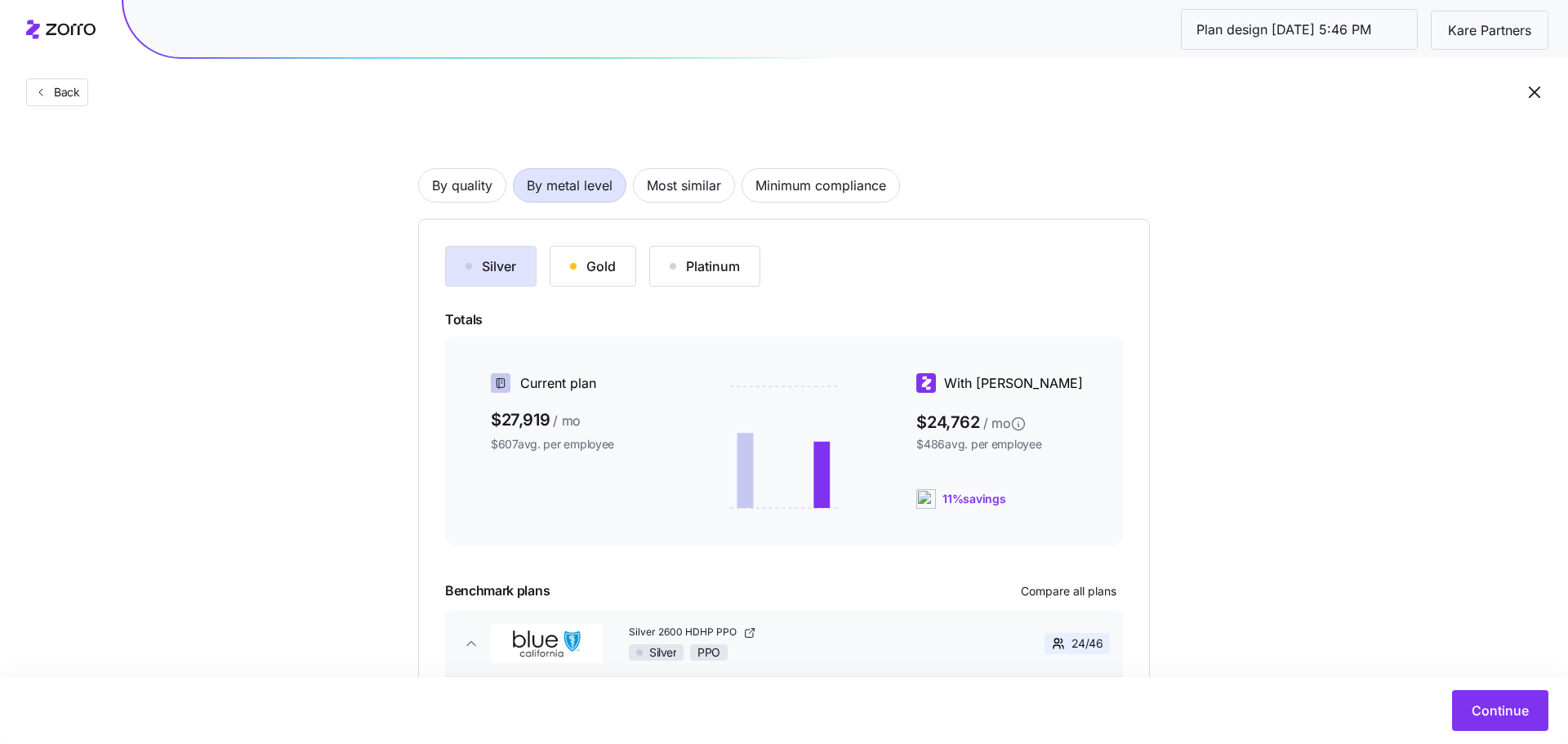
scroll to position [82, 0]
click at [684, 180] on span "Most similar" at bounding box center [684, 183] width 75 height 33
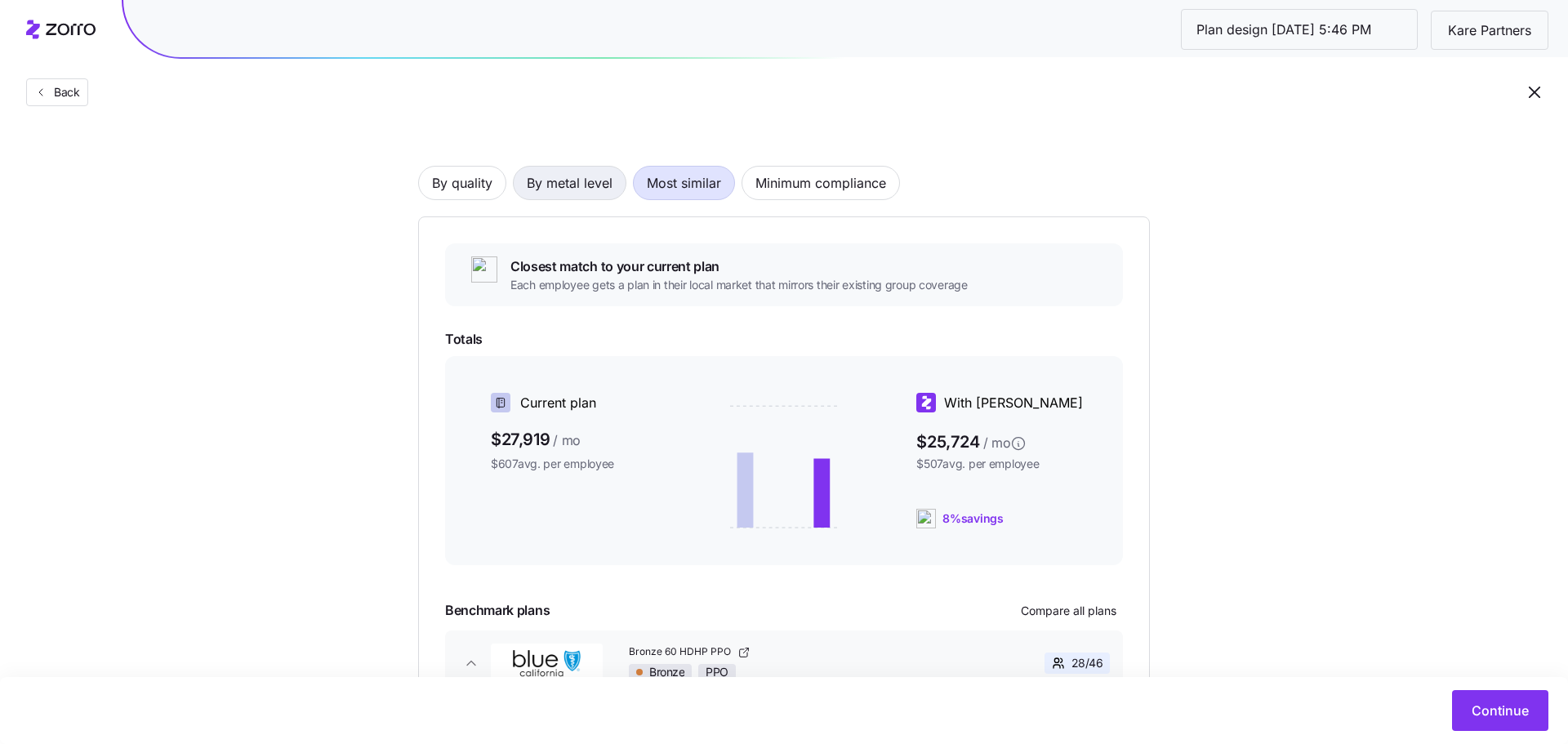
click at [581, 185] on span "By metal level" at bounding box center [570, 183] width 86 height 33
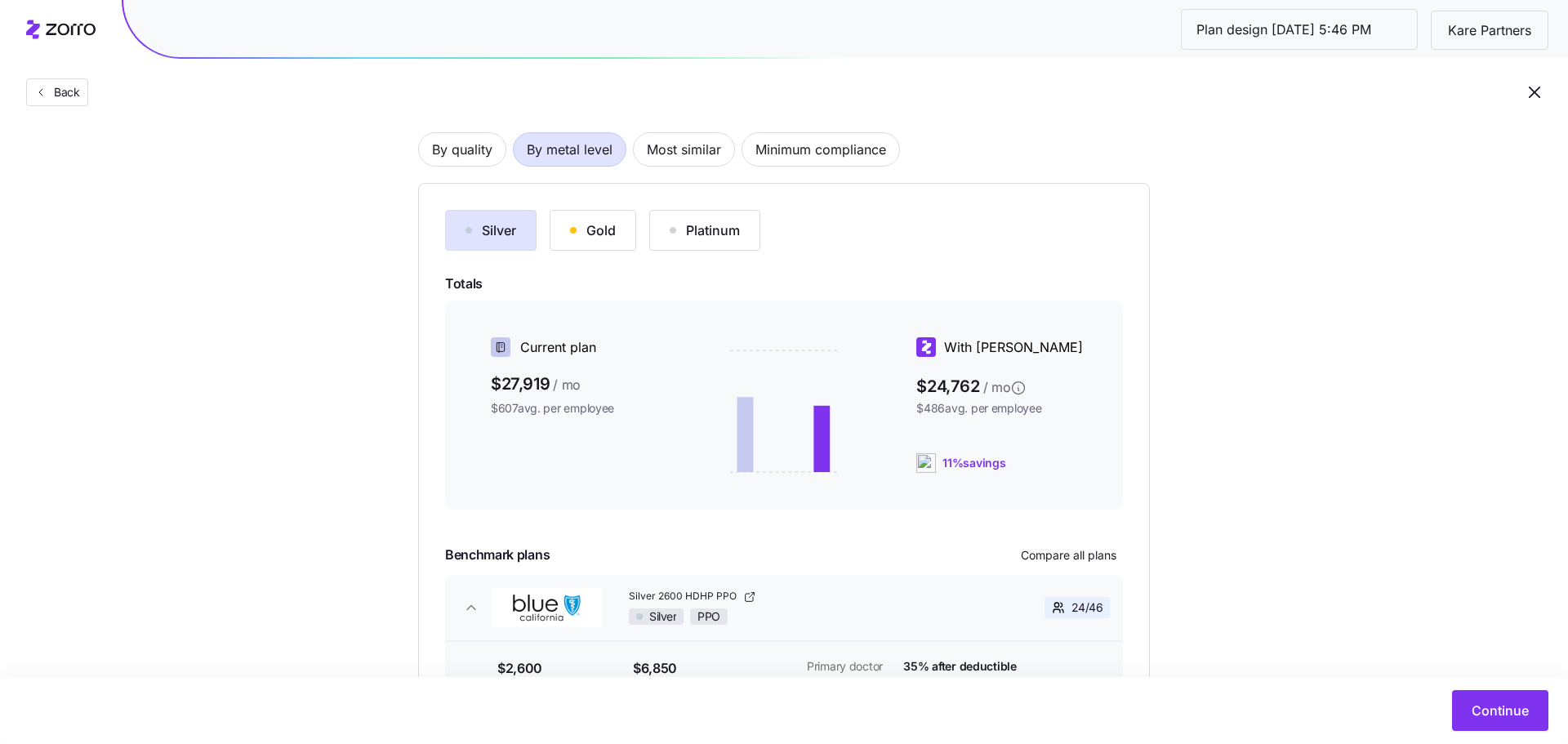
scroll to position [118, 0]
click at [715, 228] on div "Platinum" at bounding box center [705, 228] width 71 height 19
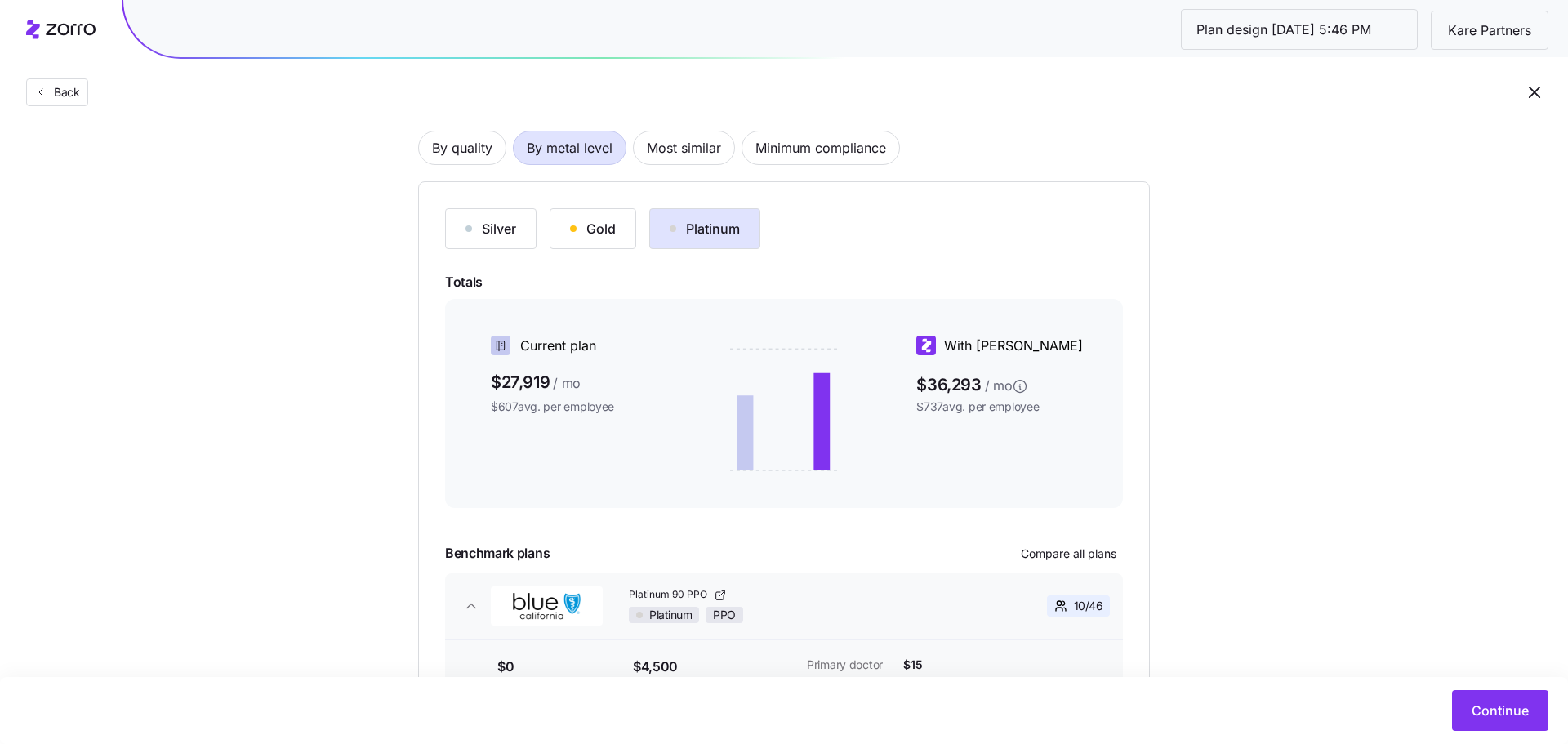
click at [511, 236] on div "Silver" at bounding box center [491, 228] width 50 height 19
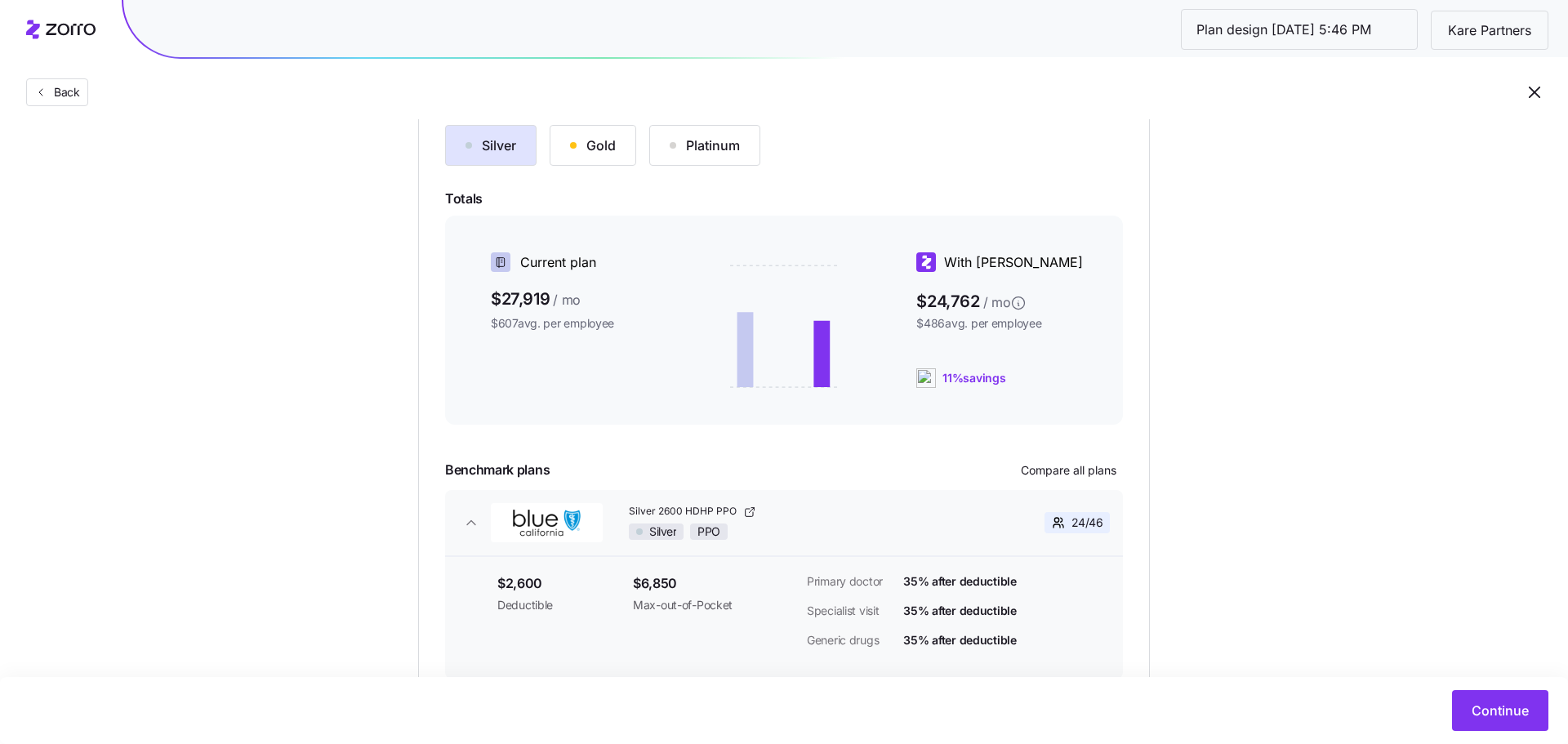
scroll to position [207, 0]
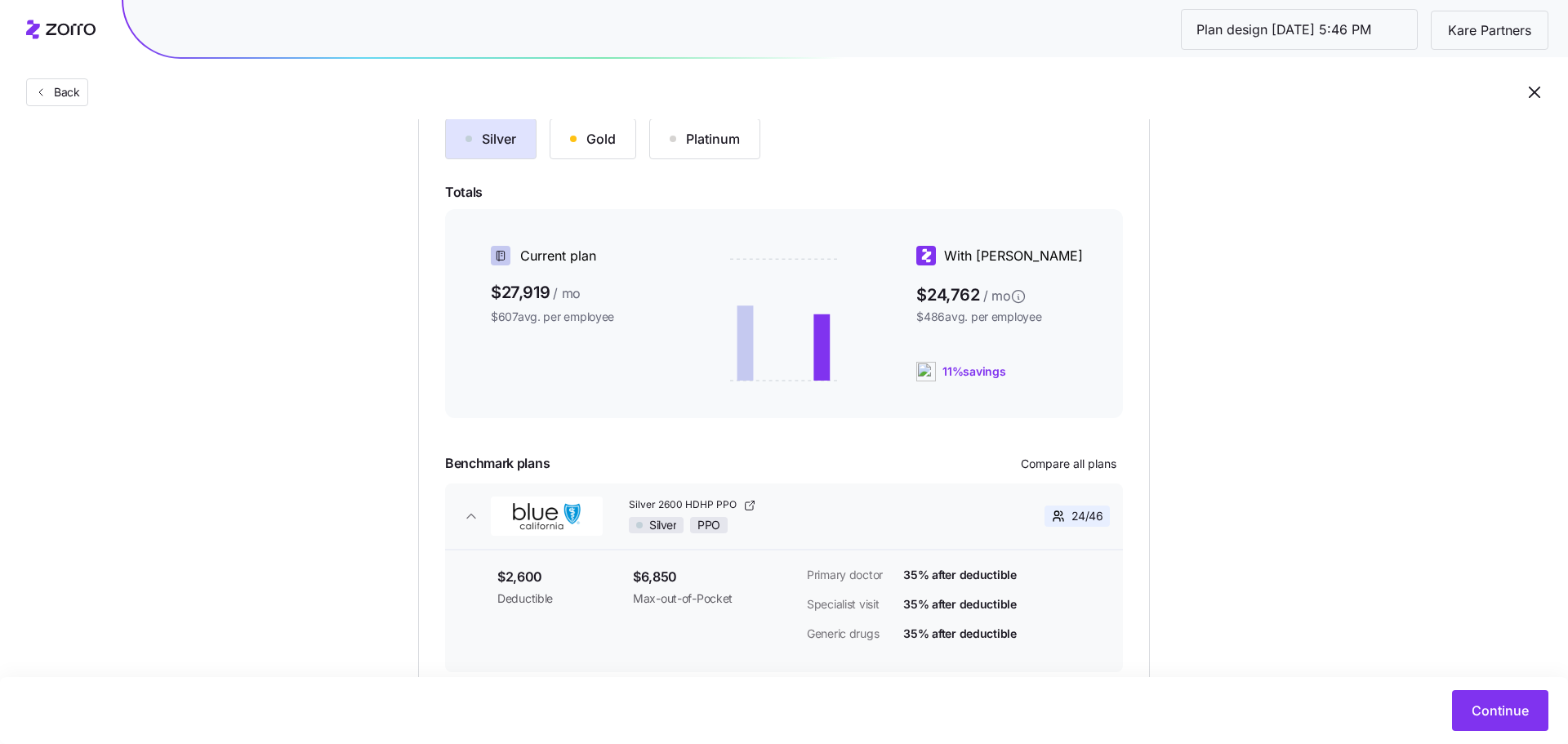
click at [583, 147] on div "Gold" at bounding box center [593, 139] width 45 height 19
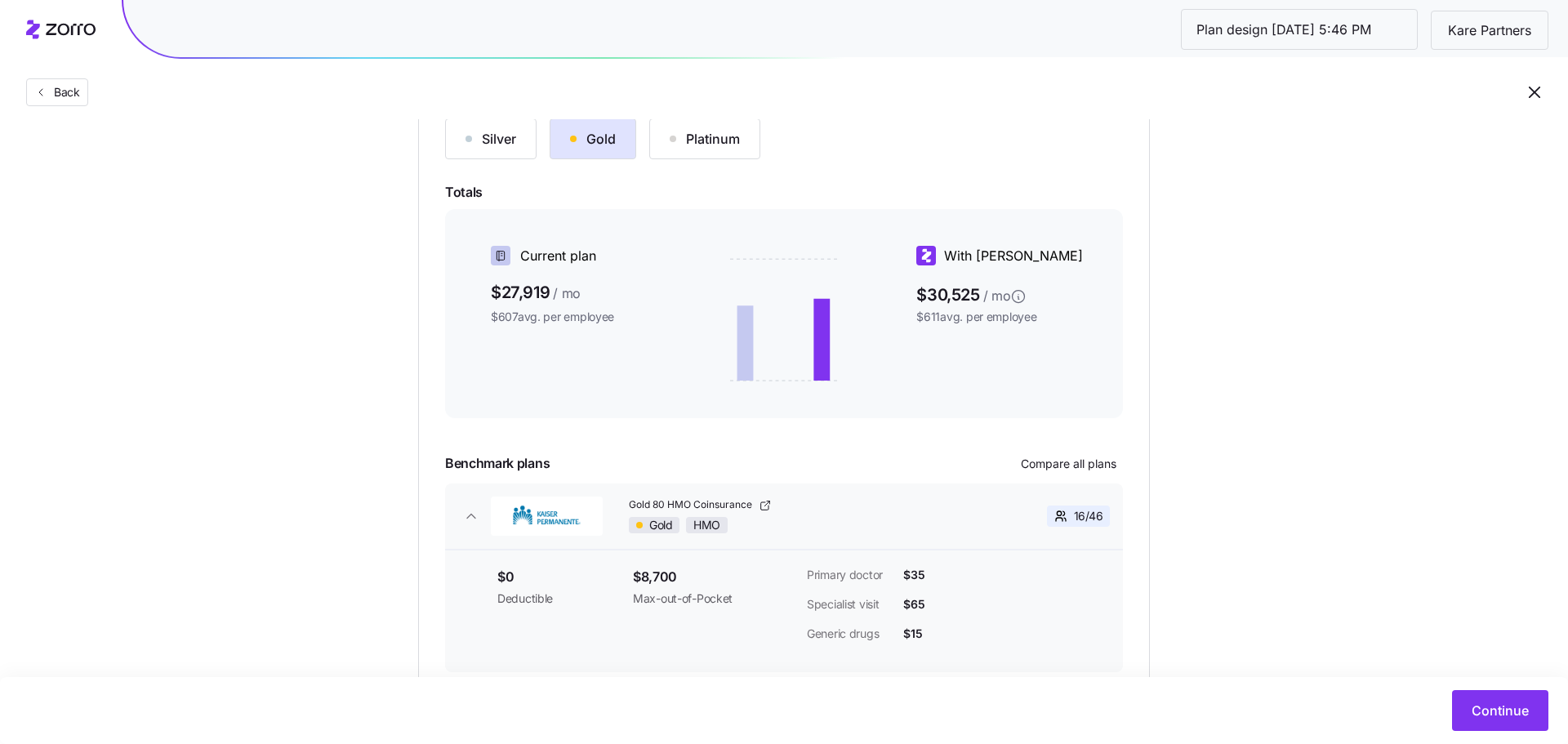
click at [502, 141] on div "Silver" at bounding box center [491, 139] width 50 height 19
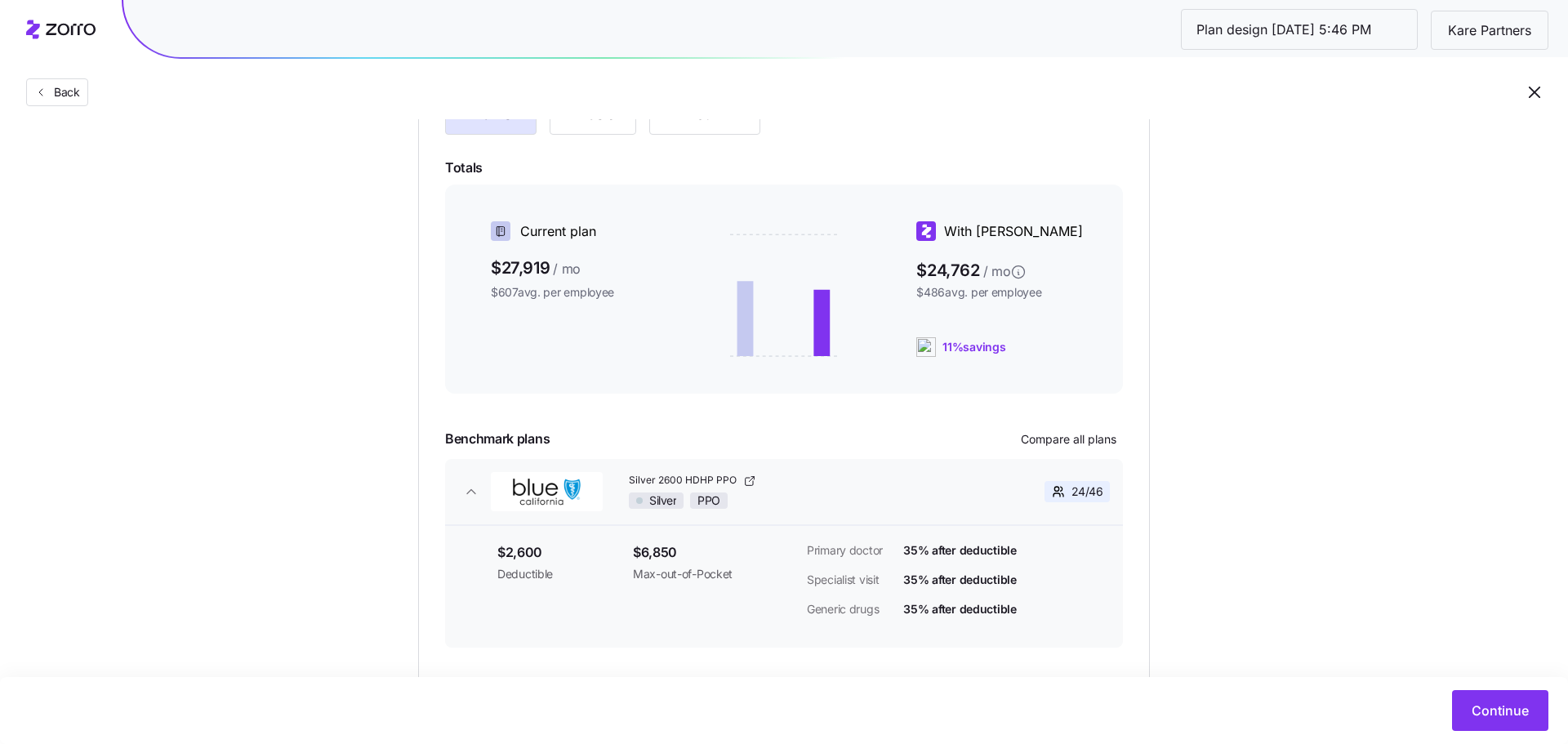
scroll to position [233, 0]
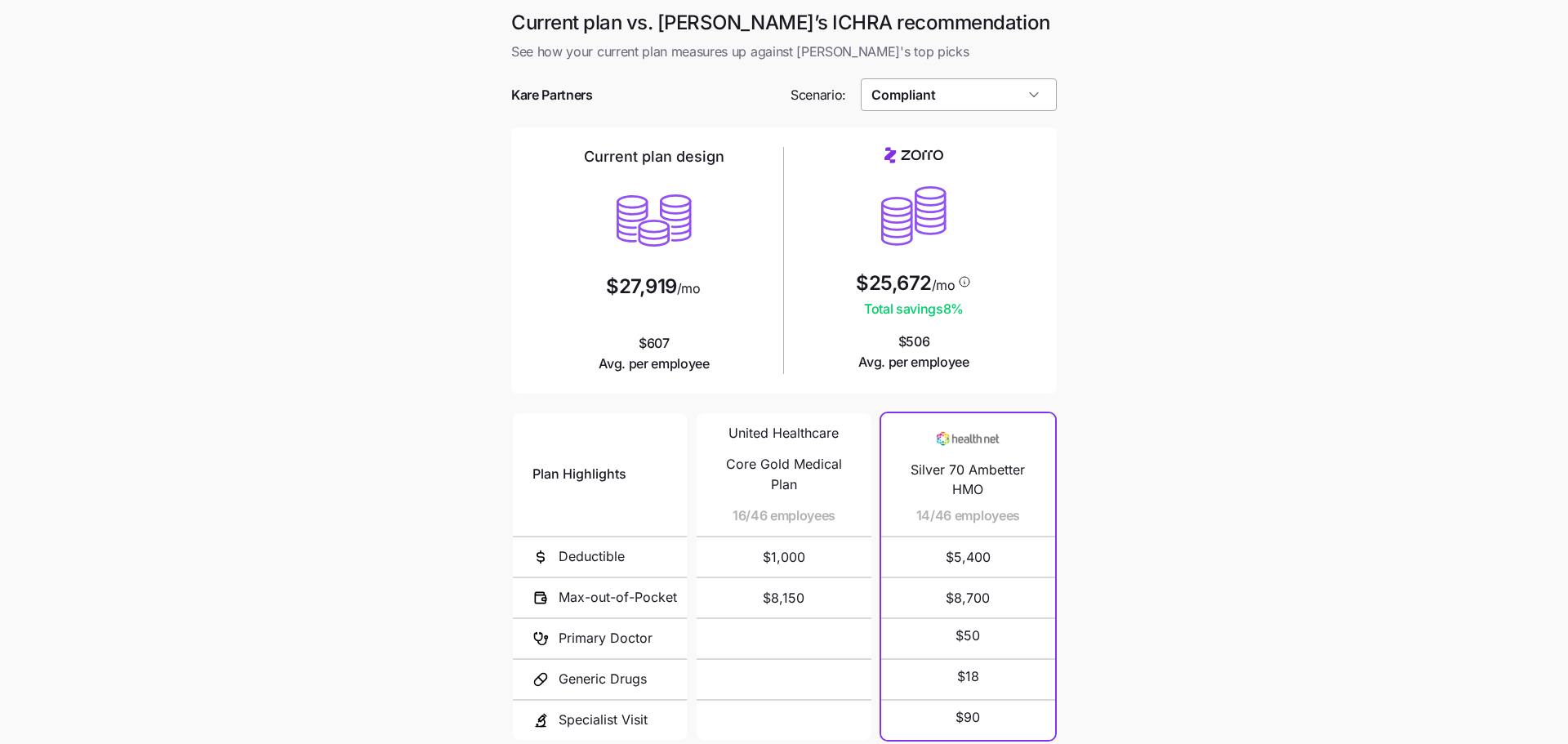
click at [977, 95] on input "Compliant" at bounding box center [959, 94] width 197 height 33
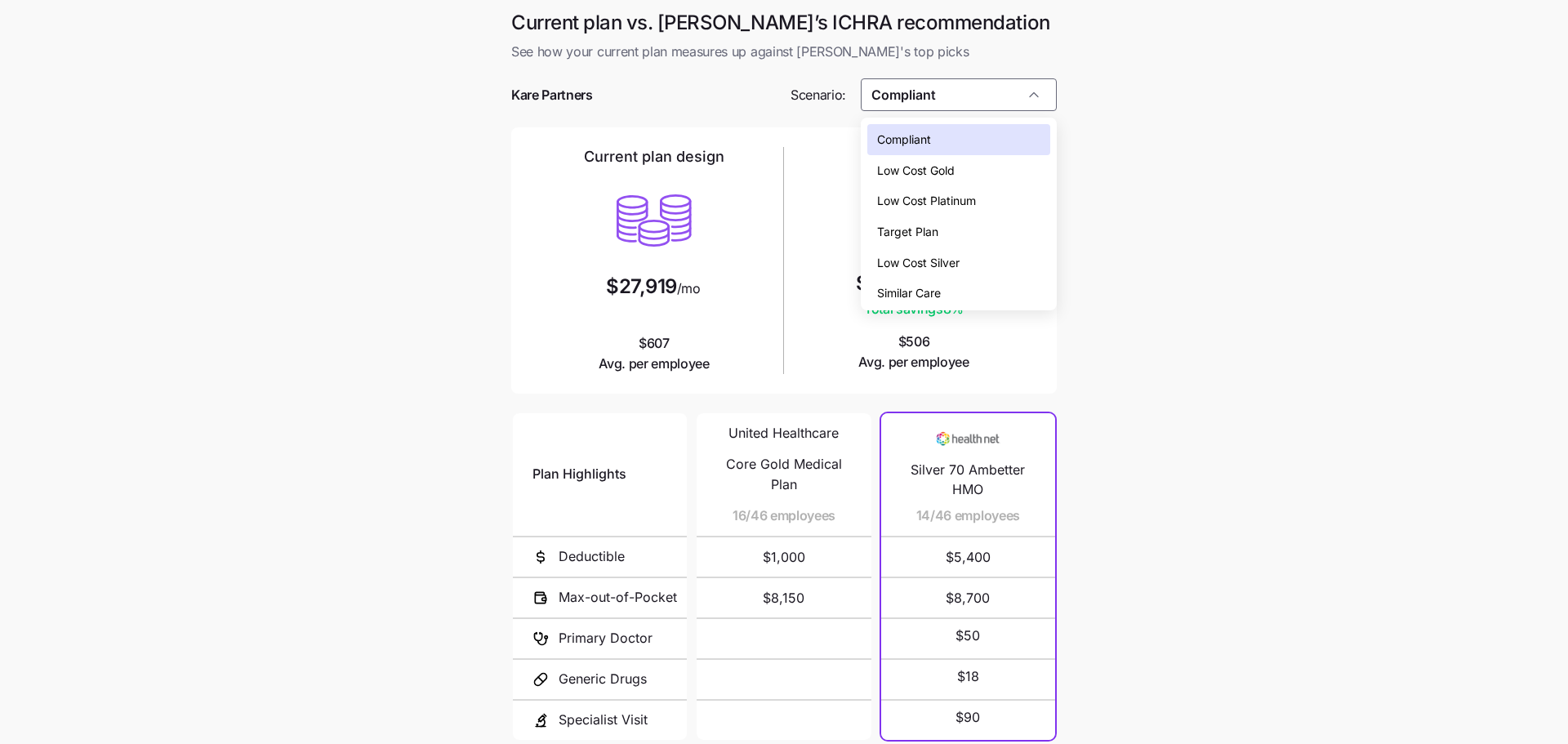
click at [968, 259] on div "Low Cost Silver" at bounding box center [959, 263] width 184 height 31
type input "Low Cost Silver"
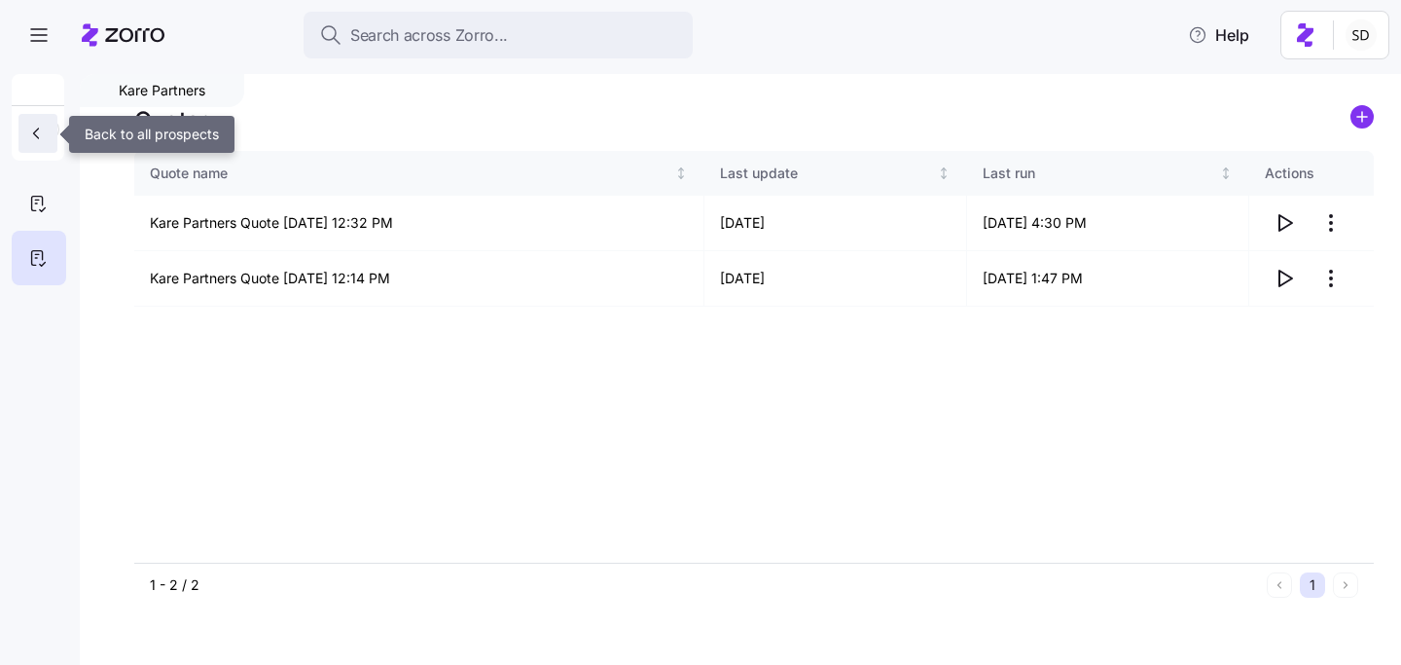
click at [28, 135] on icon "button" at bounding box center [35, 133] width 19 height 19
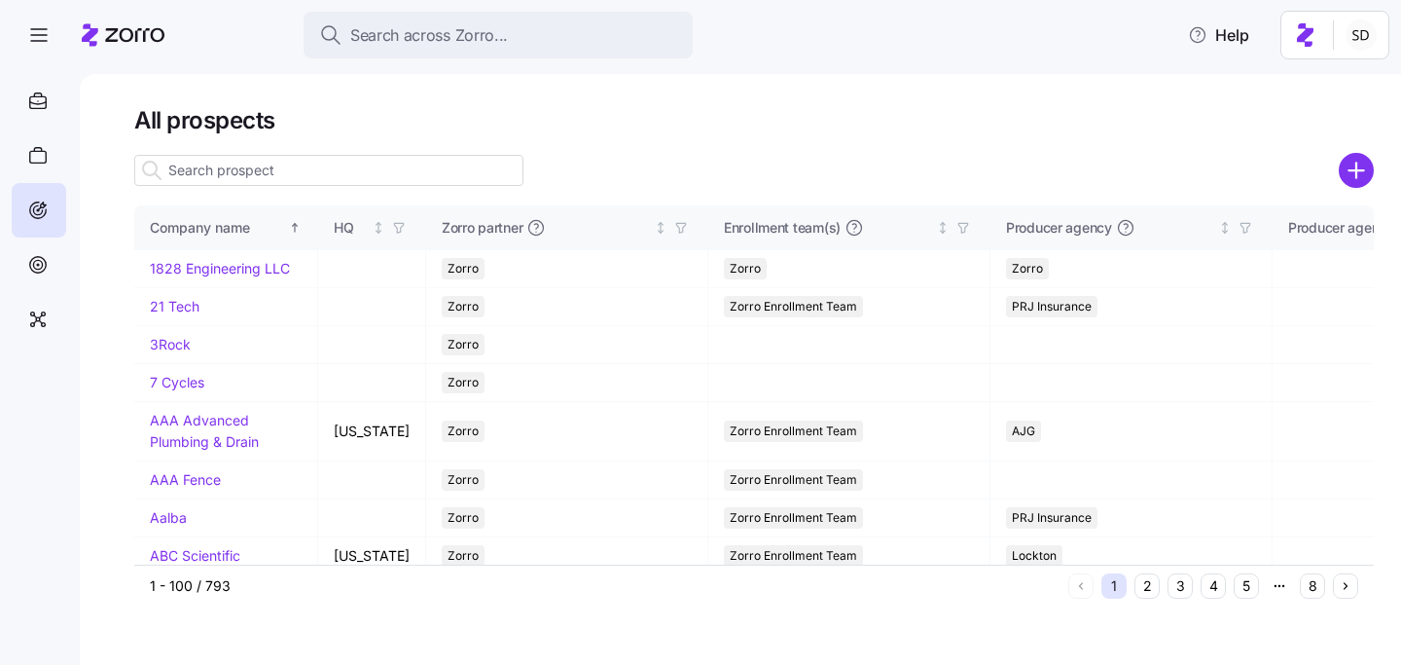
click at [228, 172] on input at bounding box center [328, 170] width 389 height 31
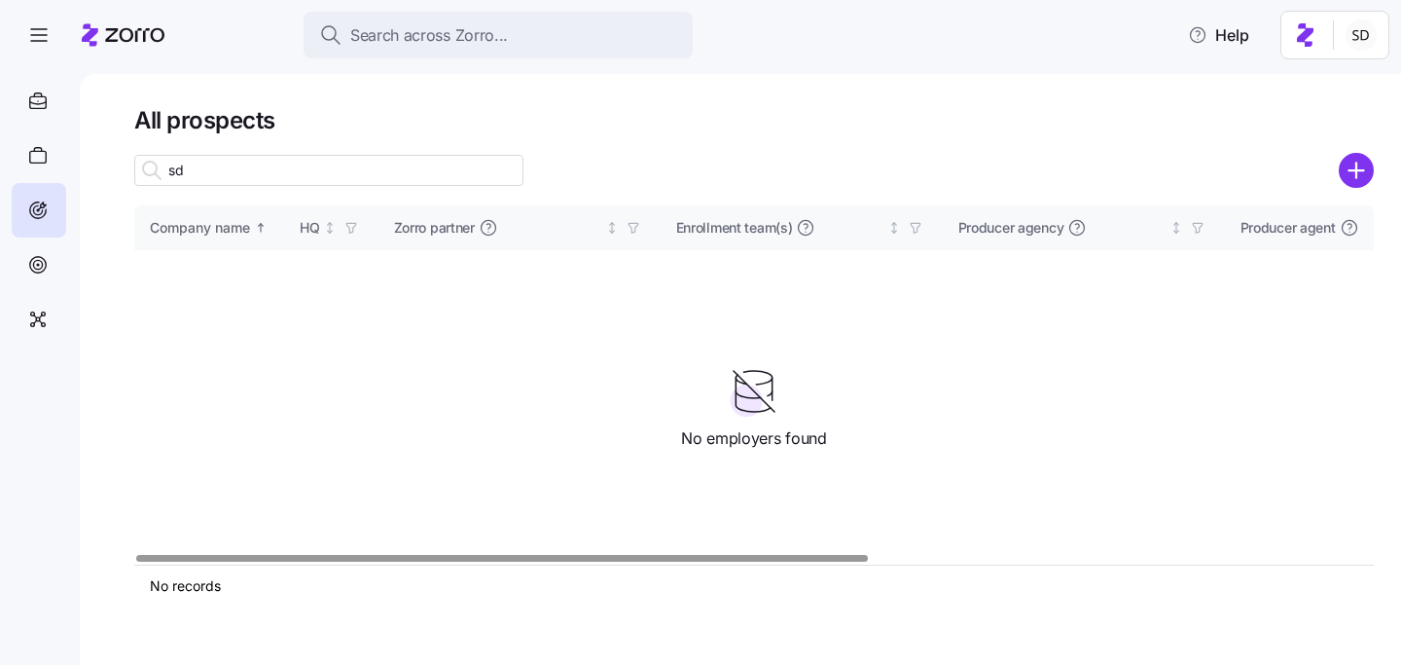
type input "s"
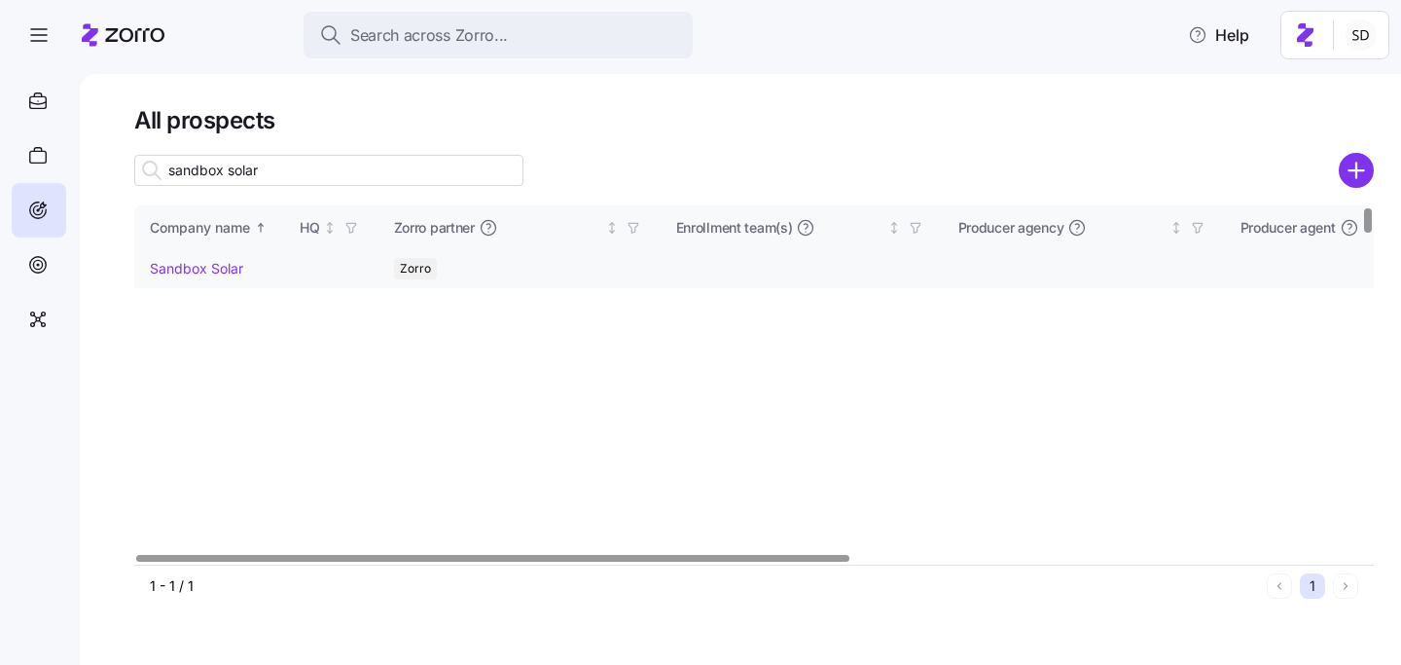
type input "sandbox solar"
click at [208, 271] on link "Sandbox Solar" at bounding box center [196, 268] width 93 height 17
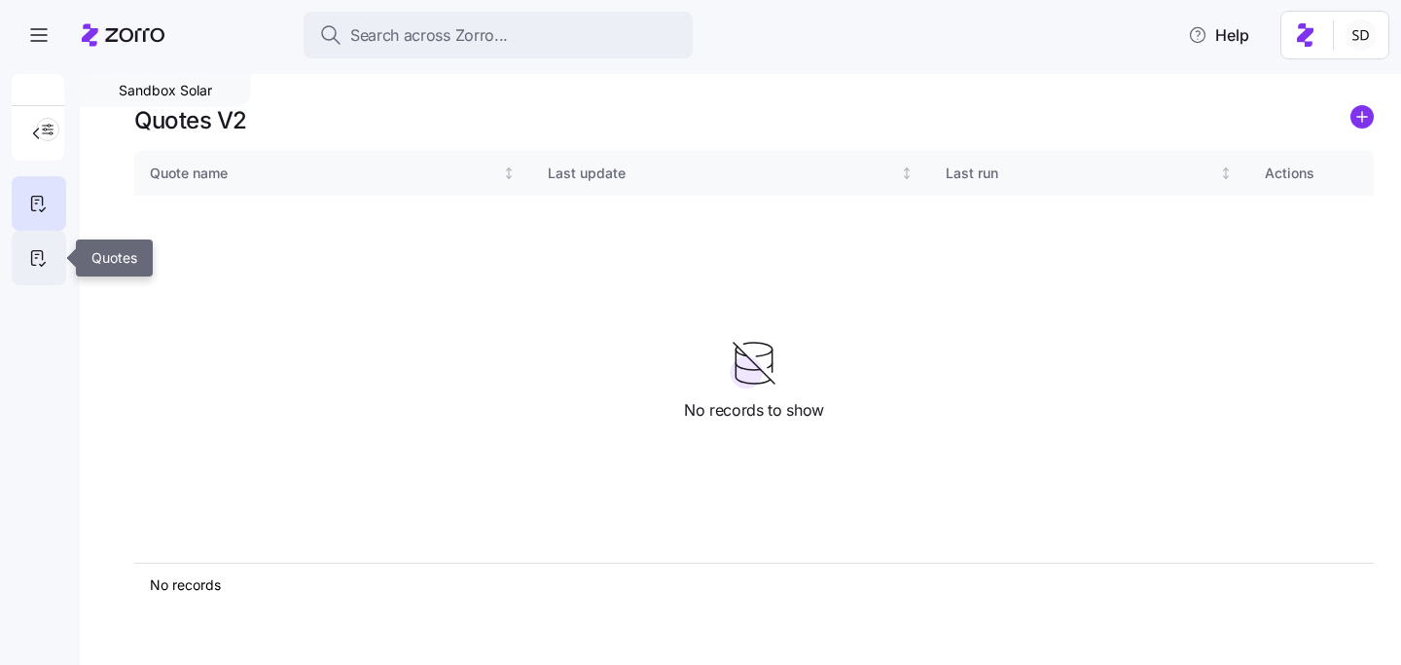
click at [33, 253] on icon at bounding box center [37, 257] width 21 height 23
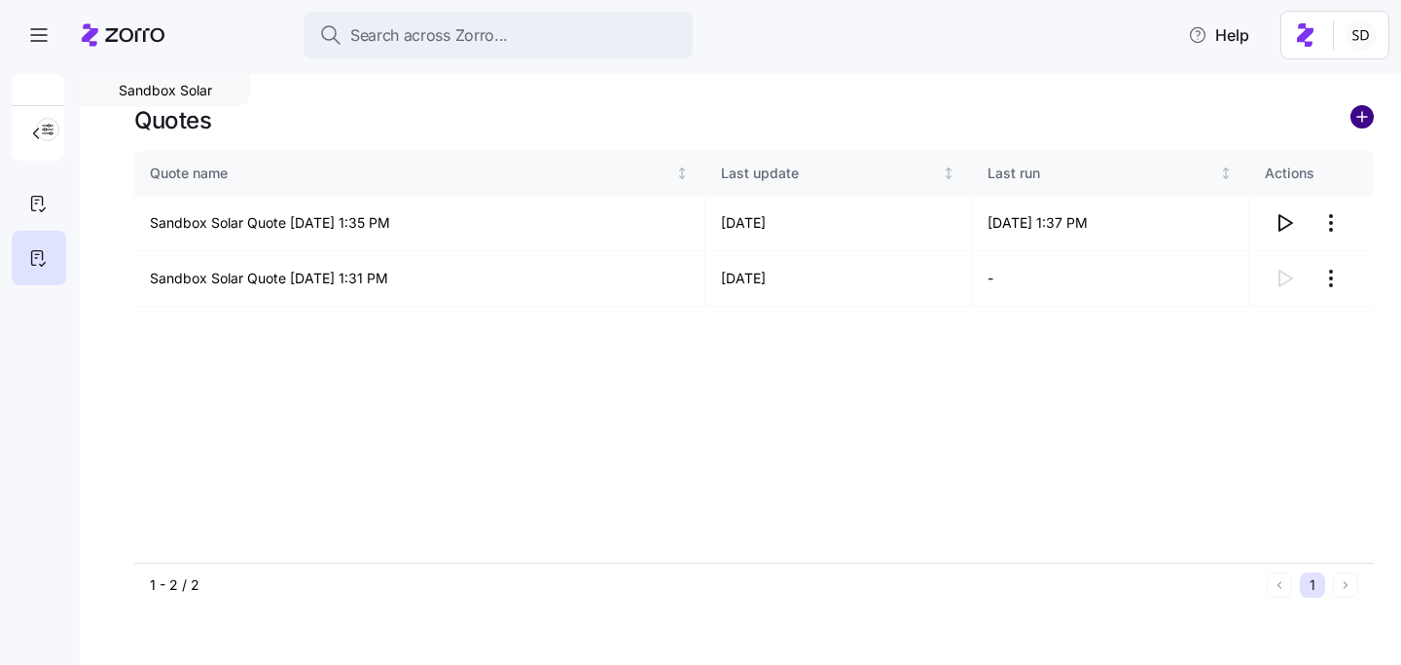
click at [1358, 119] on circle "add icon" at bounding box center [1362, 116] width 21 height 21
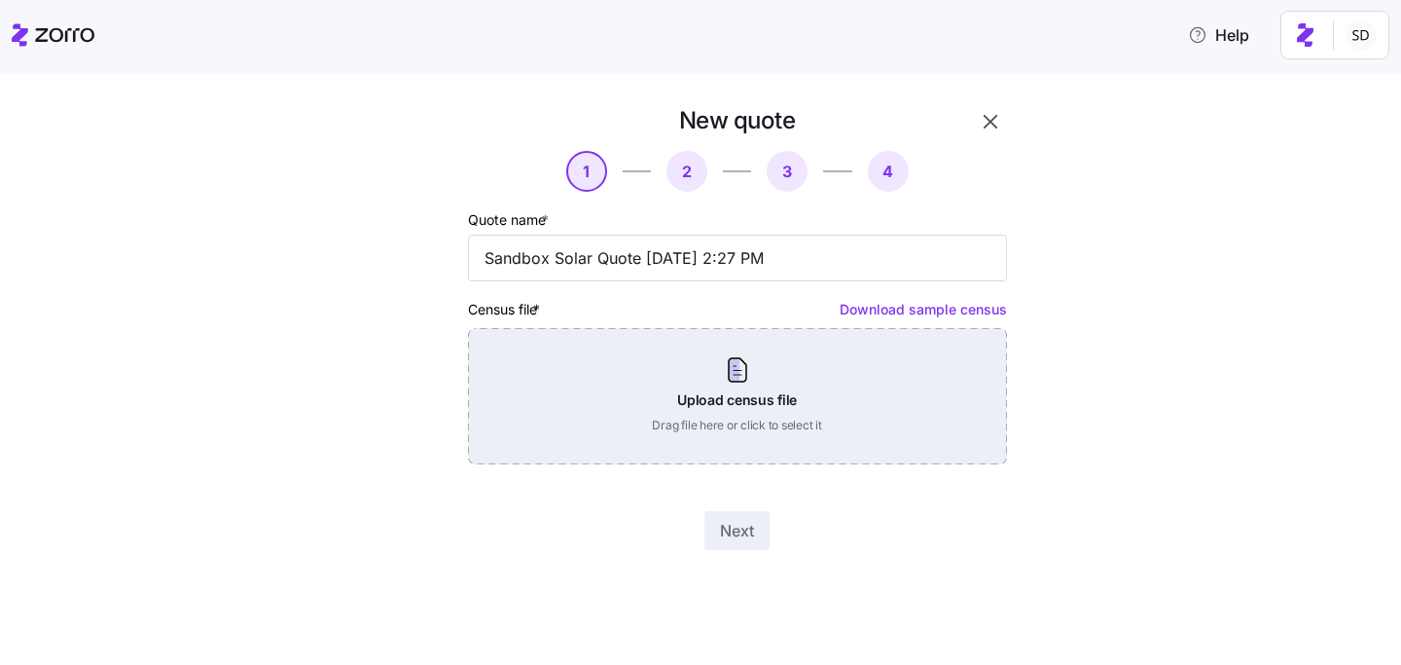
click at [678, 415] on div "Upload census file Drag file here or click to select it" at bounding box center [737, 396] width 539 height 136
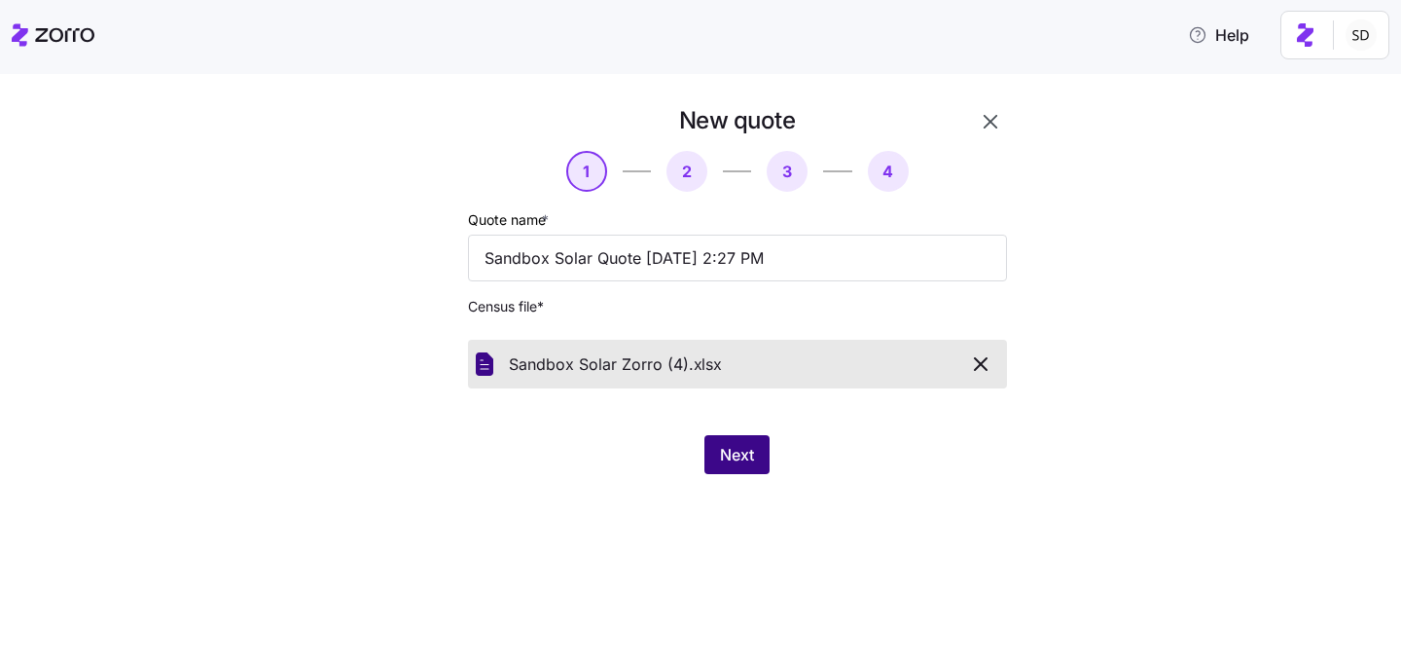
click at [734, 450] on span "Next" at bounding box center [737, 454] width 34 height 23
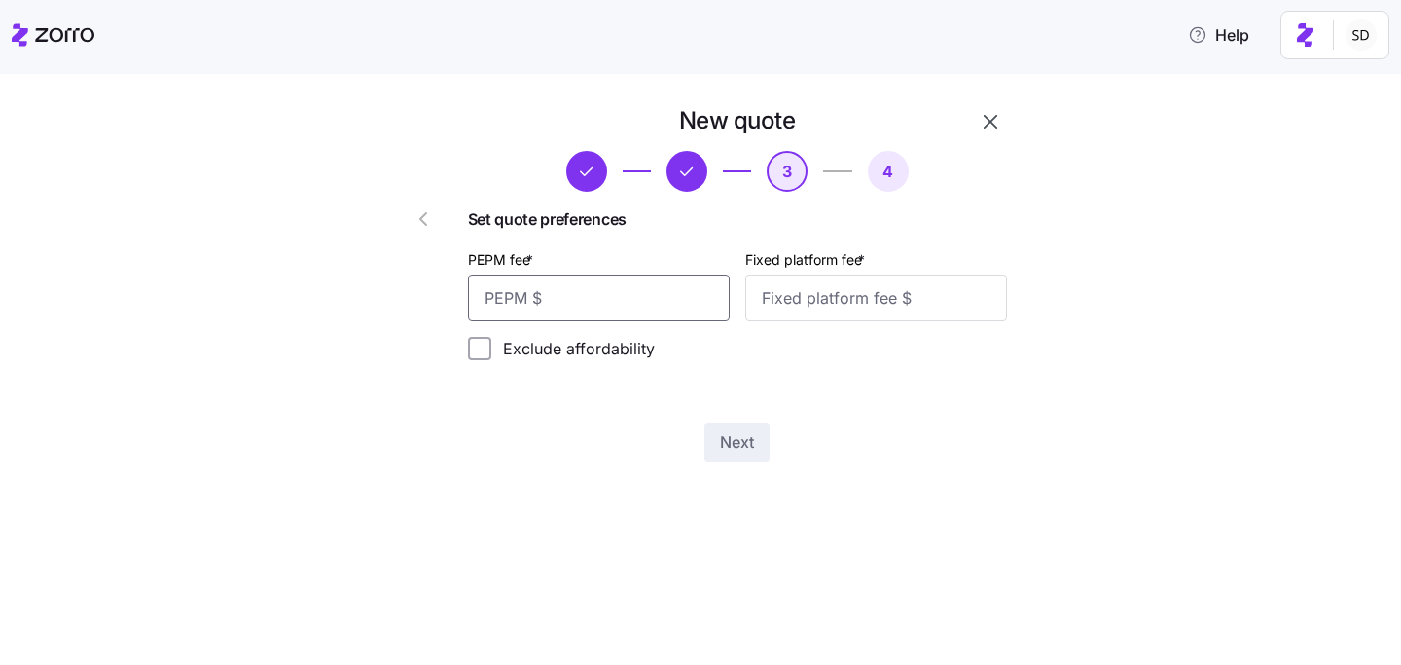
click at [591, 289] on input "PEPM fee *" at bounding box center [599, 297] width 262 height 47
type input "70"
click at [824, 306] on input "Fixed platform fee *" at bounding box center [876, 297] width 262 height 47
type input "100"
click at [1084, 289] on div "New quote 3 4 Set quote preferences PEPM fee * 70 Fixed platform fee * 100 Excl…" at bounding box center [714, 295] width 1320 height 380
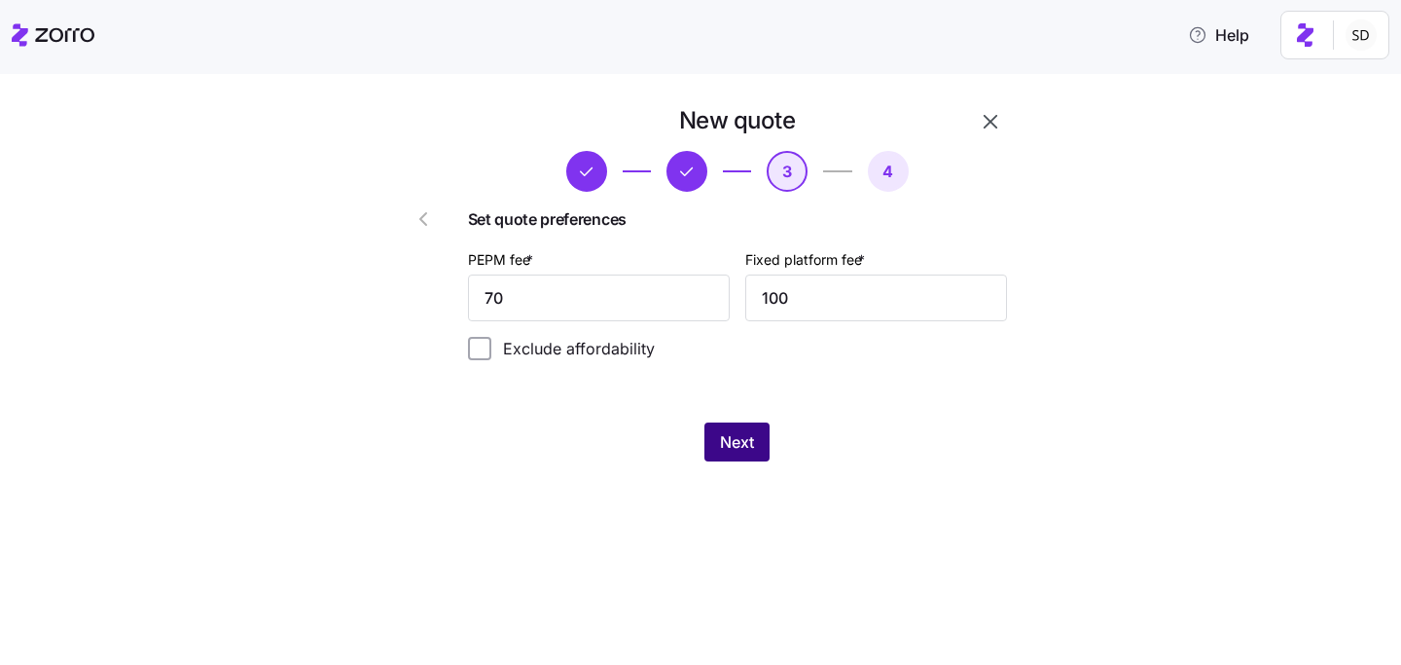
click at [725, 438] on span "Next" at bounding box center [737, 441] width 34 height 23
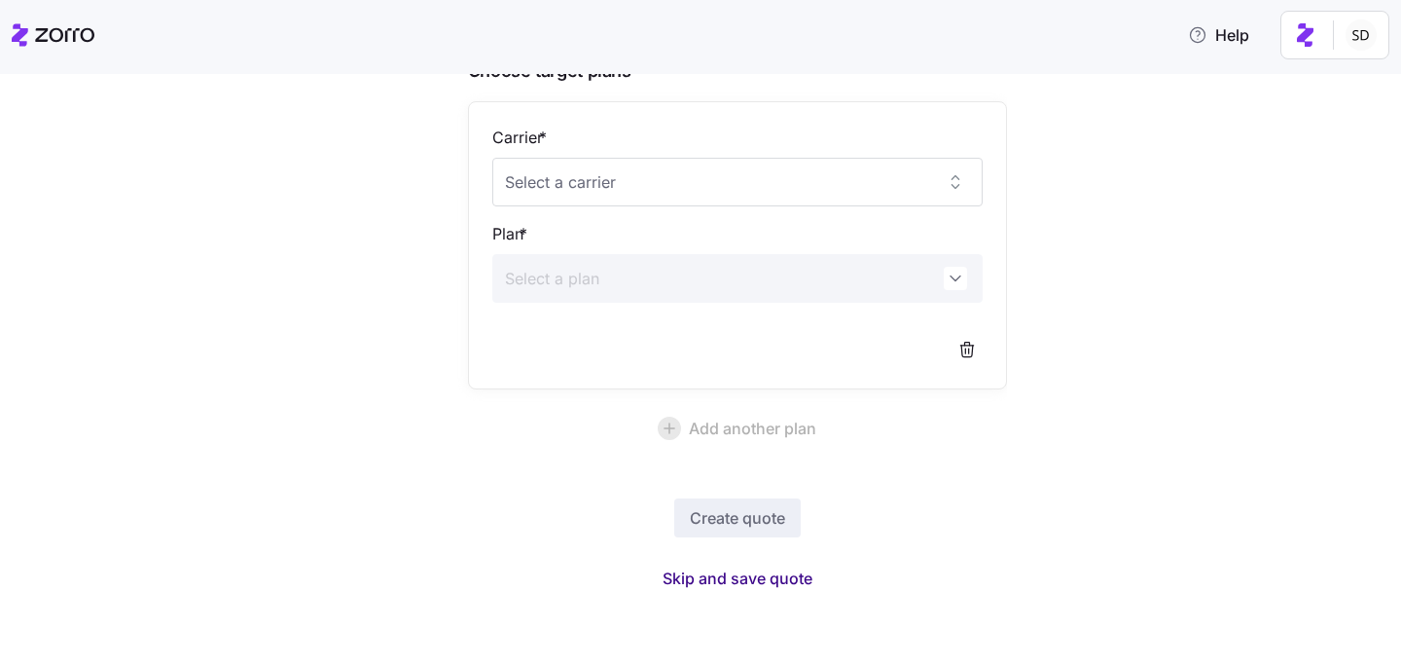
click at [741, 582] on span "Skip and save quote" at bounding box center [738, 577] width 150 height 23
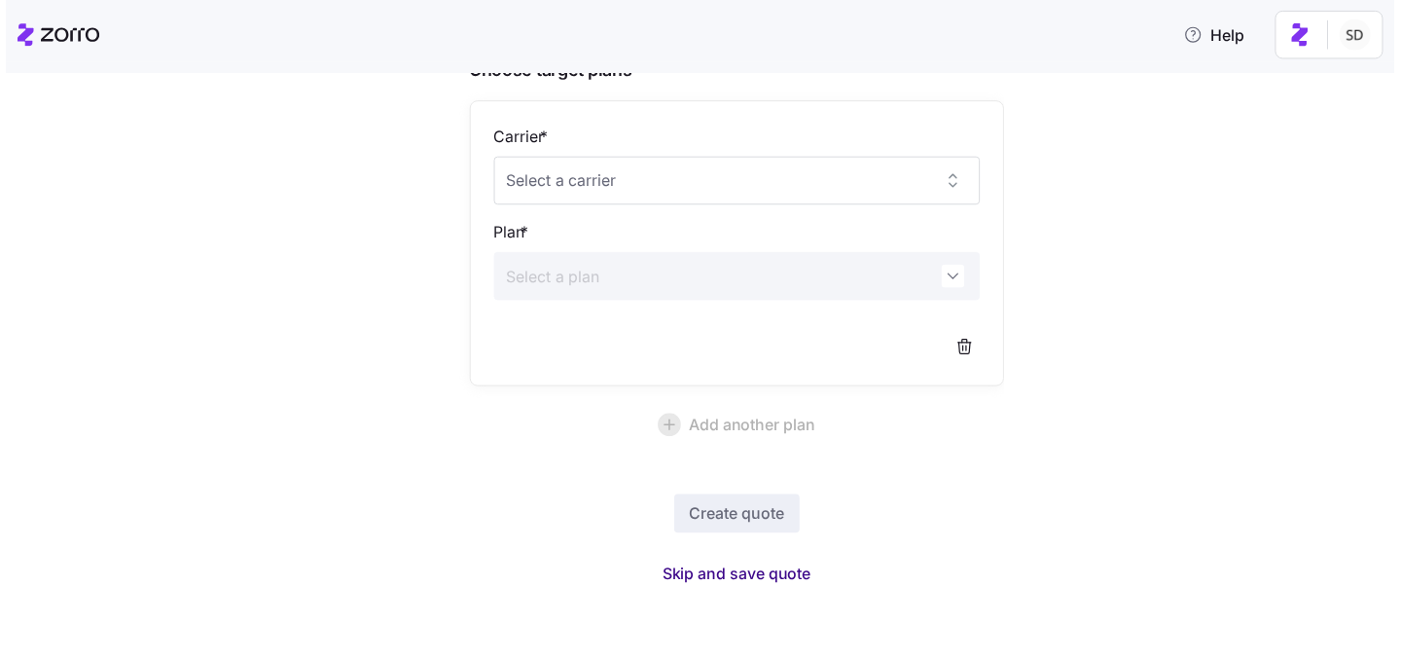
scroll to position [115, 0]
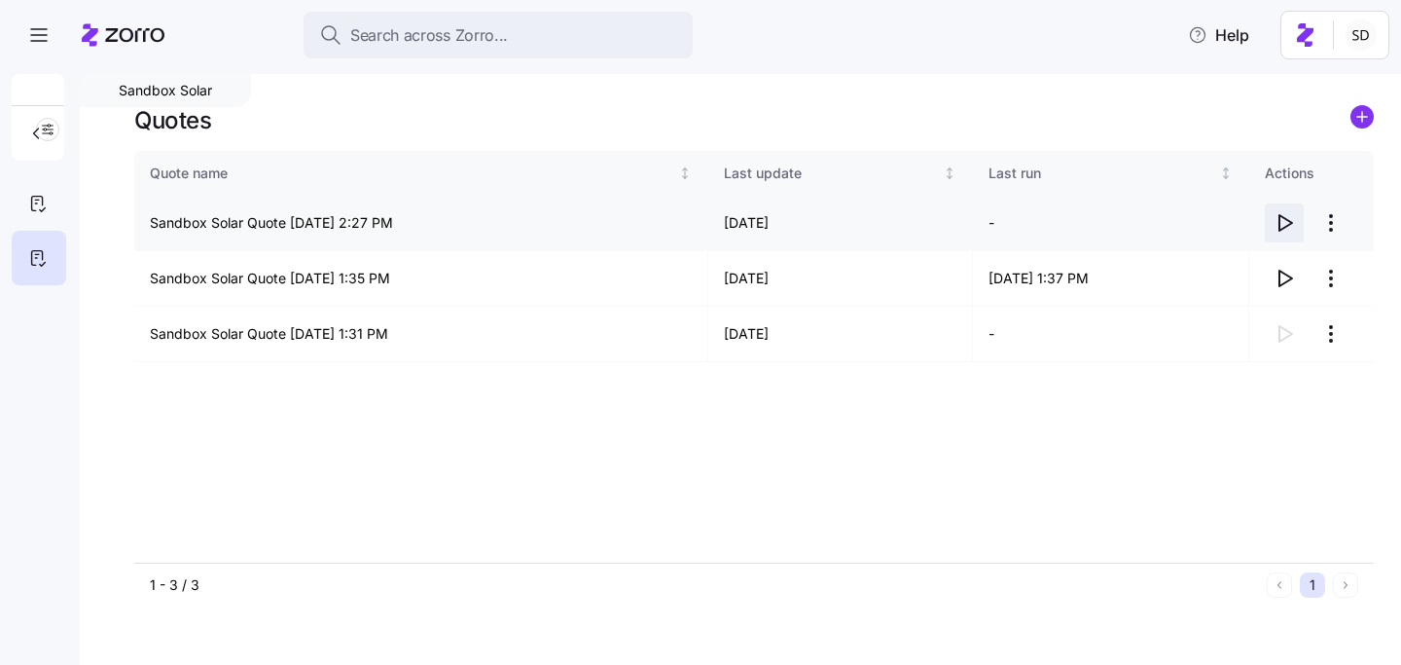
click at [1285, 222] on icon "button" at bounding box center [1284, 222] width 23 height 23
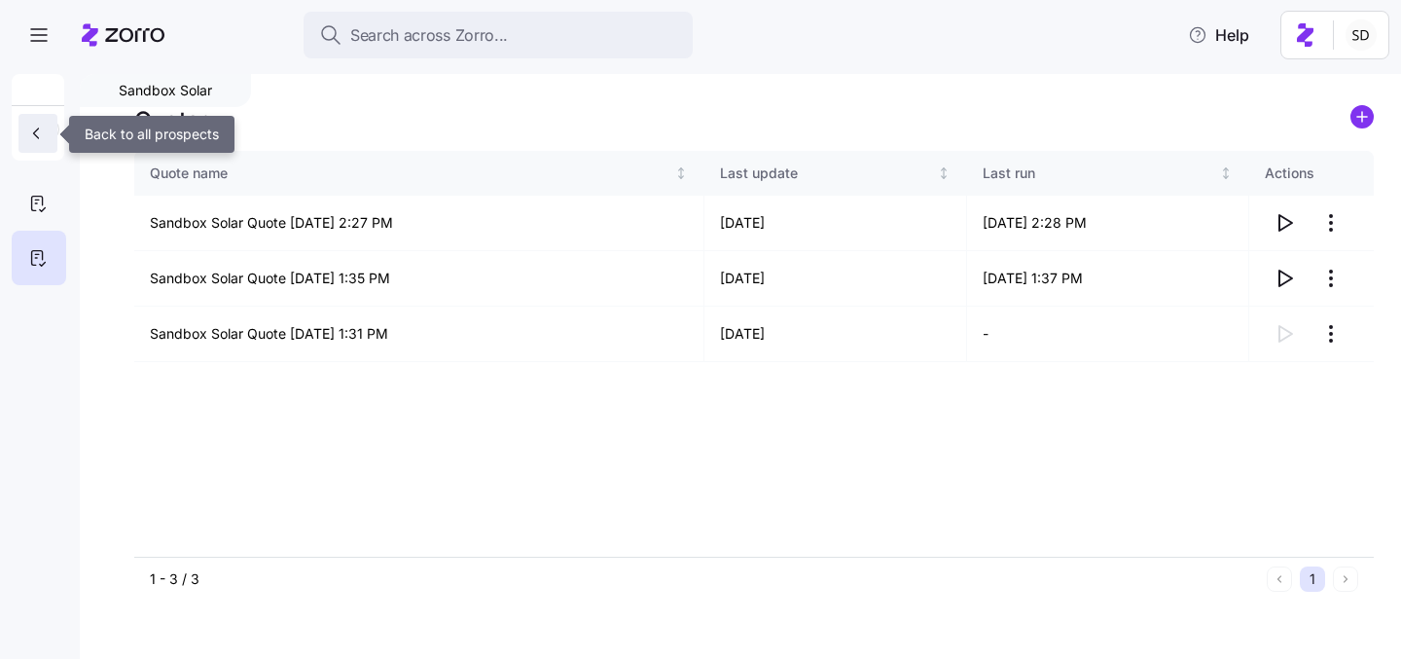
click at [31, 133] on icon "button" at bounding box center [35, 133] width 19 height 19
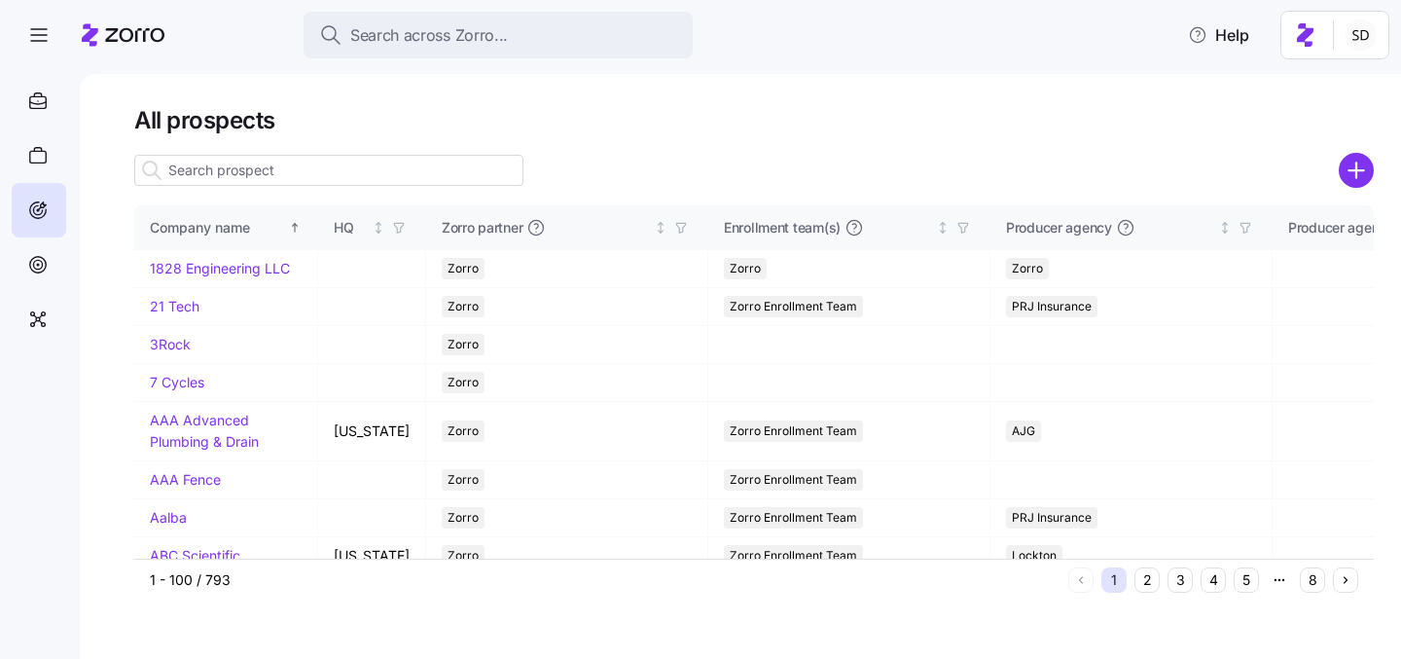
click at [245, 166] on input at bounding box center [328, 170] width 389 height 31
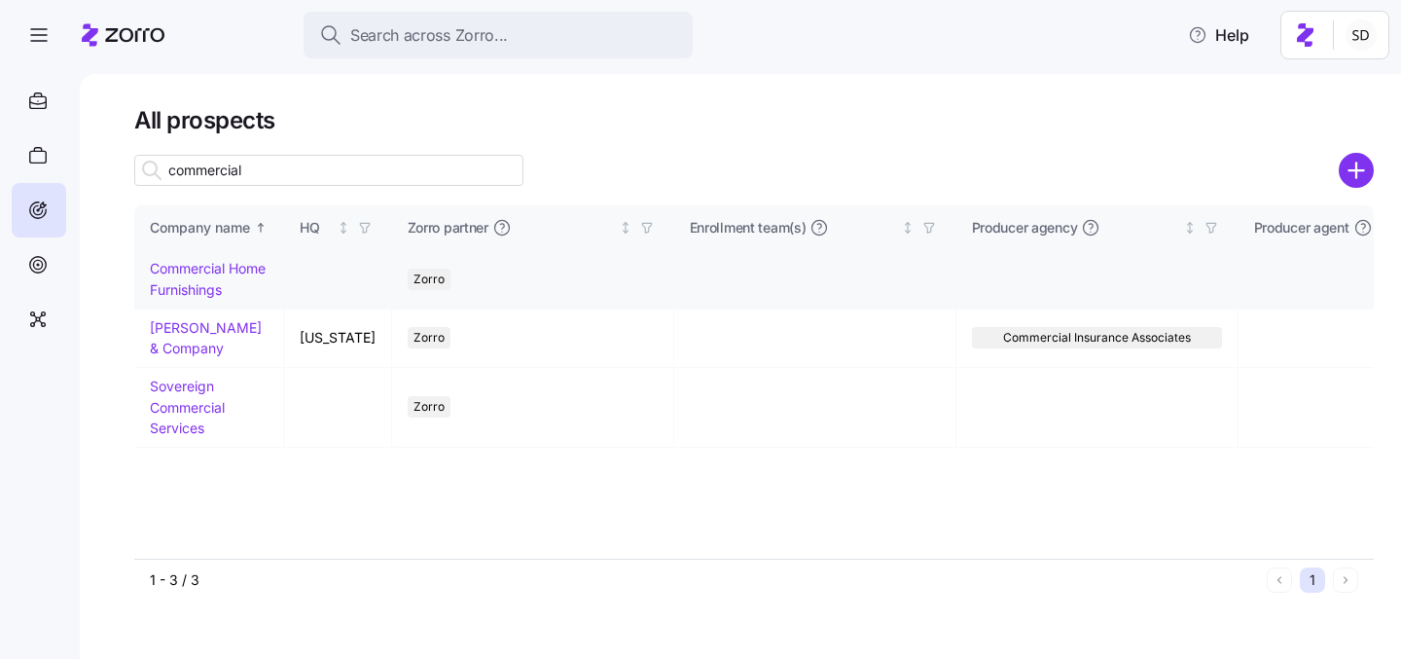
type input "commercial"
click at [238, 265] on link "Commercial Home Furnishings" at bounding box center [208, 279] width 116 height 38
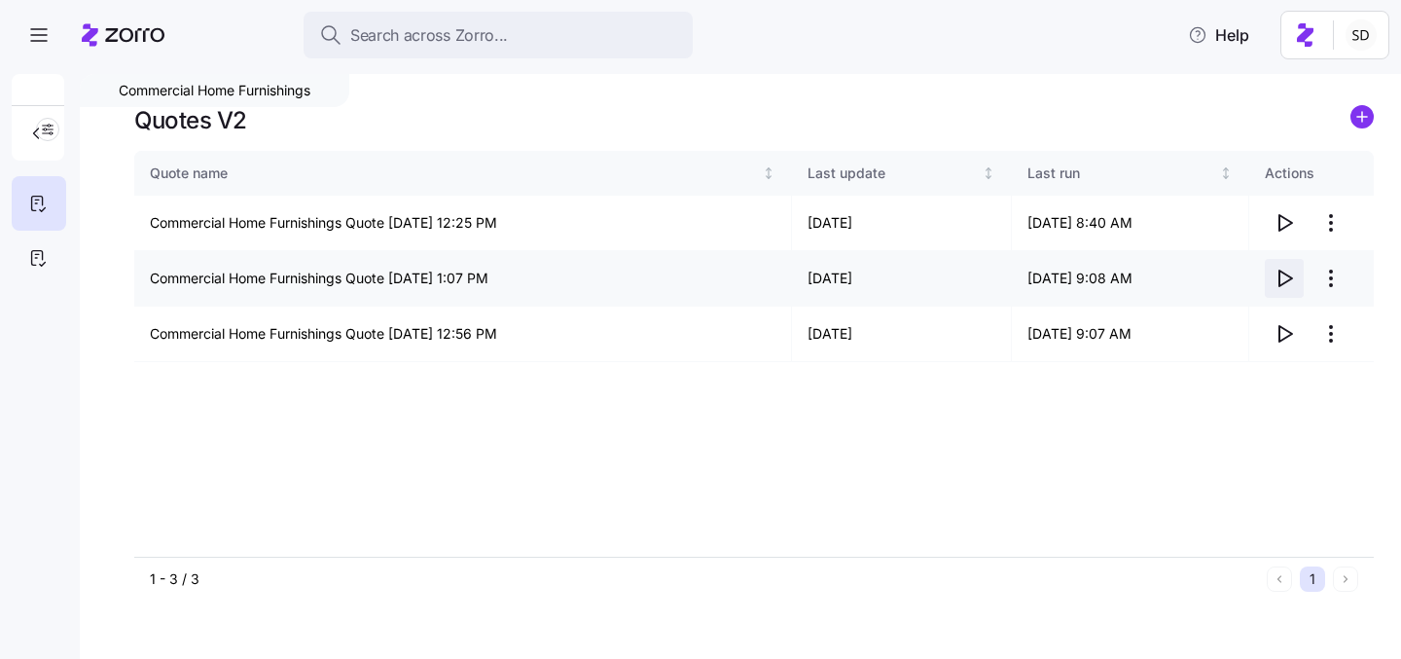
click at [1283, 281] on icon "button" at bounding box center [1284, 278] width 23 height 23
click at [1281, 336] on icon "button" at bounding box center [1284, 333] width 23 height 23
click at [1286, 328] on icon "button" at bounding box center [1284, 333] width 23 height 23
click at [1369, 119] on circle "add icon" at bounding box center [1362, 116] width 21 height 21
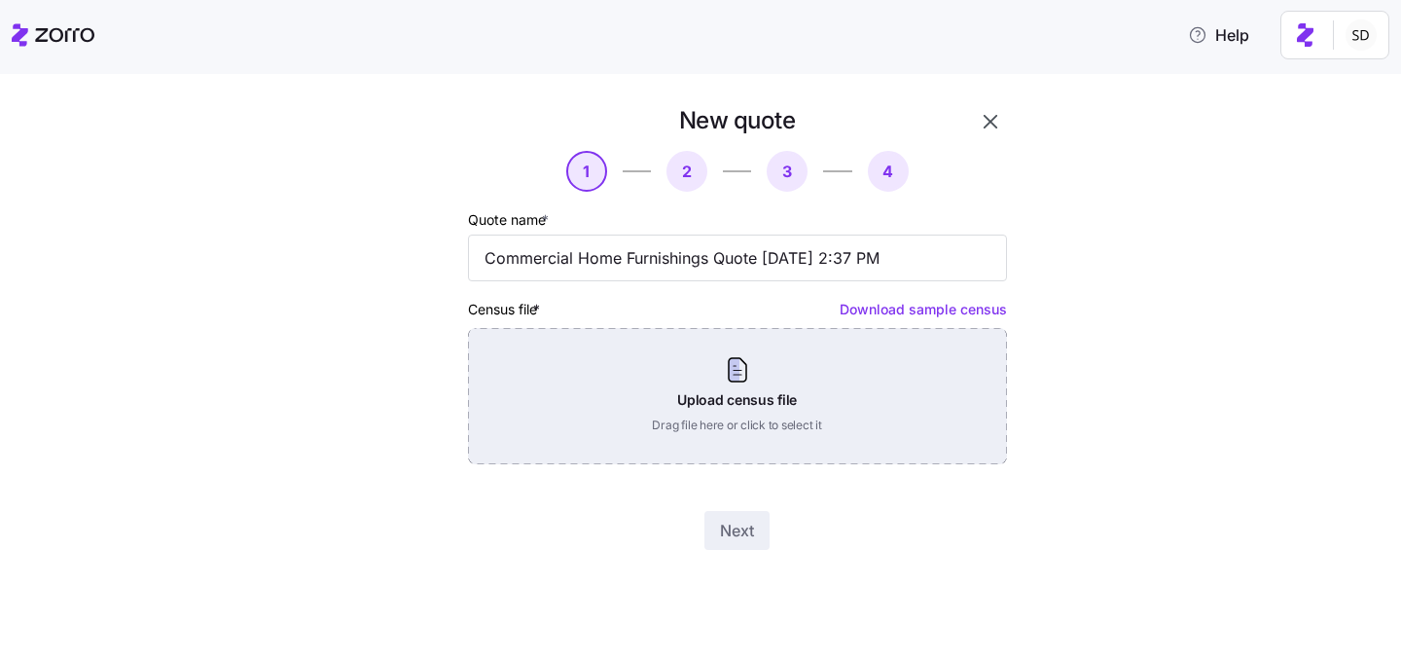
click at [794, 459] on div "Upload census file Drag file here or click to select it" at bounding box center [737, 396] width 539 height 136
click at [789, 413] on div "Upload census file Drag file here or click to select it" at bounding box center [737, 396] width 539 height 136
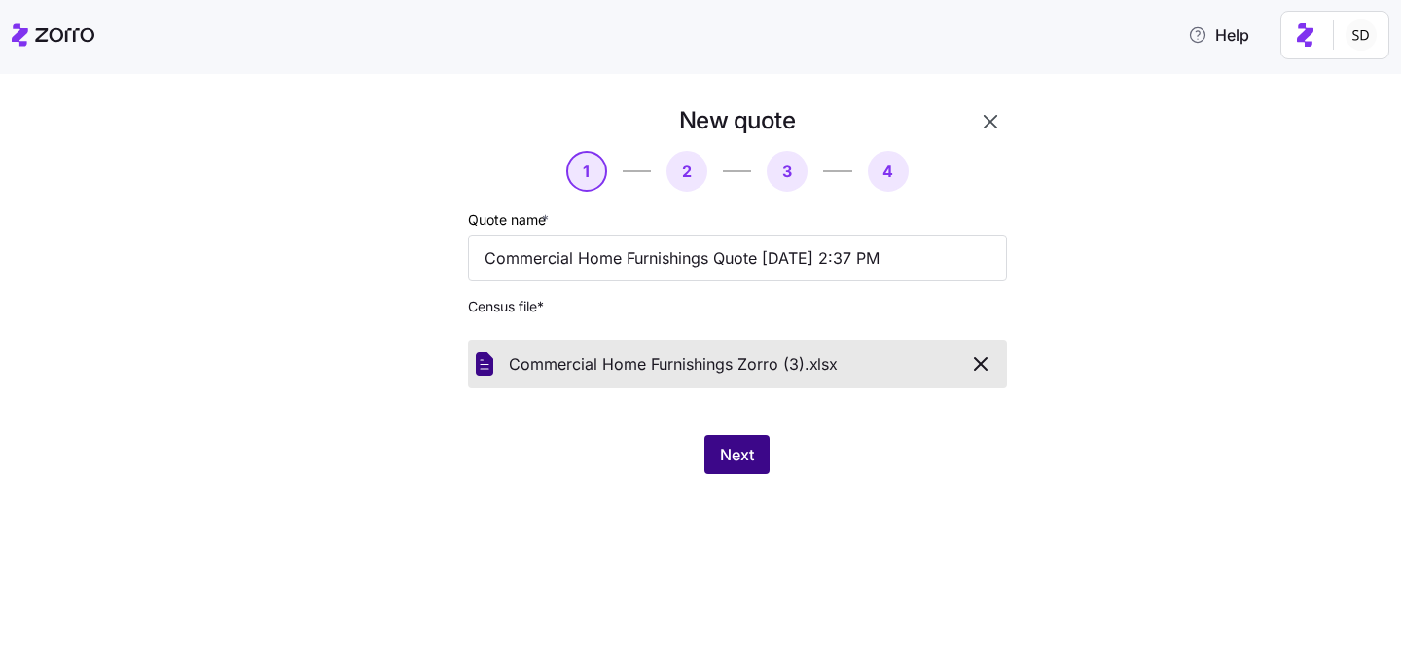
click at [746, 449] on span "Next" at bounding box center [737, 454] width 34 height 23
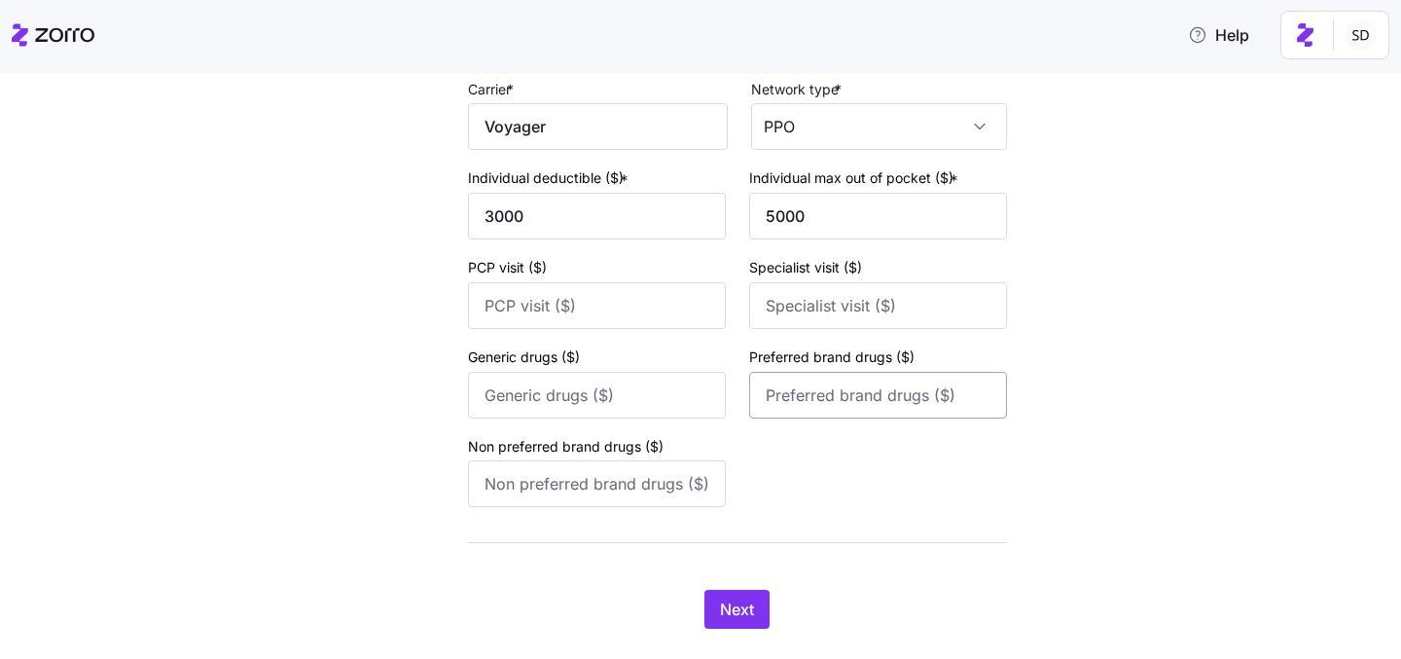
scroll to position [861, 0]
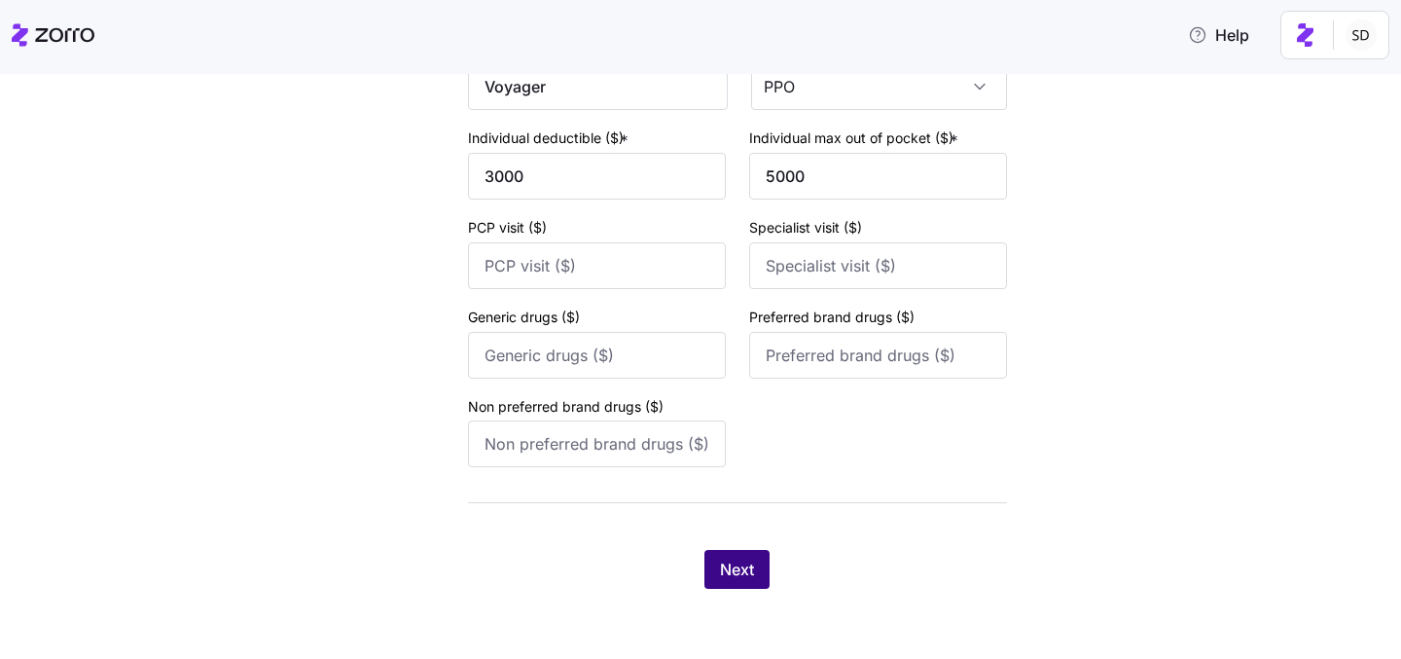
click at [730, 583] on button "Next" at bounding box center [737, 569] width 65 height 39
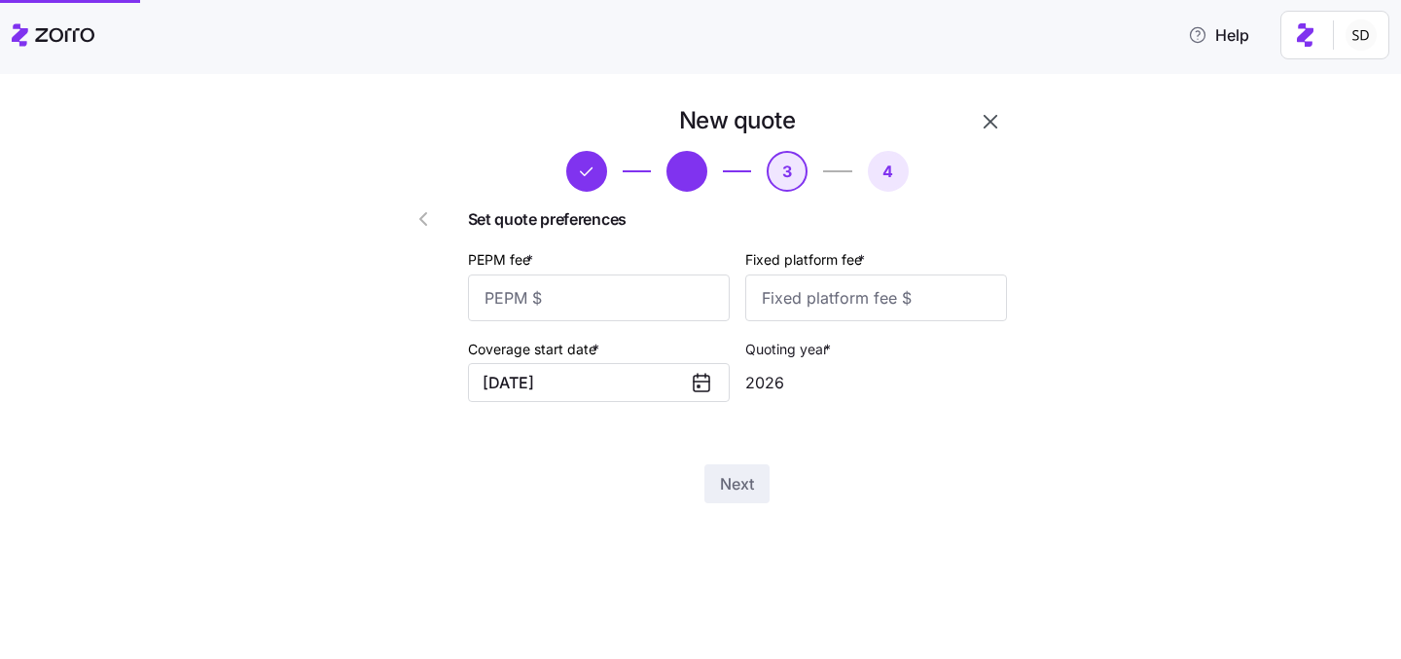
scroll to position [0, 0]
click at [585, 307] on input "PEPM fee *" at bounding box center [599, 297] width 262 height 47
type input "50"
click at [771, 295] on input "Fixed platform fee *" at bounding box center [876, 297] width 262 height 47
type input "100"
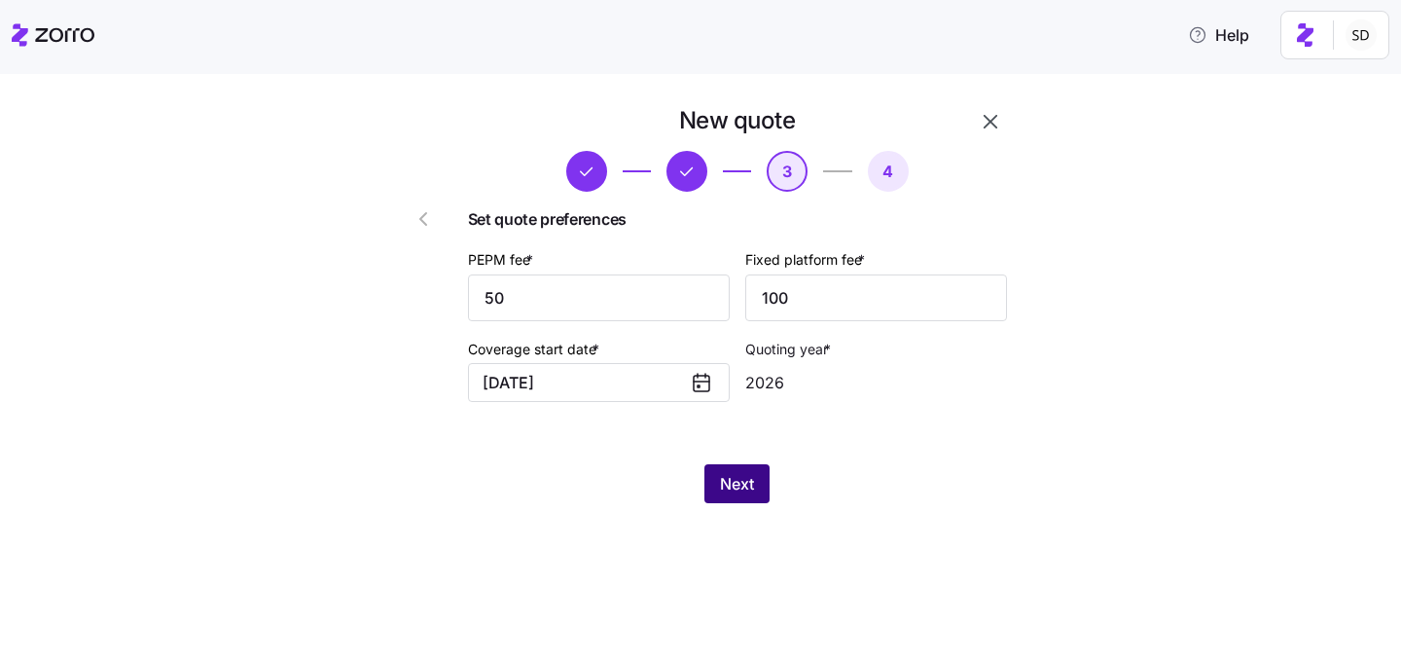
click at [742, 473] on button "Next" at bounding box center [737, 483] width 65 height 39
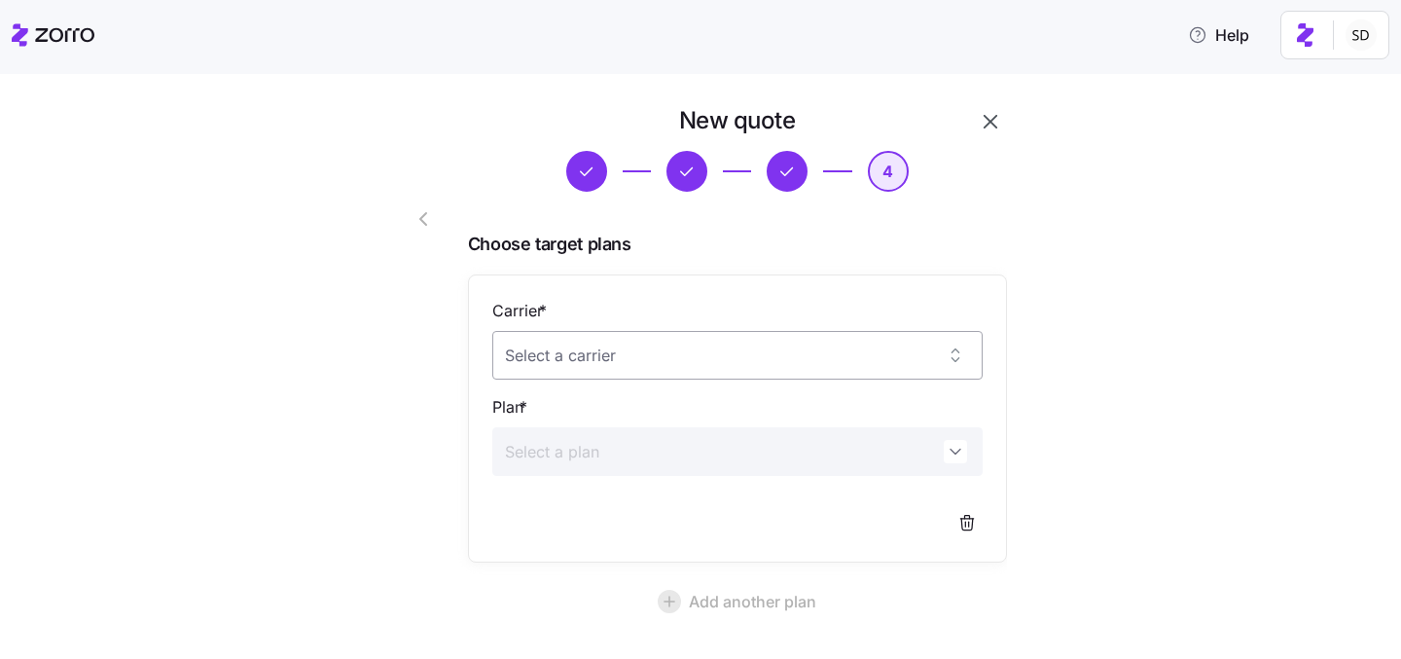
click at [841, 355] on input "Carrier *" at bounding box center [737, 355] width 490 height 49
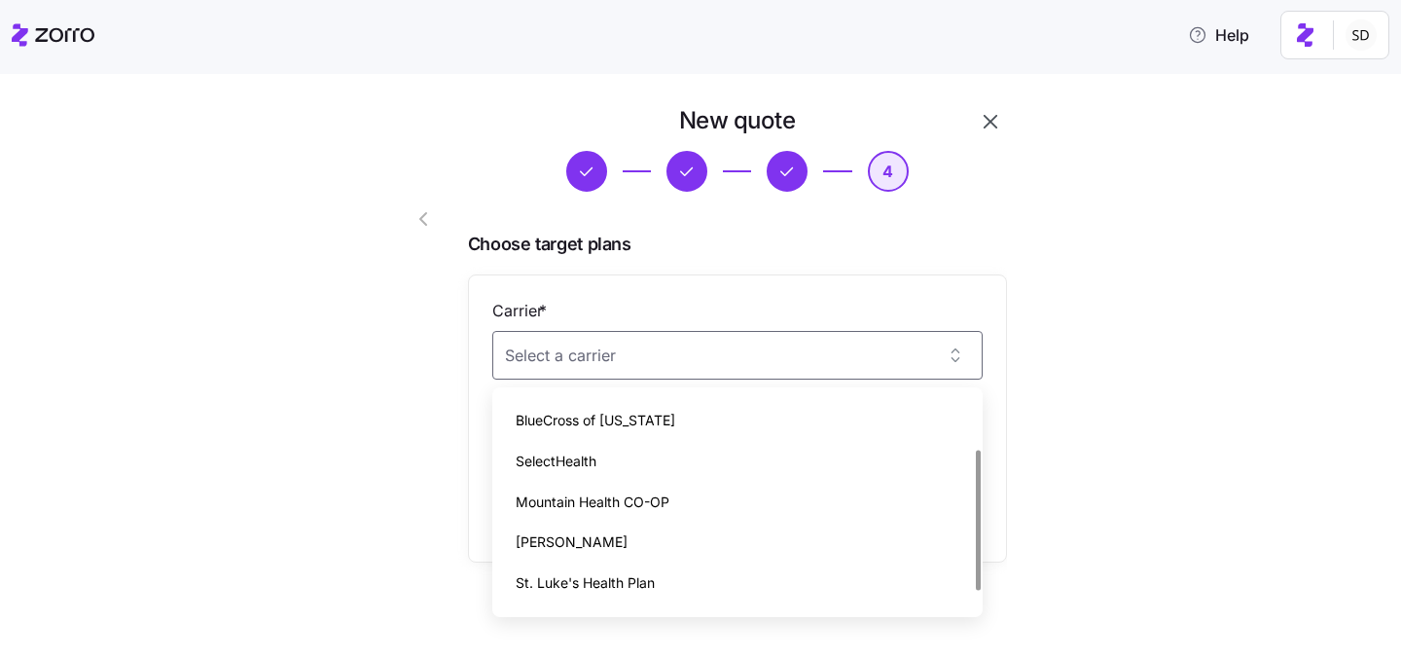
scroll to position [110, 0]
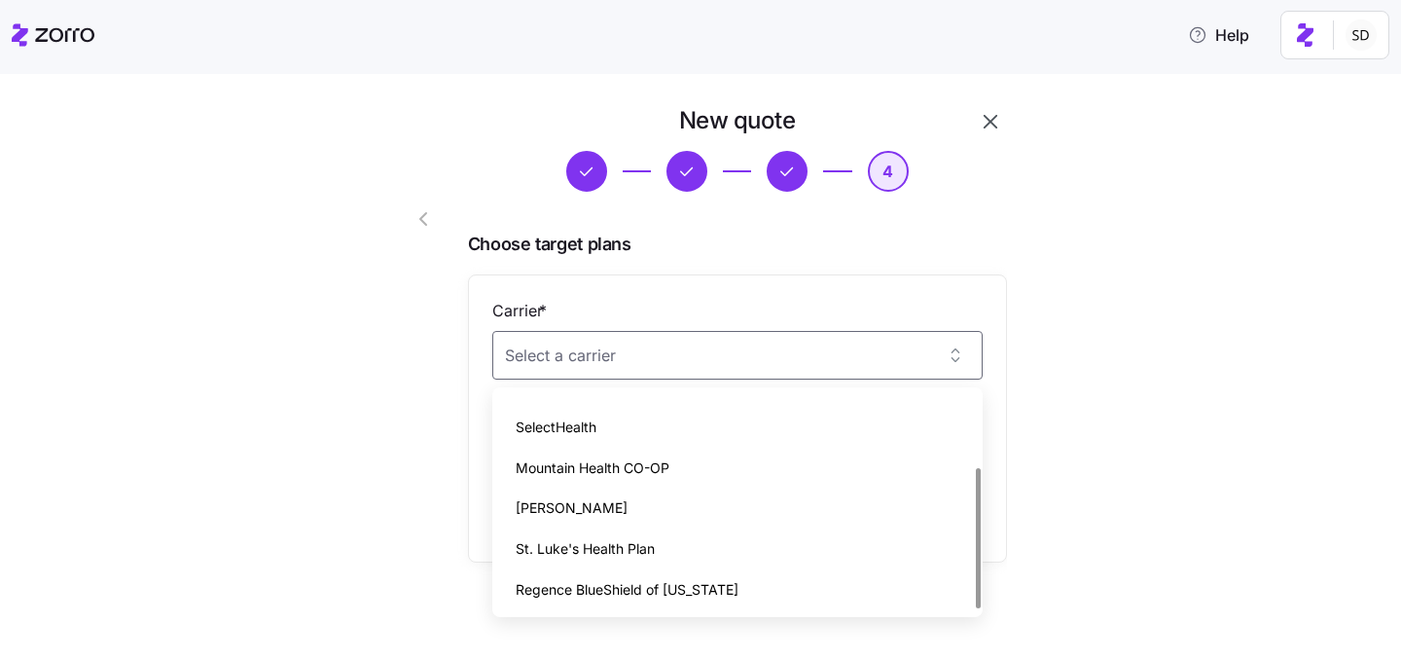
click at [754, 581] on div "Regence BlueShield of Idaho" at bounding box center [737, 589] width 475 height 41
type input "Regence BlueShield of Idaho"
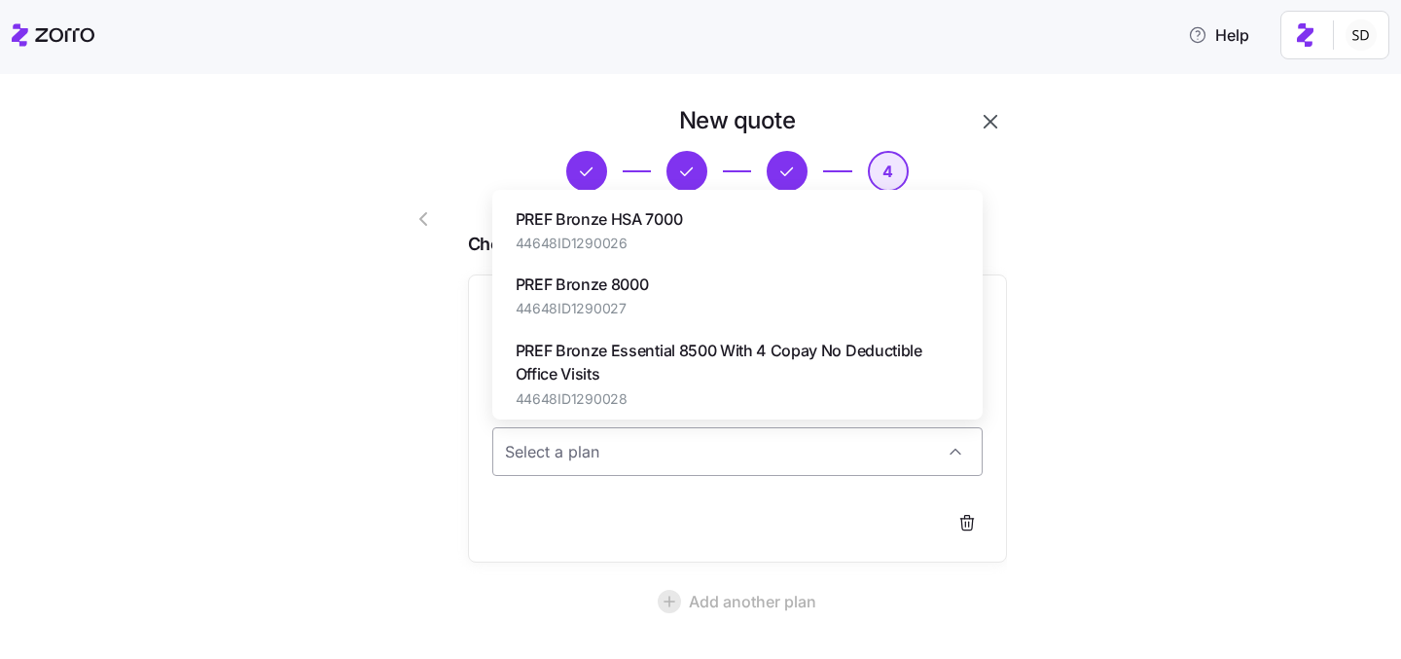
click at [848, 454] on input "Plan *" at bounding box center [737, 451] width 490 height 49
click at [1232, 392] on div "New quote 4 Choose target plans Carrier * Regence BlueShield of Idaho Plan * Ad…" at bounding box center [714, 448] width 1320 height 687
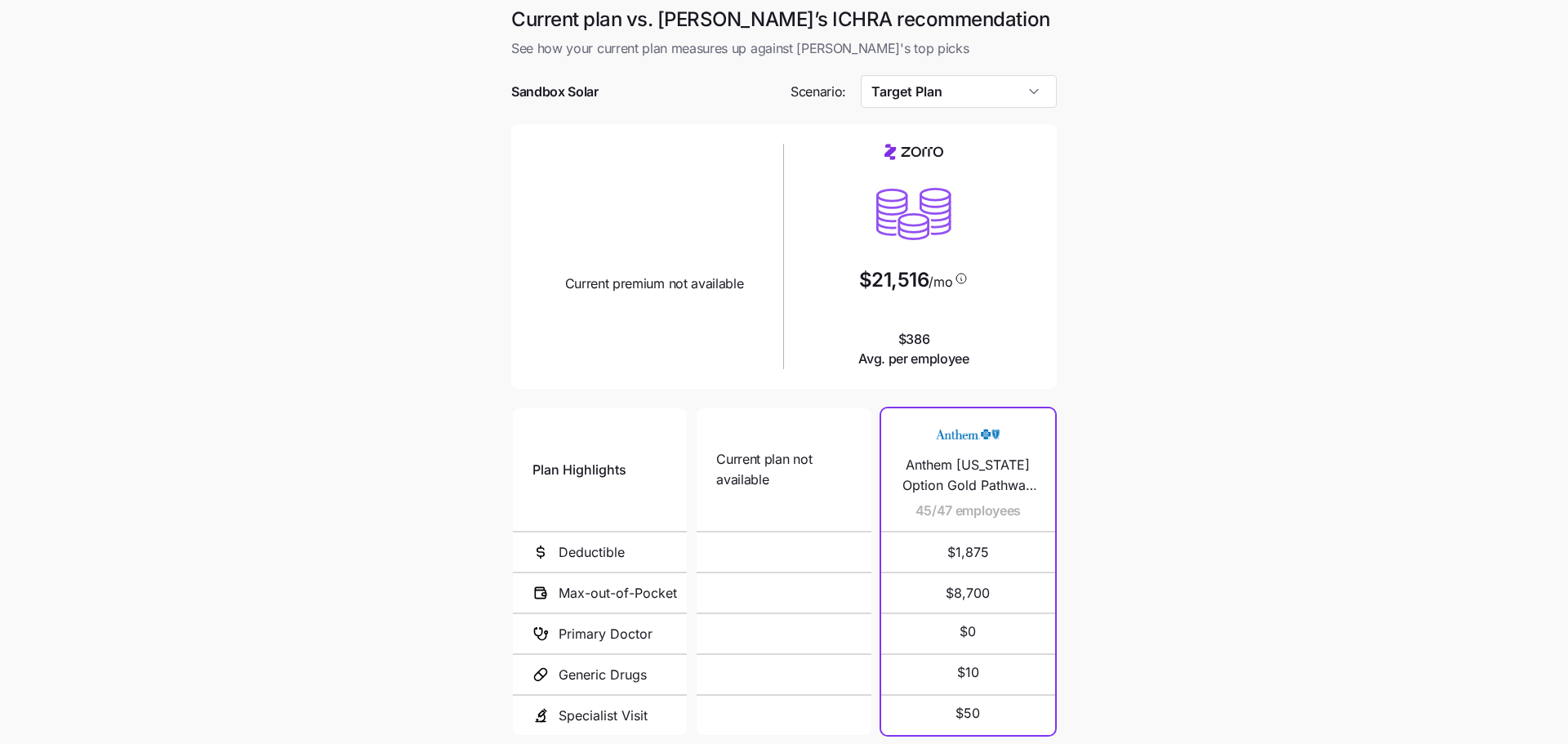
scroll to position [4, 0]
click at [882, 96] on input "Target Plan" at bounding box center [959, 91] width 197 height 33
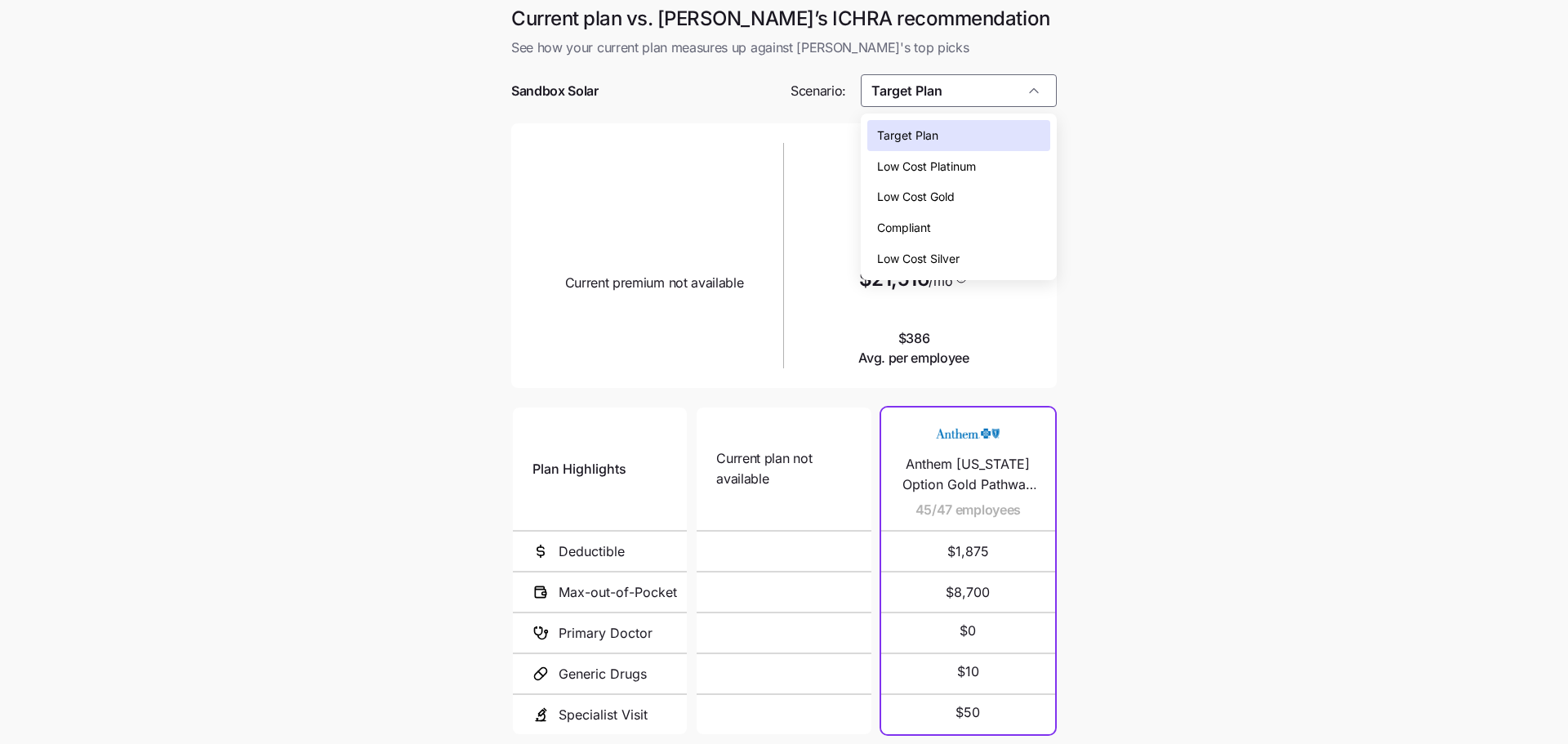
click at [952, 200] on span "Low Cost Gold" at bounding box center [916, 196] width 77 height 18
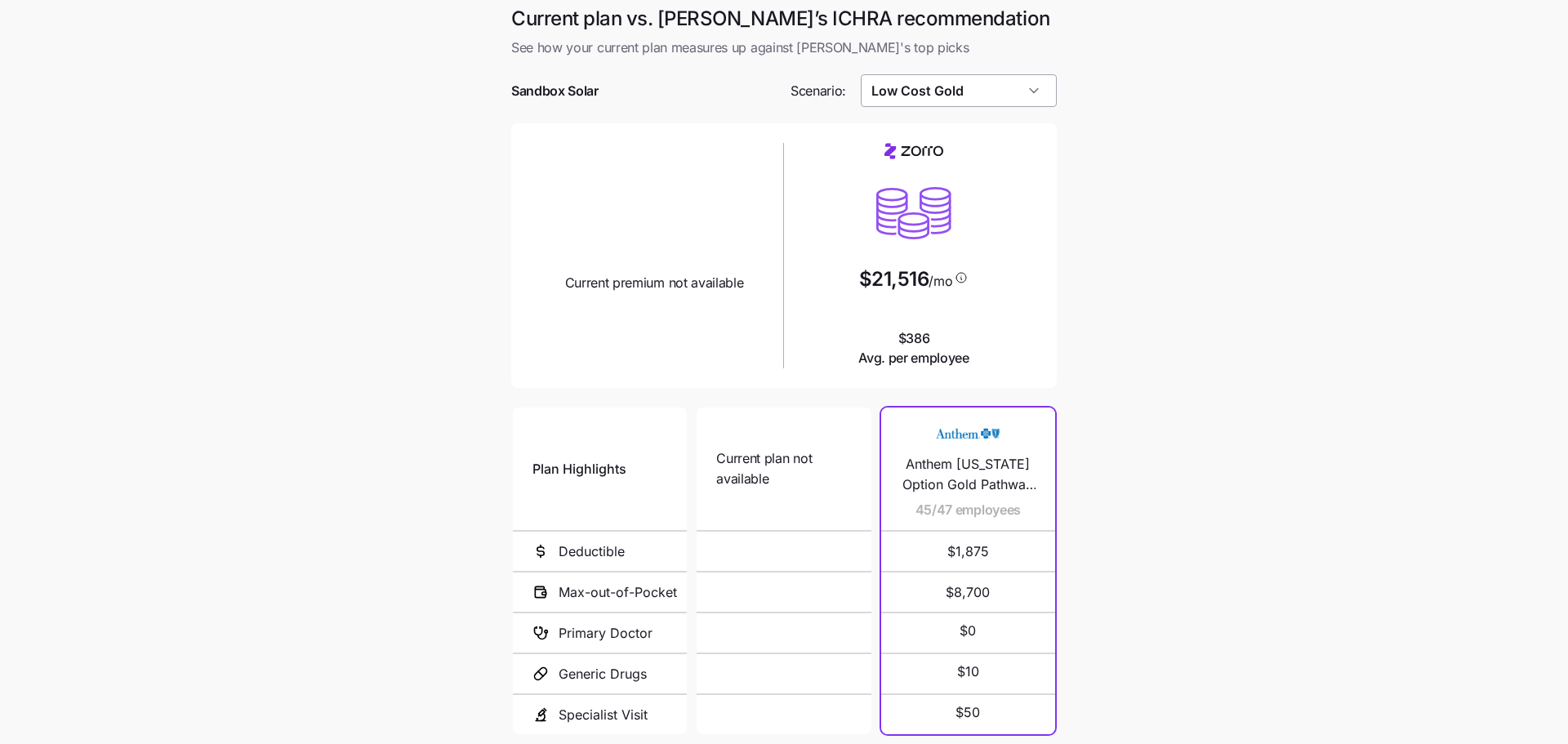
click at [961, 86] on input "Low Cost Gold" at bounding box center [959, 91] width 197 height 33
click at [953, 252] on span "Low Cost Silver" at bounding box center [918, 259] width 82 height 18
click at [969, 119] on div at bounding box center [784, 114] width 546 height 16
click at [959, 84] on input "Low Cost Silver" at bounding box center [959, 91] width 197 height 33
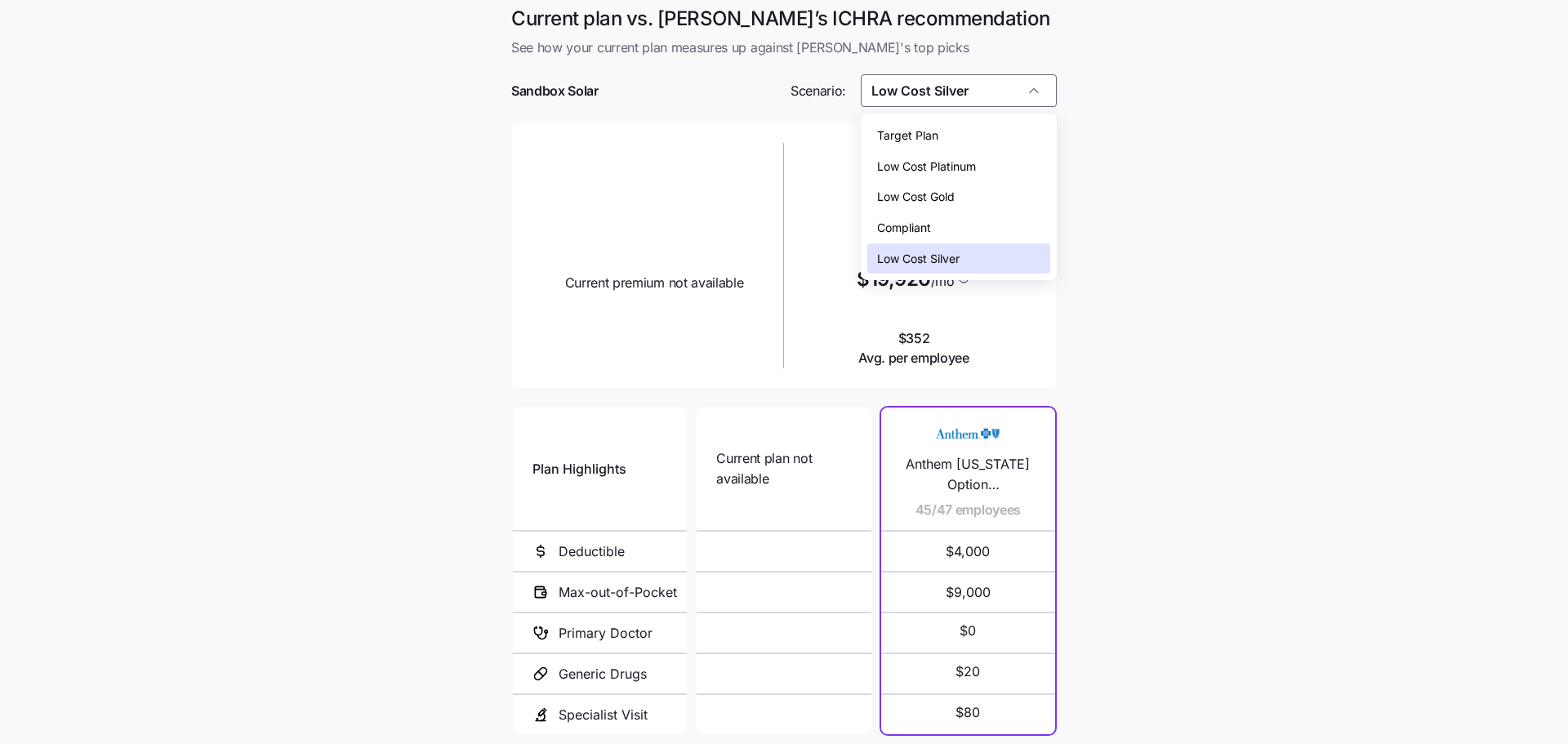
click at [964, 167] on span "Low Cost Platinum" at bounding box center [927, 166] width 99 height 18
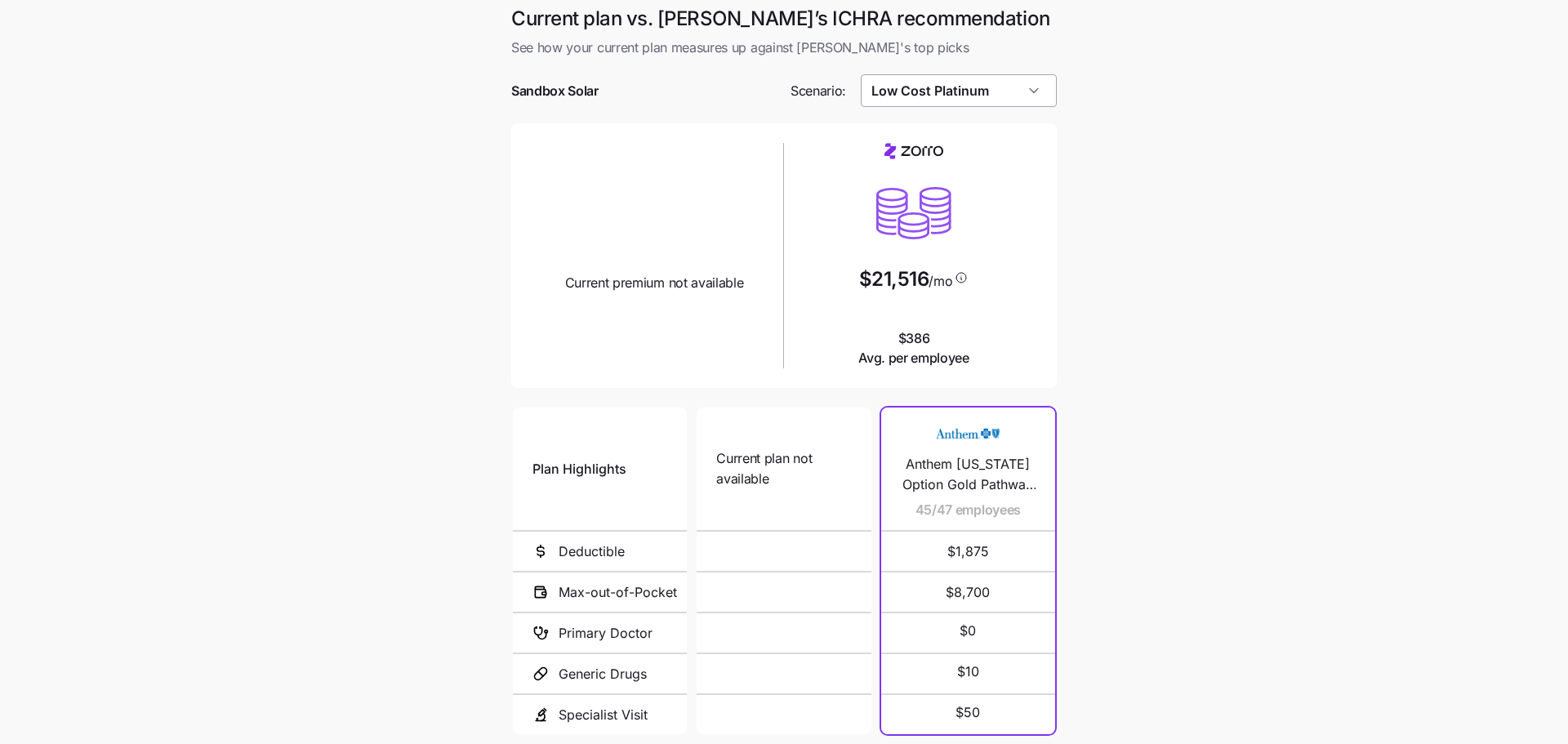
click at [972, 85] on input "Low Cost Platinum" at bounding box center [959, 91] width 197 height 33
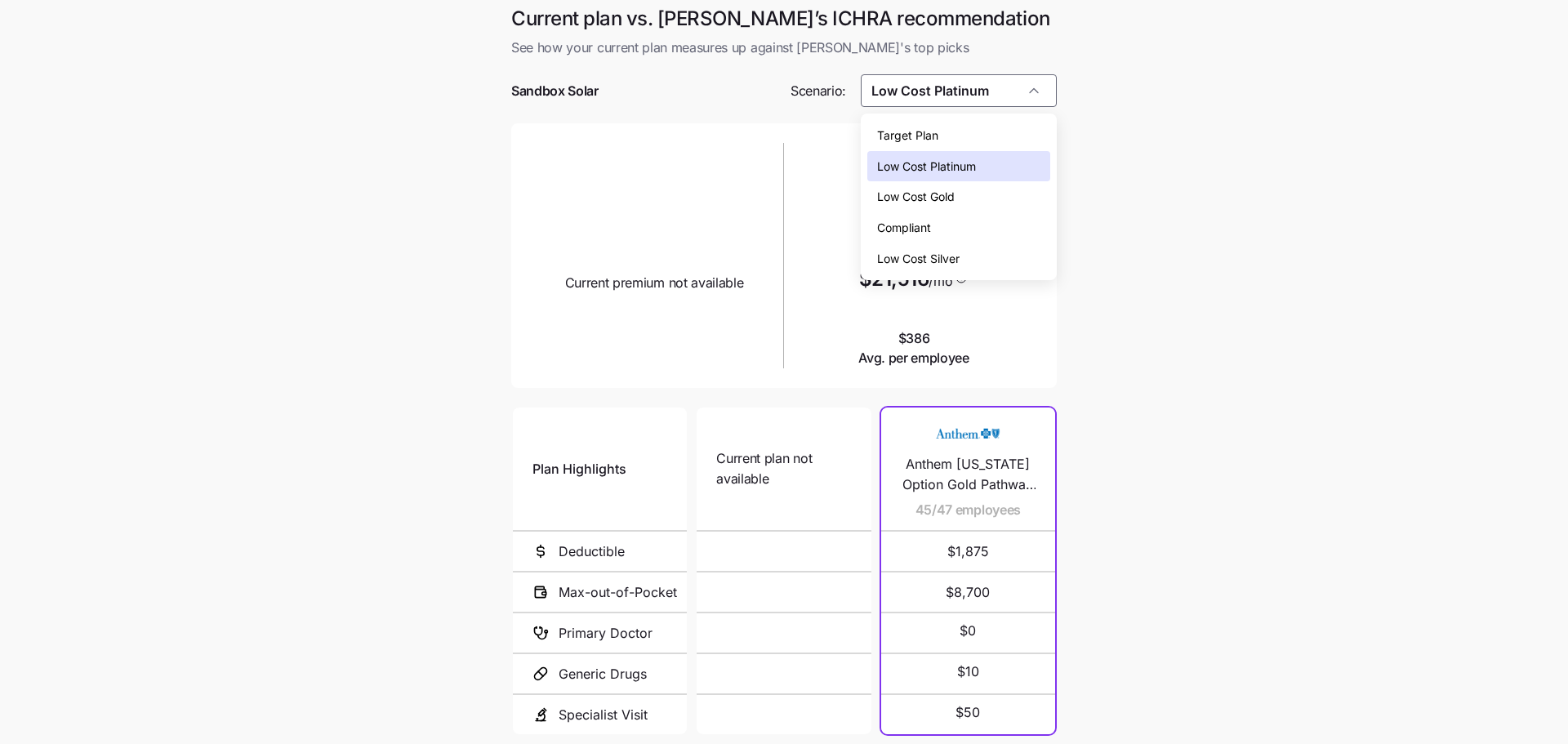
click at [962, 199] on div "Low Cost Gold" at bounding box center [959, 196] width 184 height 31
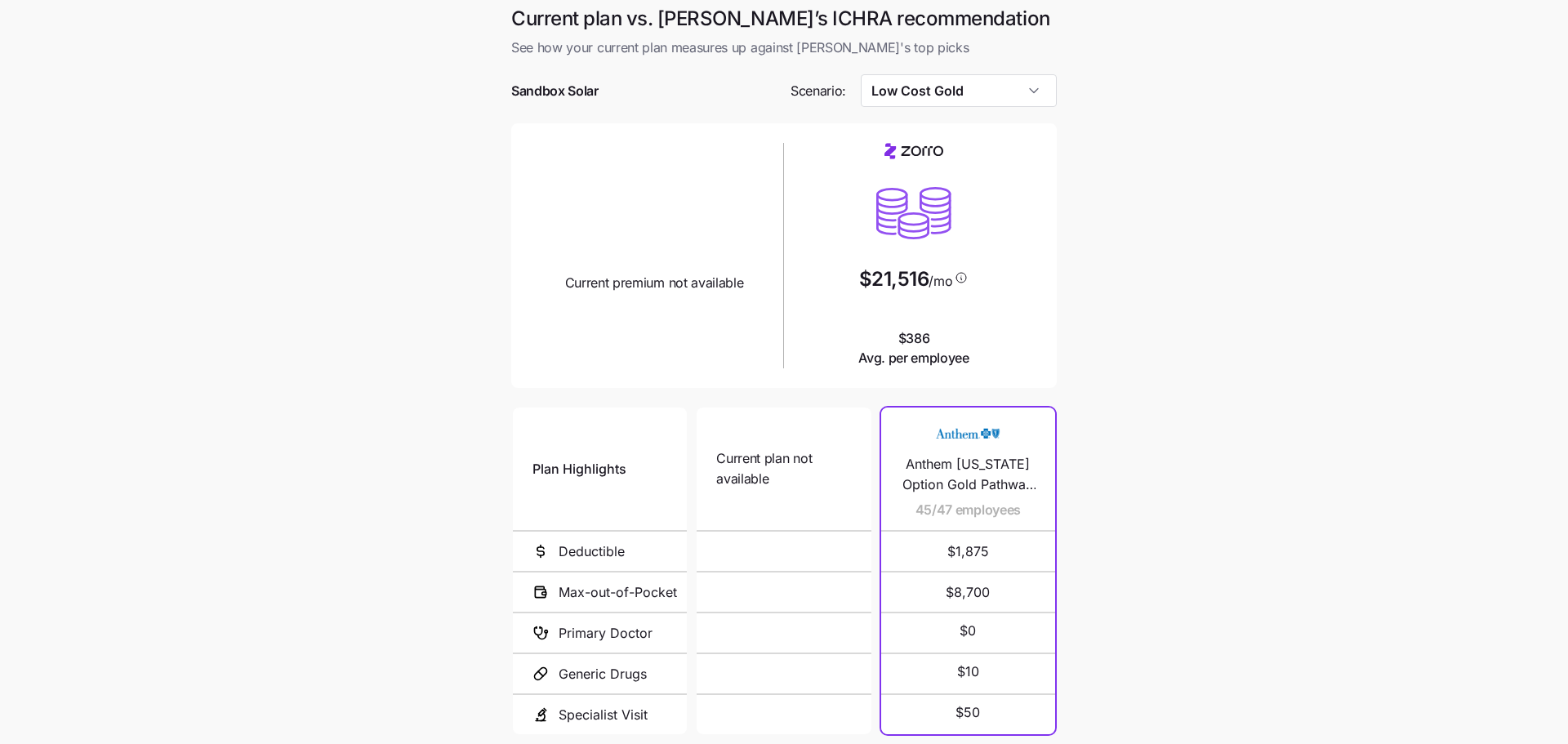
click at [1084, 147] on main "Current plan vs. Zorro’s ICHRA recommendation See how your current plan measure…" at bounding box center [784, 441] width 1568 height 891
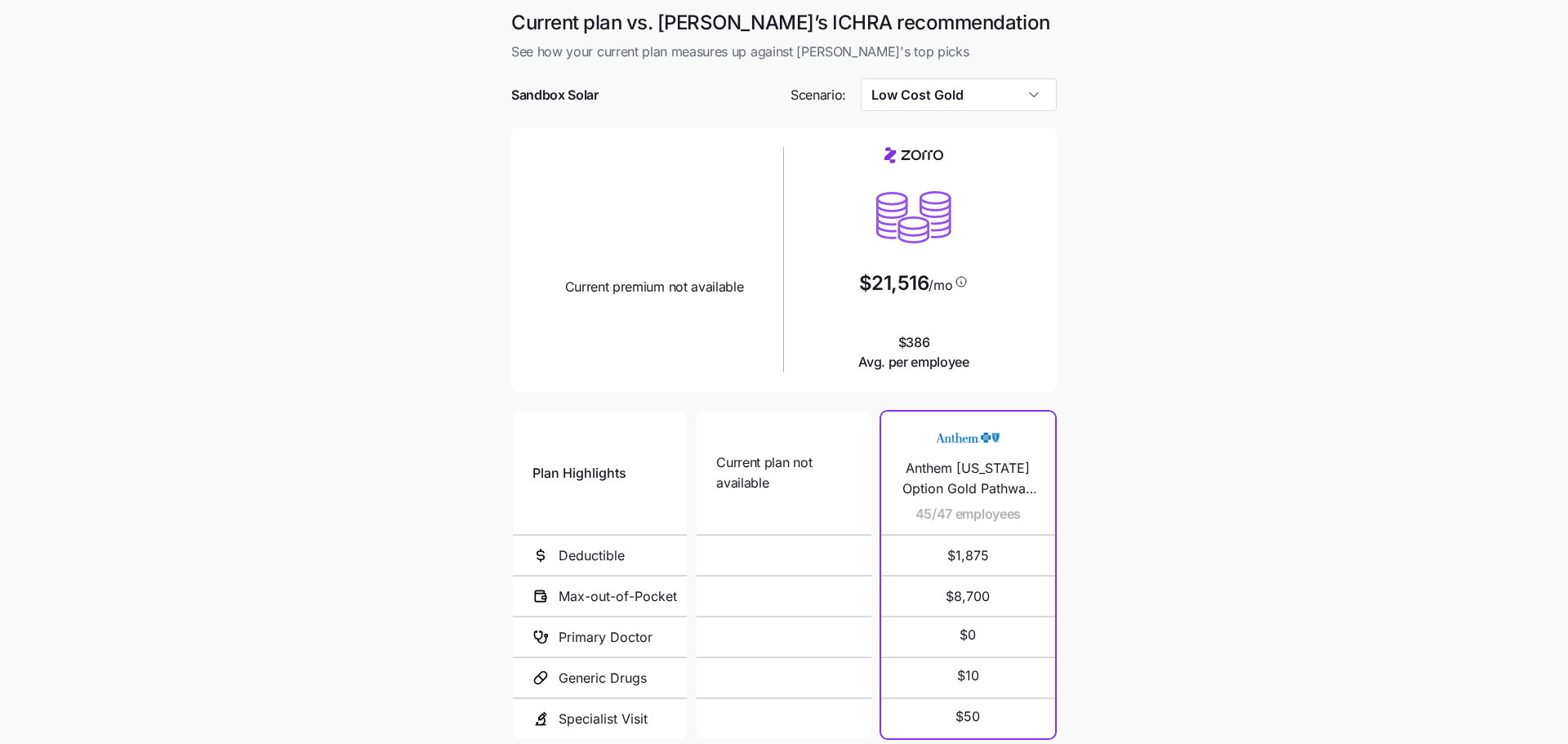
scroll to position [0, 0]
click at [1007, 101] on input "Low Cost Gold" at bounding box center [959, 94] width 197 height 33
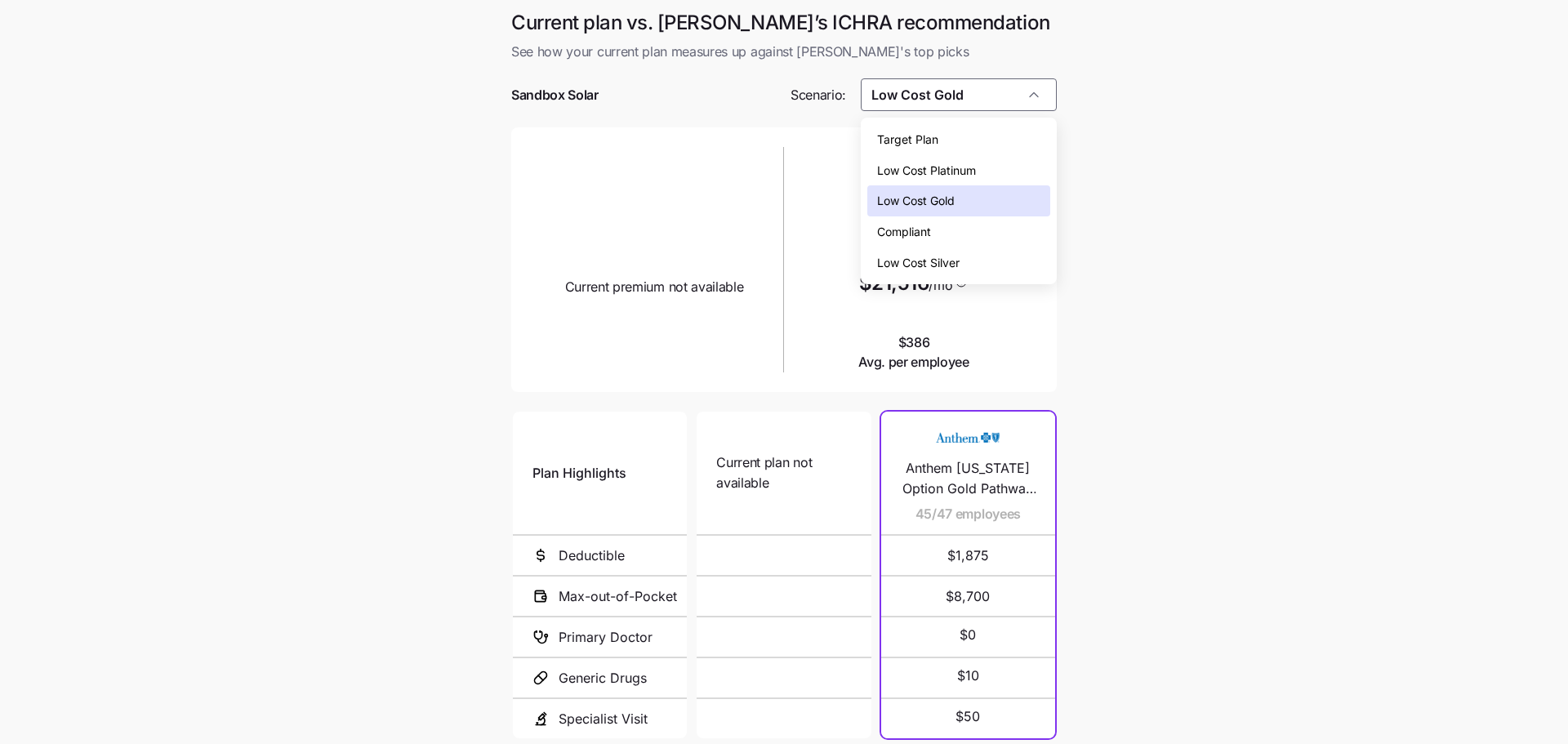
click at [982, 261] on div "Low Cost Silver" at bounding box center [959, 263] width 184 height 31
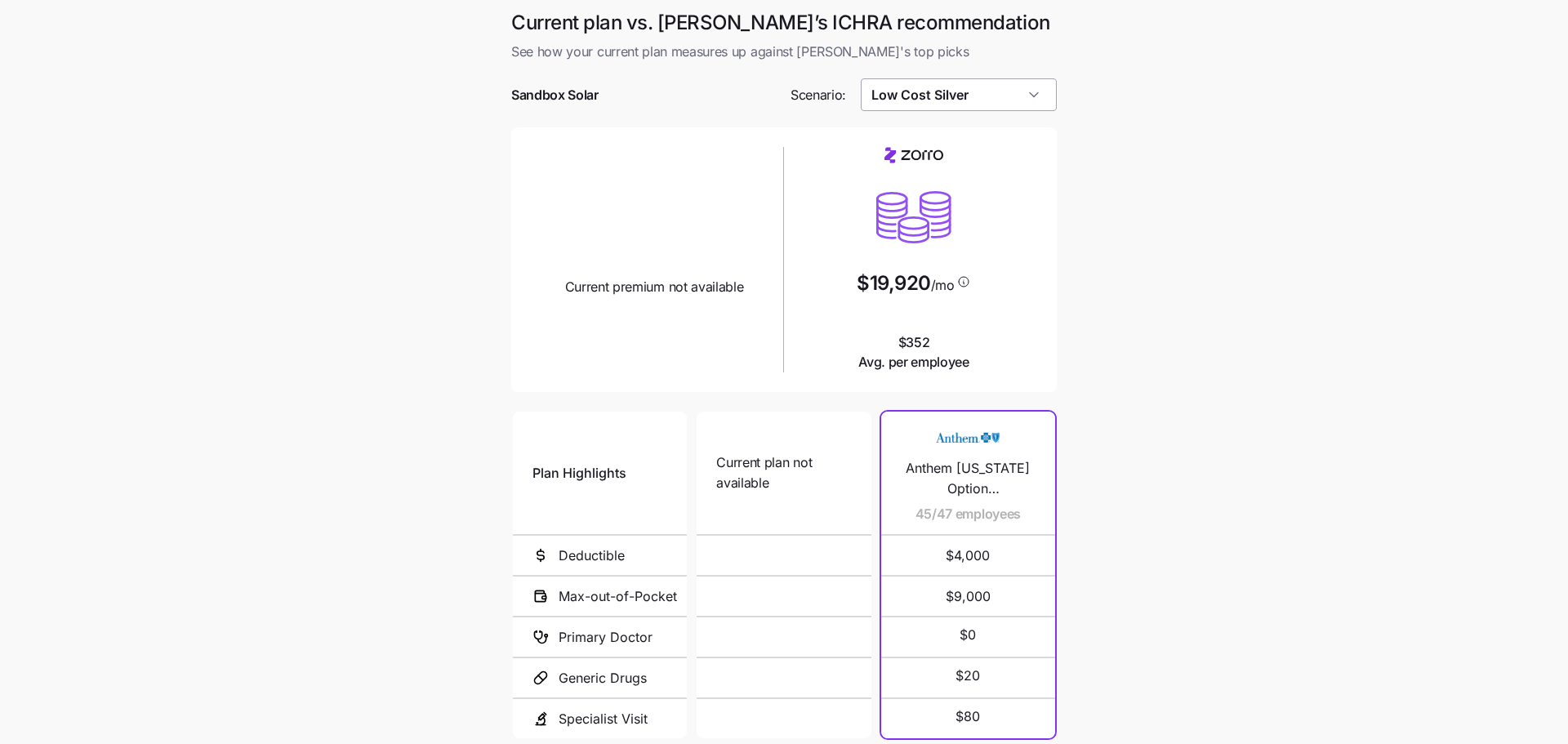
click at [1016, 95] on input "Low Cost Silver" at bounding box center [959, 94] width 197 height 33
click at [994, 197] on div "Low Cost Gold" at bounding box center [959, 201] width 184 height 31
type input "Low Cost Gold"
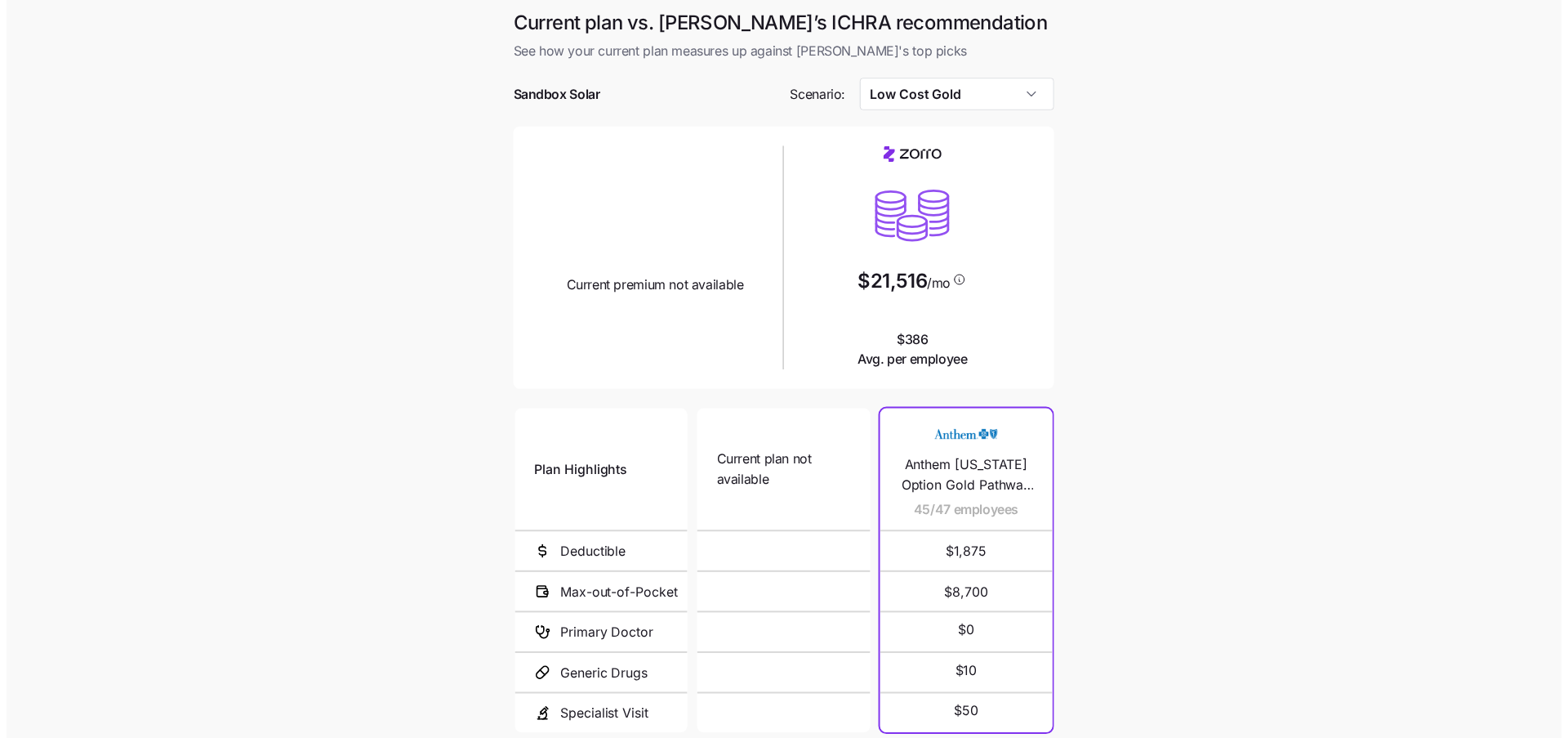
scroll to position [7, 0]
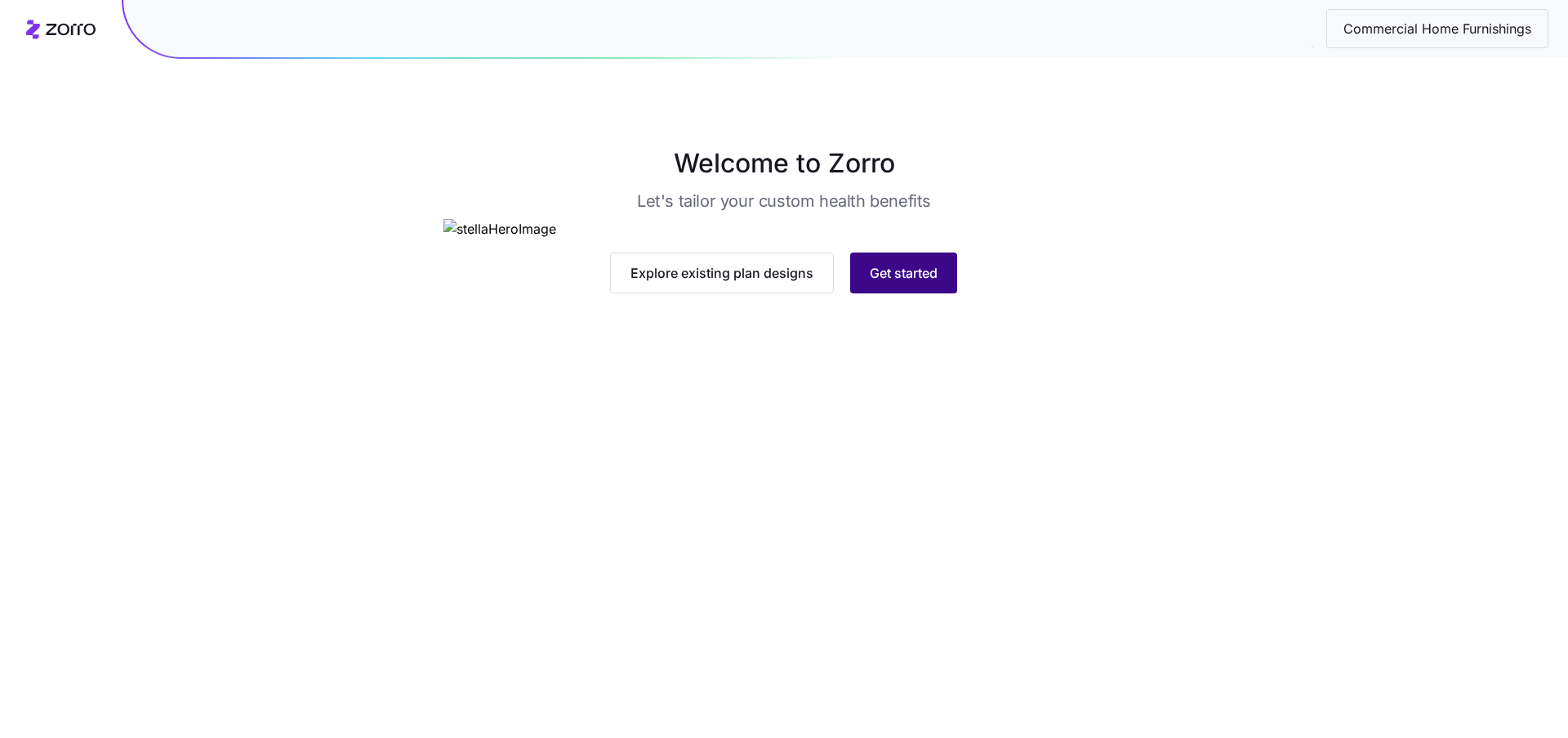
click at [918, 283] on span "Get started" at bounding box center [903, 272] width 68 height 19
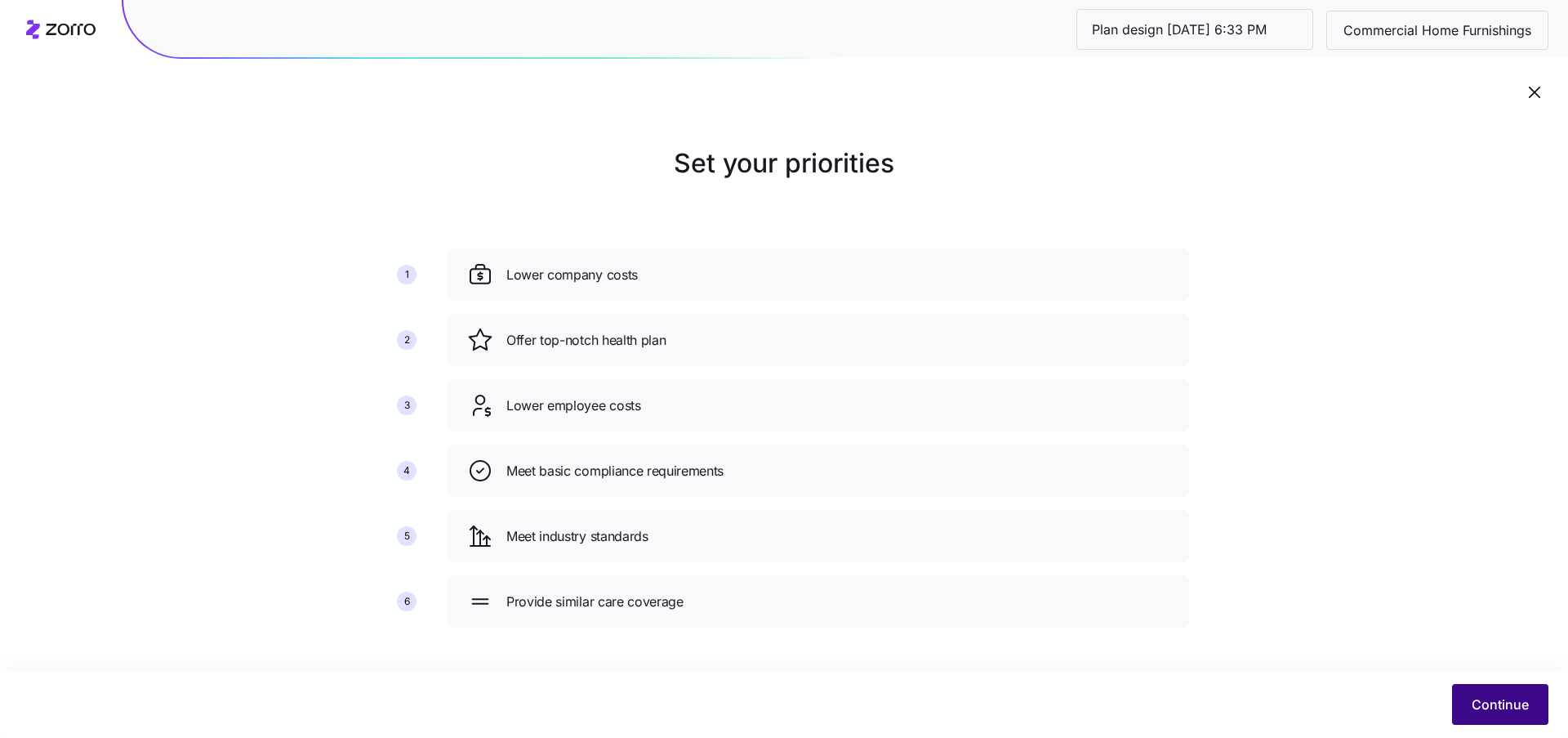
click at [1470, 709] on button "Continue" at bounding box center [1500, 704] width 97 height 41
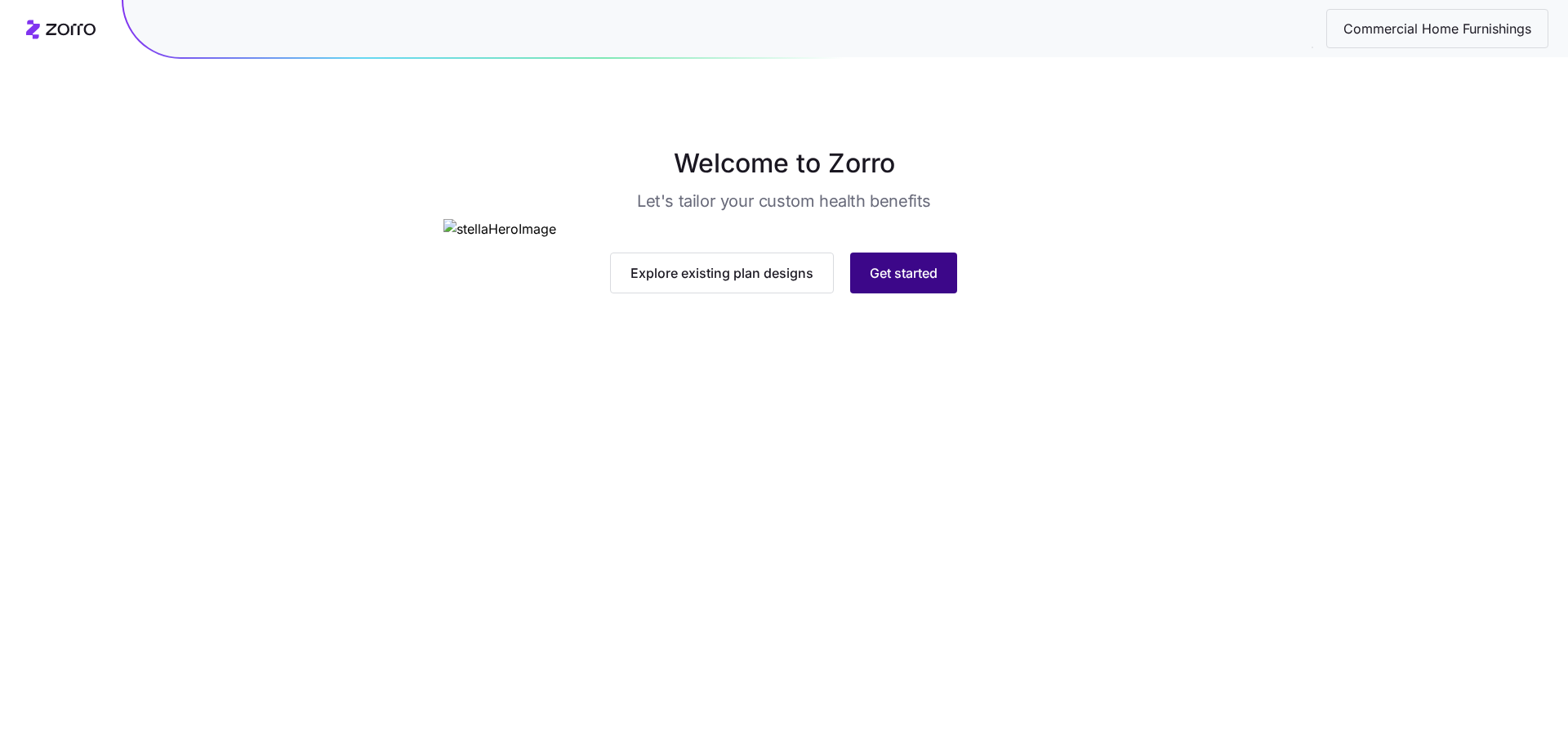
click at [907, 293] on button "Get started" at bounding box center [903, 273] width 107 height 41
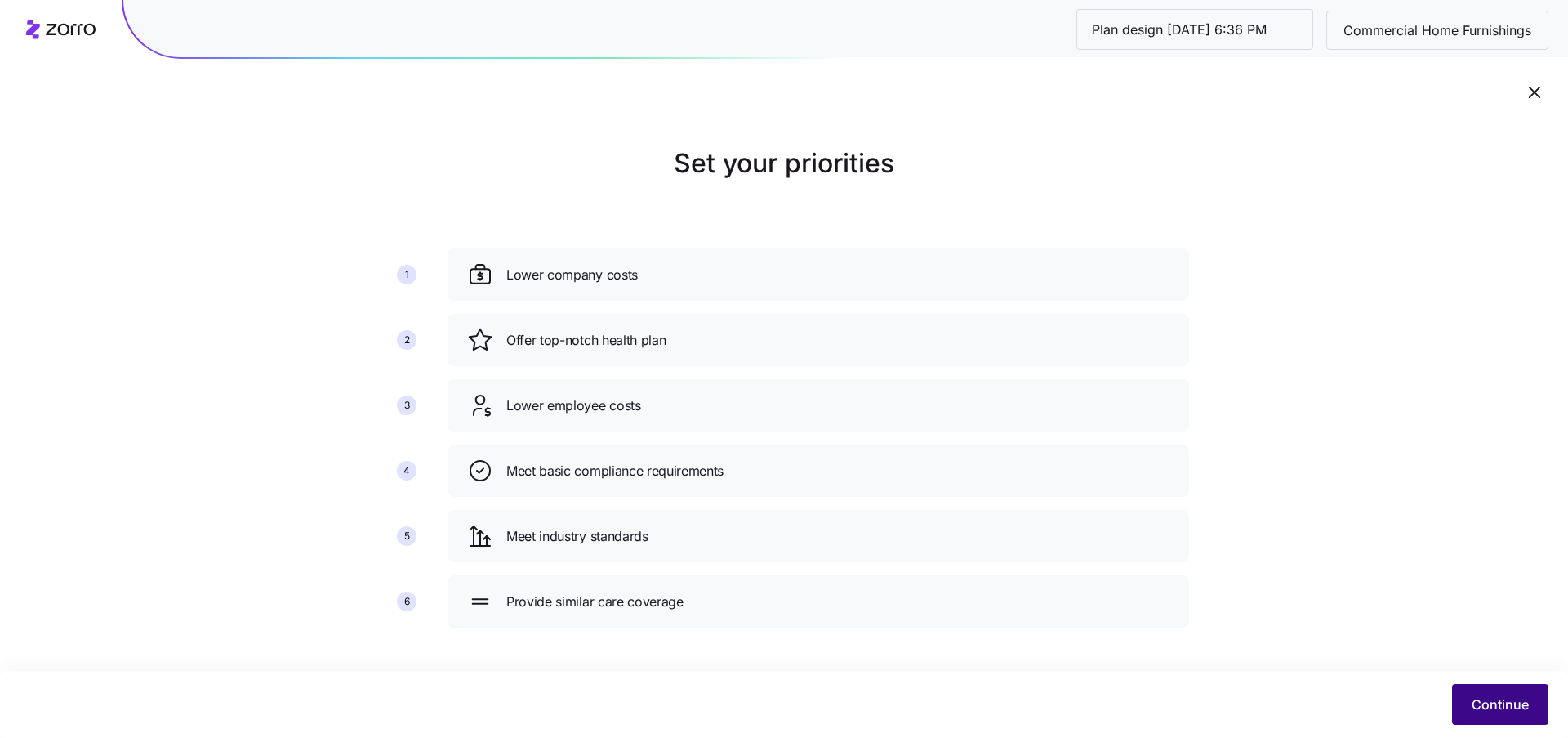
click at [1489, 710] on span "Continue" at bounding box center [1501, 704] width 57 height 19
